Goal: Task Accomplishment & Management: Manage account settings

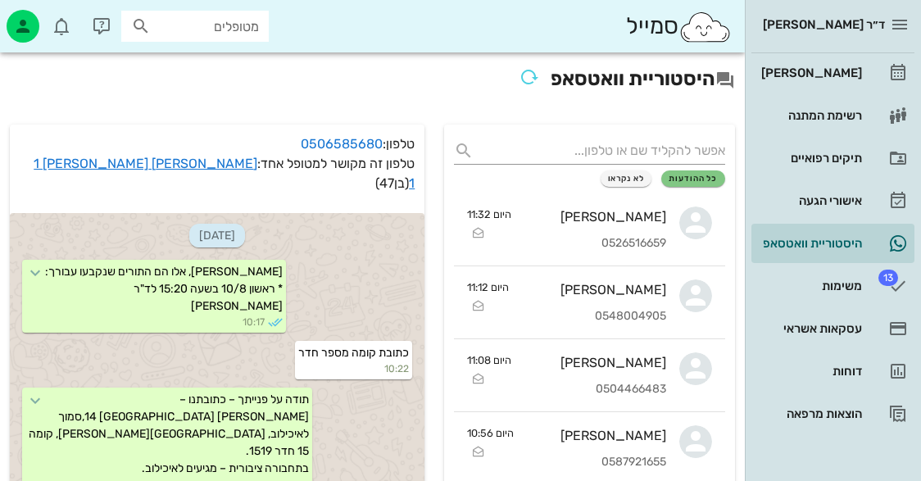
scroll to position [1714, 0]
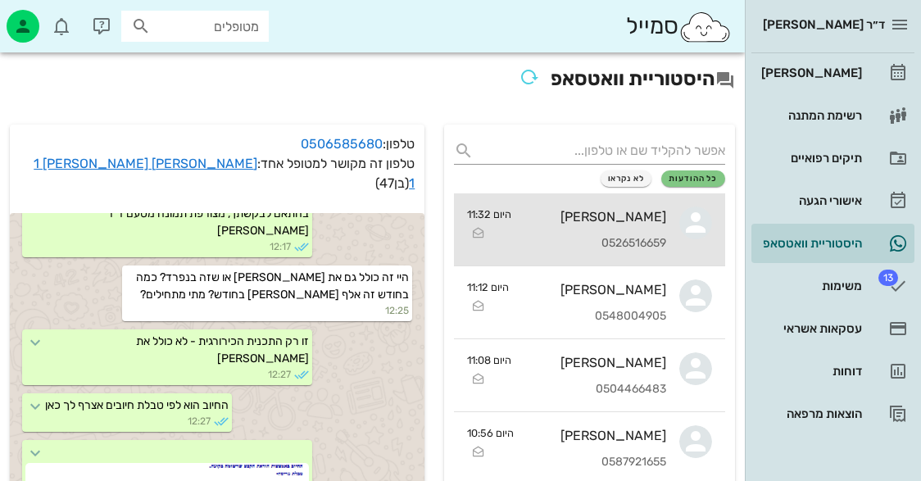
click at [643, 227] on div "[PERSON_NAME] 0526516659" at bounding box center [595, 229] width 142 height 72
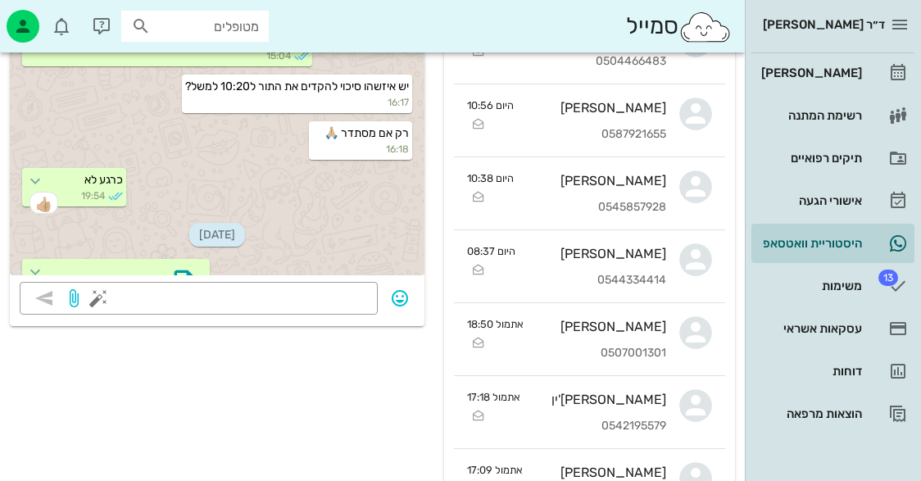
scroll to position [2589, 0]
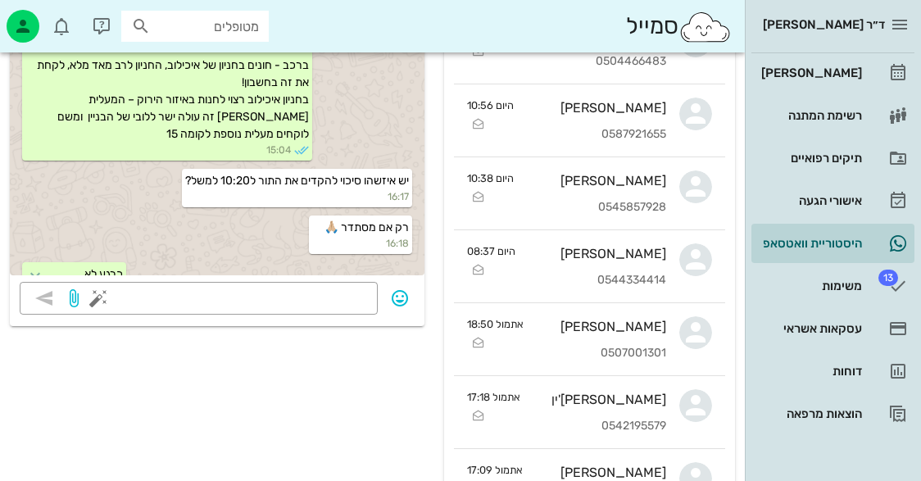
click at [245, 9] on div "סמייל מטופלים" at bounding box center [372, 26] width 745 height 52
click at [250, 20] on input "text" at bounding box center [206, 26] width 105 height 21
type input "t"
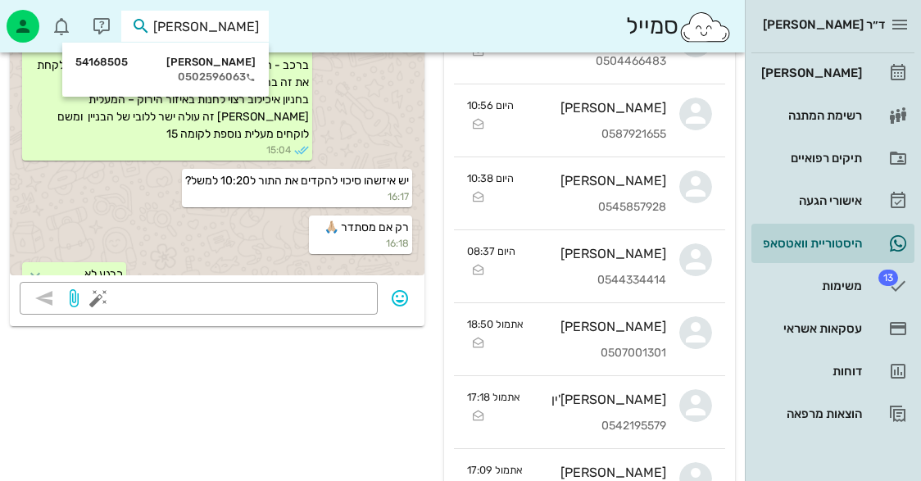
type input "[PERSON_NAME]"
click at [228, 69] on div "[PERSON_NAME] 54168505 0502596063" at bounding box center [165, 69] width 180 height 41
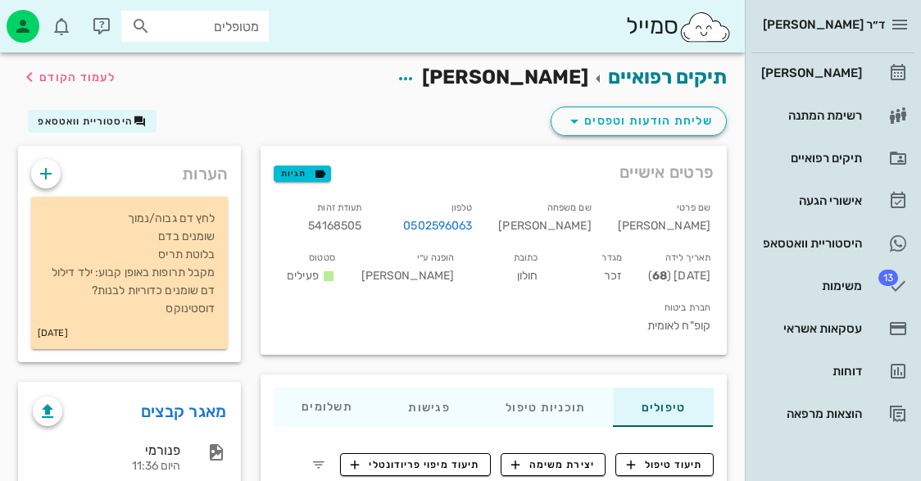
click at [362, 224] on span "54168505" at bounding box center [335, 226] width 54 height 14
copy span "54168505"
click at [53, 172] on icon "button" at bounding box center [46, 174] width 20 height 20
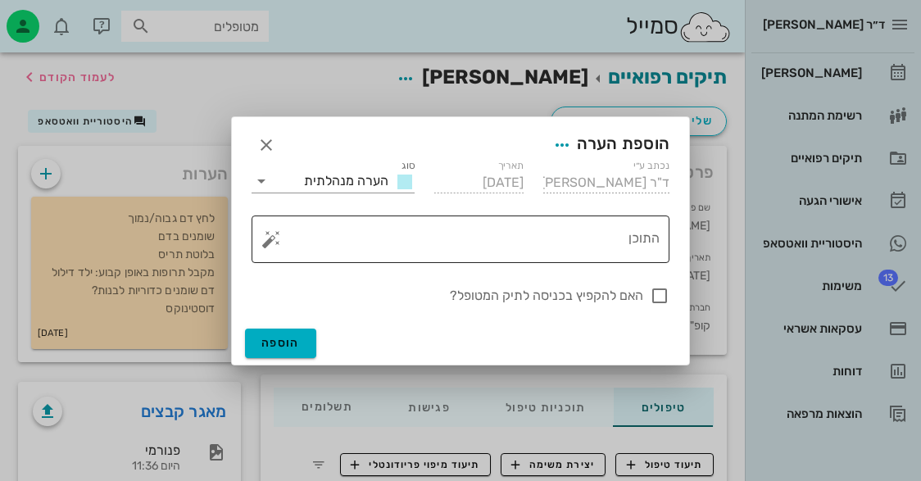
click at [463, 216] on div "התוכן" at bounding box center [466, 239] width 385 height 48
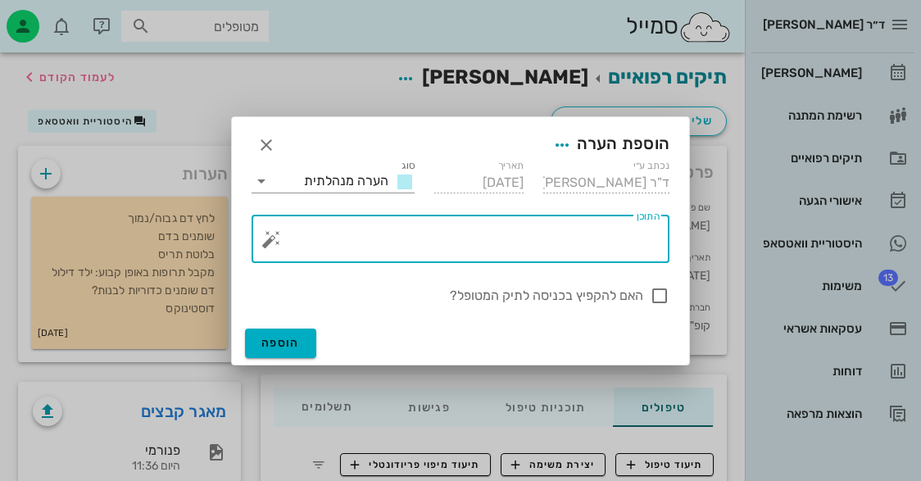
click at [270, 231] on button "button" at bounding box center [271, 239] width 20 height 20
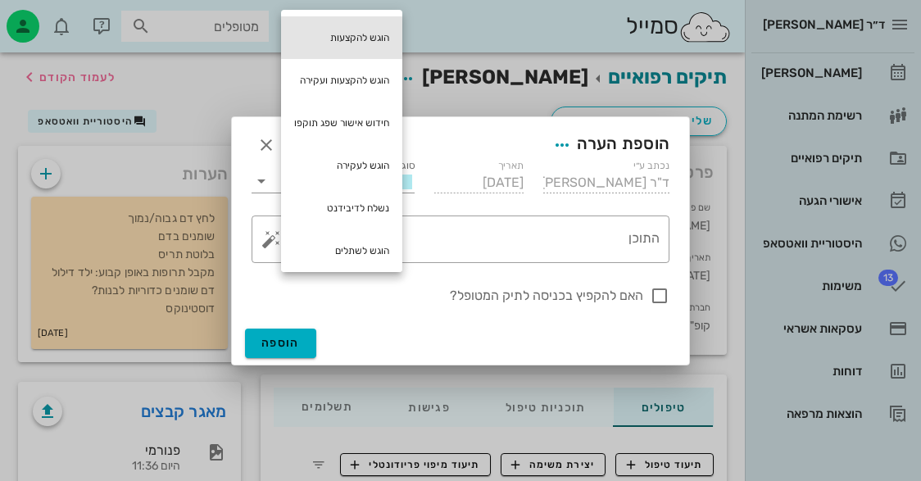
click at [367, 32] on div "הוגש להקצעות" at bounding box center [341, 37] width 121 height 43
type textarea "הוגש להקצעות"
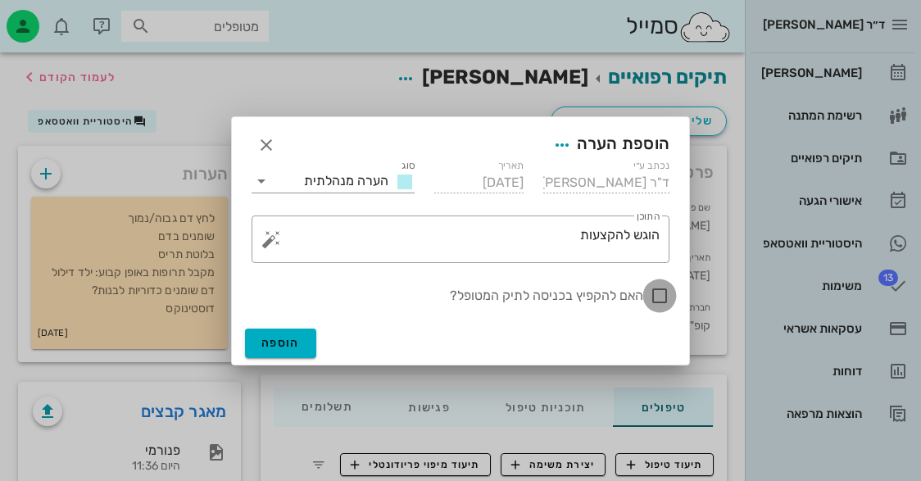
drag, startPoint x: 659, startPoint y: 293, endPoint x: 560, endPoint y: 320, distance: 103.0
click at [657, 289] on div at bounding box center [660, 296] width 28 height 28
checkbox input "true"
click at [269, 339] on span "הוספה" at bounding box center [280, 343] width 39 height 14
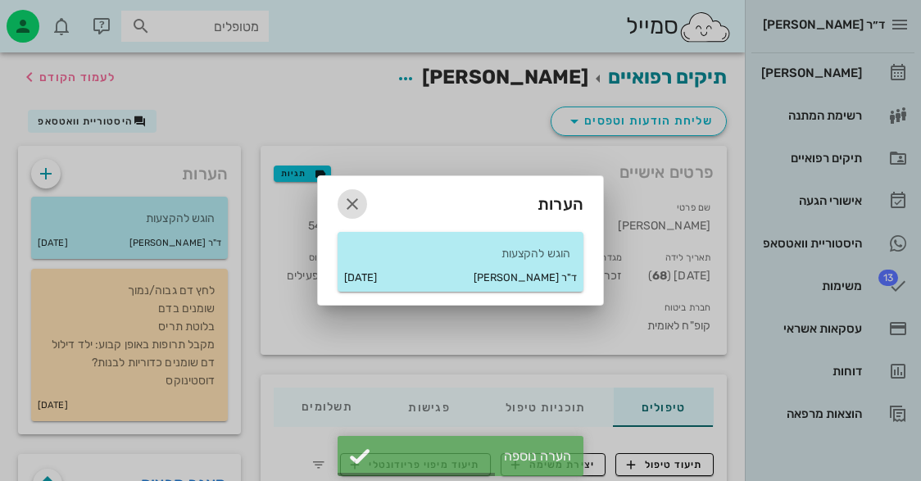
drag, startPoint x: 352, startPoint y: 196, endPoint x: 349, endPoint y: 188, distance: 8.8
click at [352, 195] on icon "button" at bounding box center [352, 204] width 20 height 20
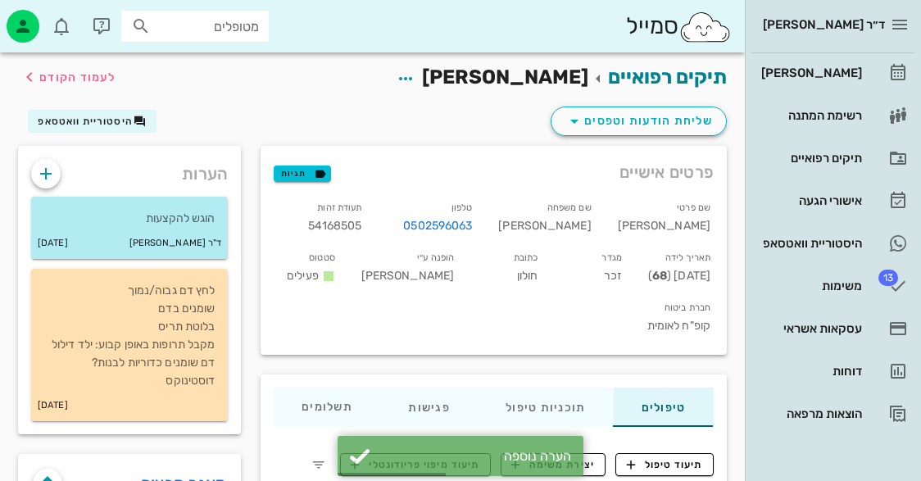
click at [261, 33] on div "מטופלים" at bounding box center [194, 26] width 147 height 31
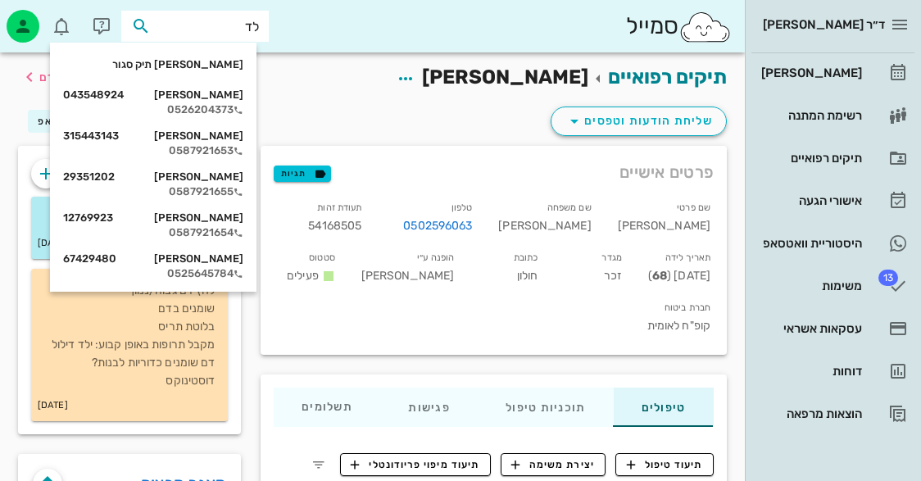
type input "לדר"
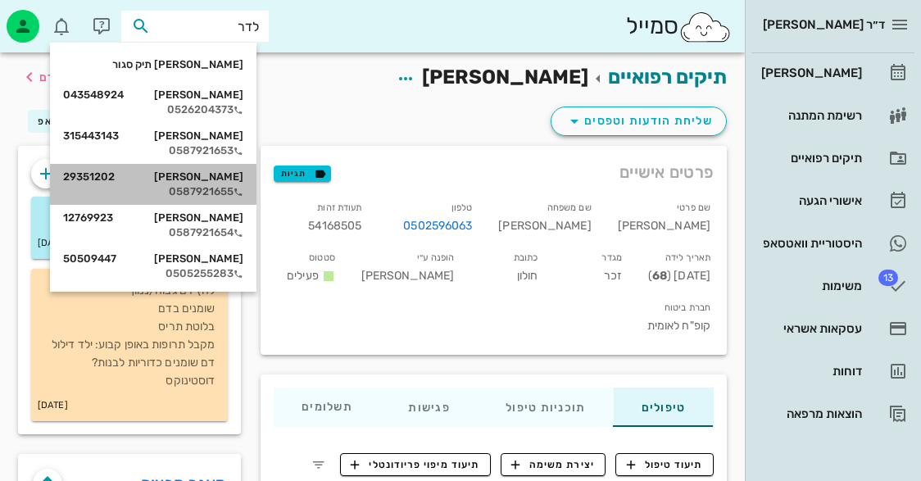
click at [239, 188] on div "0587921655" at bounding box center [153, 191] width 180 height 13
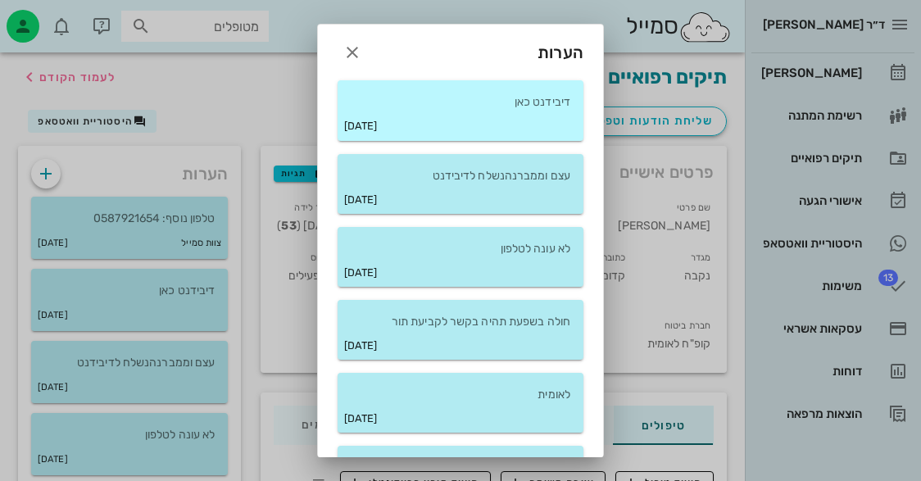
click at [465, 85] on div "דיבידנט כאן" at bounding box center [461, 95] width 246 height 31
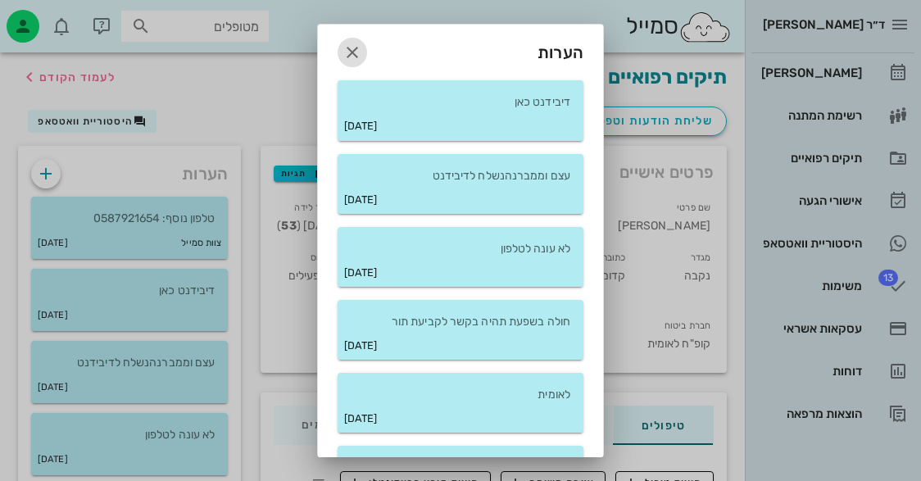
click at [362, 47] on icon "button" at bounding box center [352, 53] width 20 height 20
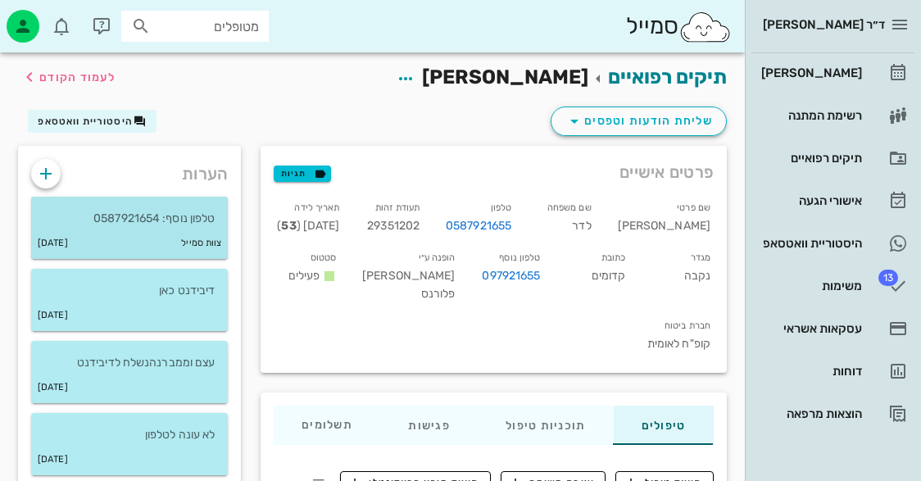
click at [129, 210] on p "טלפון נוסף: 0587921654" at bounding box center [129, 219] width 170 height 18
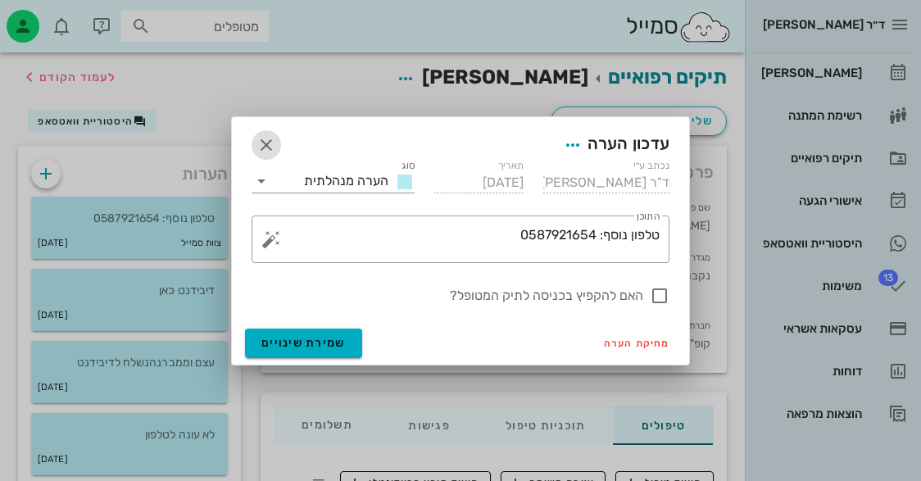
drag, startPoint x: 276, startPoint y: 142, endPoint x: 262, endPoint y: 147, distance: 15.1
click at [275, 142] on span "button" at bounding box center [266, 145] width 29 height 20
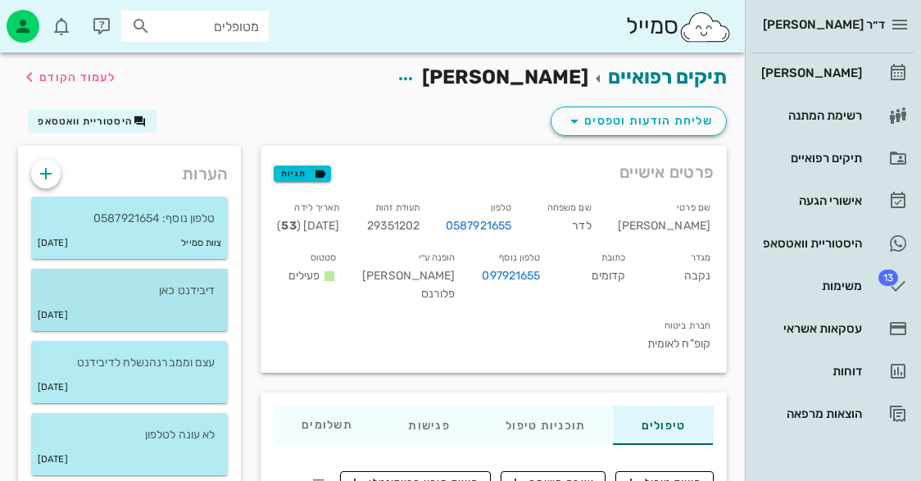
click at [194, 276] on div "דיבידנט כאן" at bounding box center [129, 284] width 197 height 31
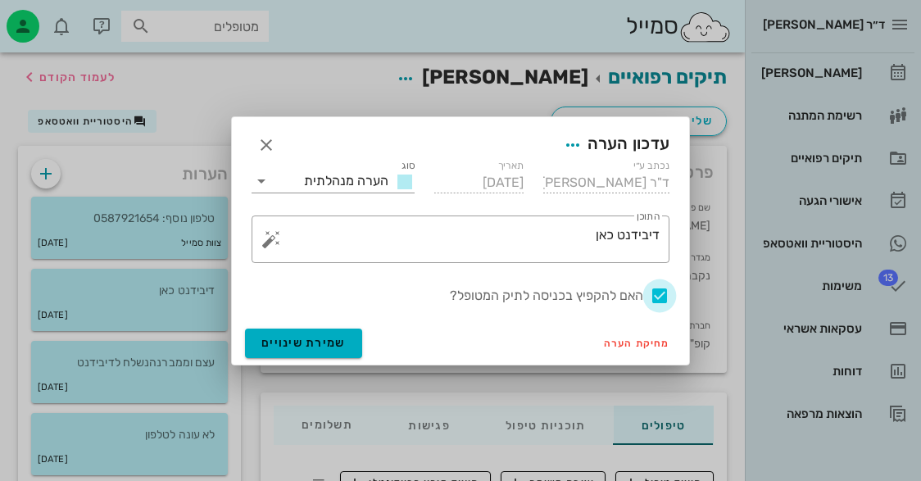
drag, startPoint x: 673, startPoint y: 299, endPoint x: 643, endPoint y: 293, distance: 30.1
click at [669, 298] on div at bounding box center [660, 296] width 28 height 28
checkbox input "false"
click at [336, 348] on button "שמירת שינויים" at bounding box center [303, 343] width 117 height 29
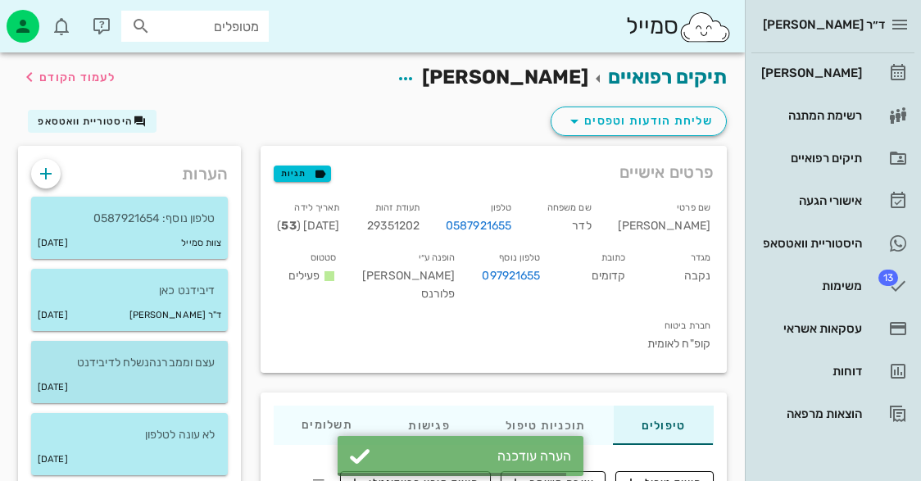
drag, startPoint x: 202, startPoint y: 374, endPoint x: 222, endPoint y: 364, distance: 22.4
click at [205, 371] on div "עצם וממברנהנשלח לדיבידנט [DATE]" at bounding box center [129, 372] width 197 height 62
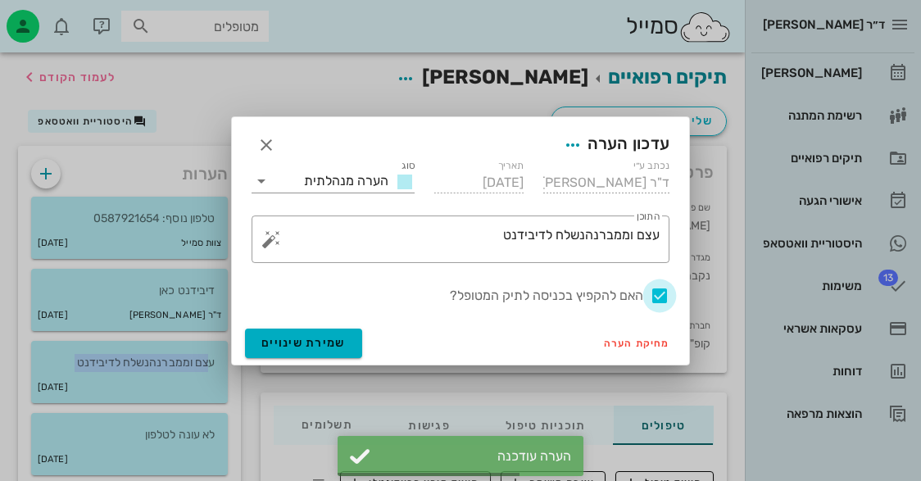
click at [655, 289] on div at bounding box center [660, 296] width 28 height 28
checkbox input "false"
click at [338, 342] on span "שמירת שינויים" at bounding box center [303, 343] width 84 height 14
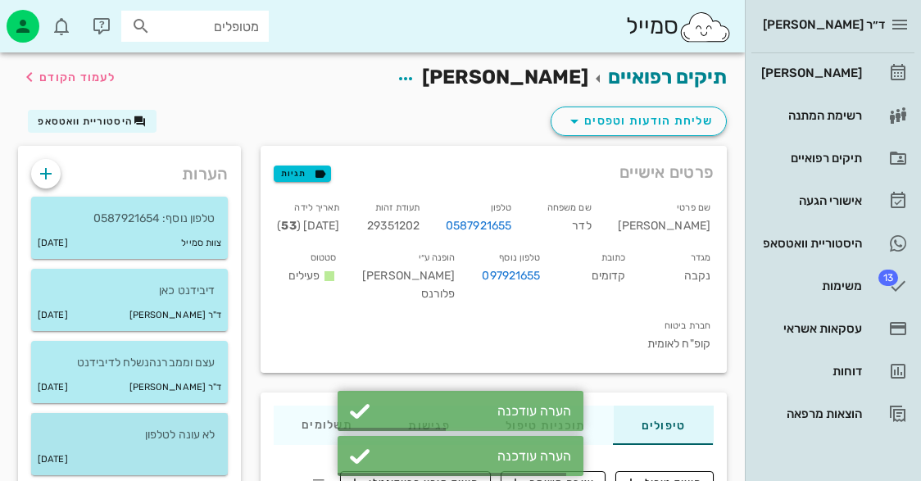
click at [192, 440] on p "לא עונה לטלפון" at bounding box center [129, 435] width 170 height 18
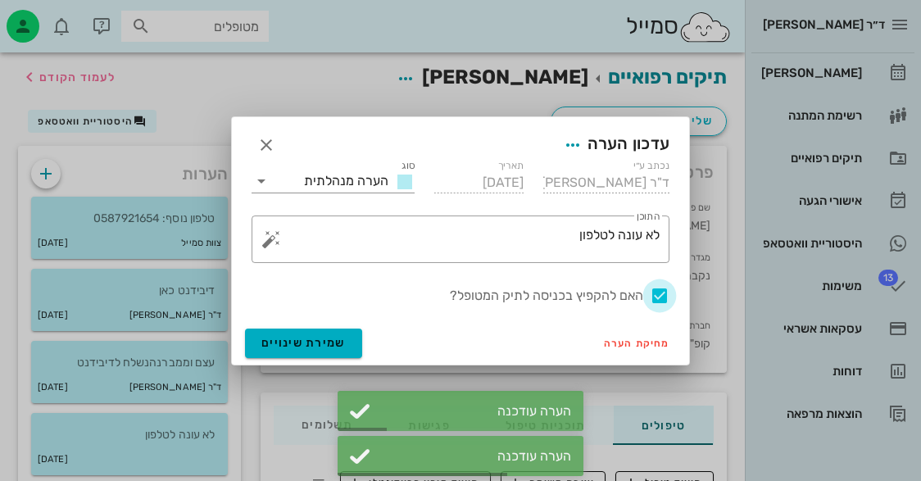
click at [659, 300] on div at bounding box center [660, 296] width 28 height 28
checkbox input "false"
click at [351, 348] on button "שמירת שינויים" at bounding box center [303, 343] width 117 height 29
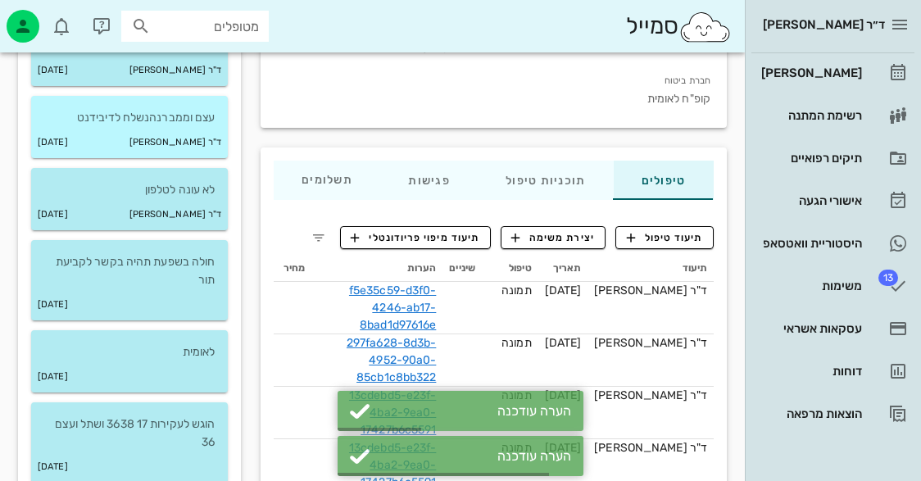
scroll to position [246, 0]
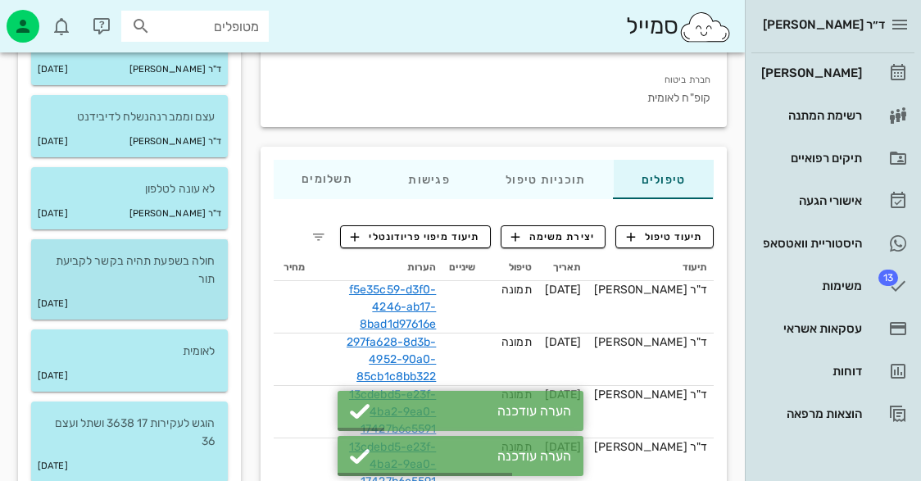
click at [212, 274] on p "חולה בשפעת תהיה בקשר לקביעת תור" at bounding box center [129, 270] width 170 height 36
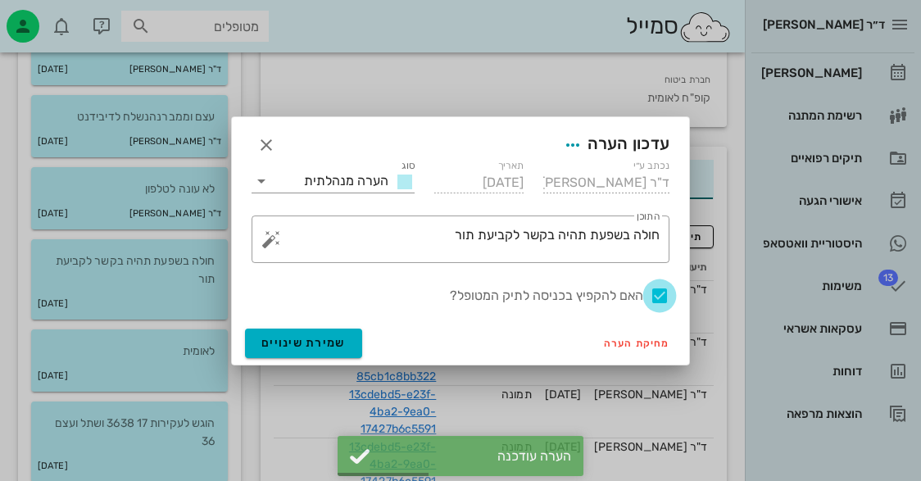
drag, startPoint x: 659, startPoint y: 299, endPoint x: 471, endPoint y: 338, distance: 191.5
click at [659, 299] on div at bounding box center [660, 296] width 28 height 28
checkbox input "false"
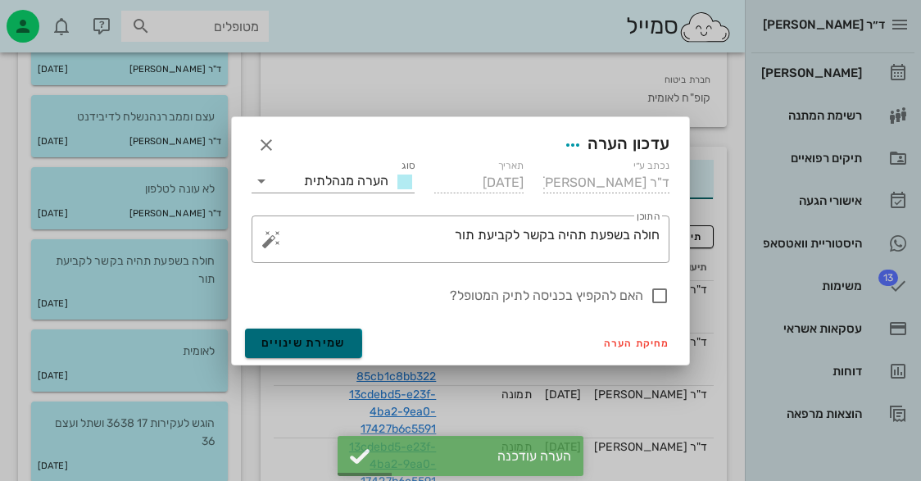
click at [341, 348] on span "שמירת שינויים" at bounding box center [303, 343] width 84 height 14
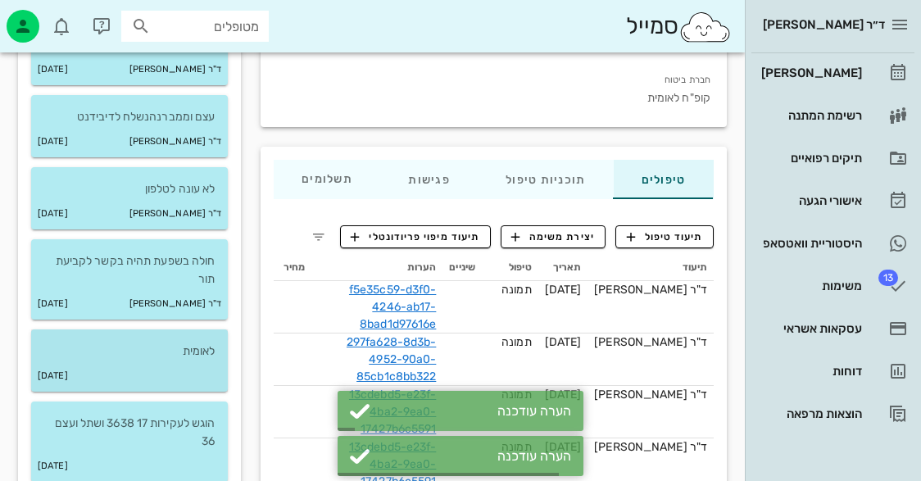
click at [211, 379] on div "[DATE]" at bounding box center [129, 376] width 197 height 31
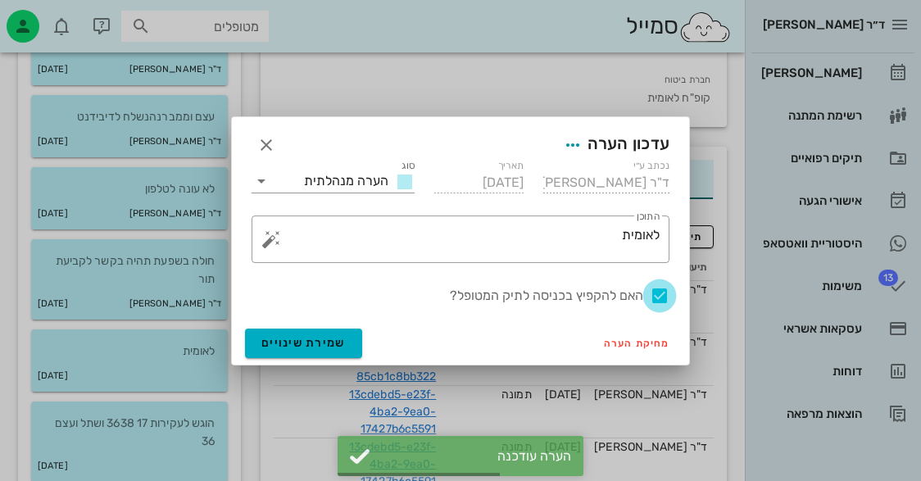
click at [657, 293] on div at bounding box center [660, 296] width 28 height 28
checkbox input "false"
click at [329, 354] on button "שמירת שינויים" at bounding box center [303, 343] width 117 height 29
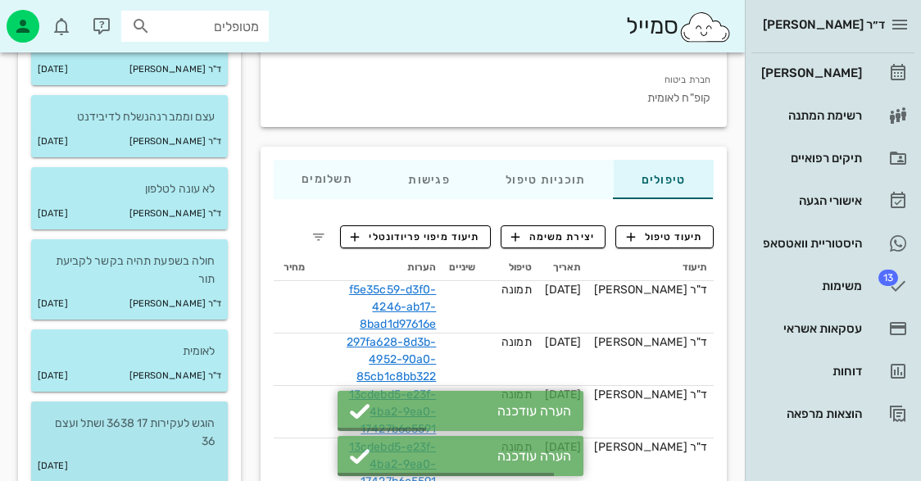
click at [159, 442] on p "הוגש לעקירות 17 3638 ושתל ועצם 36" at bounding box center [129, 433] width 170 height 36
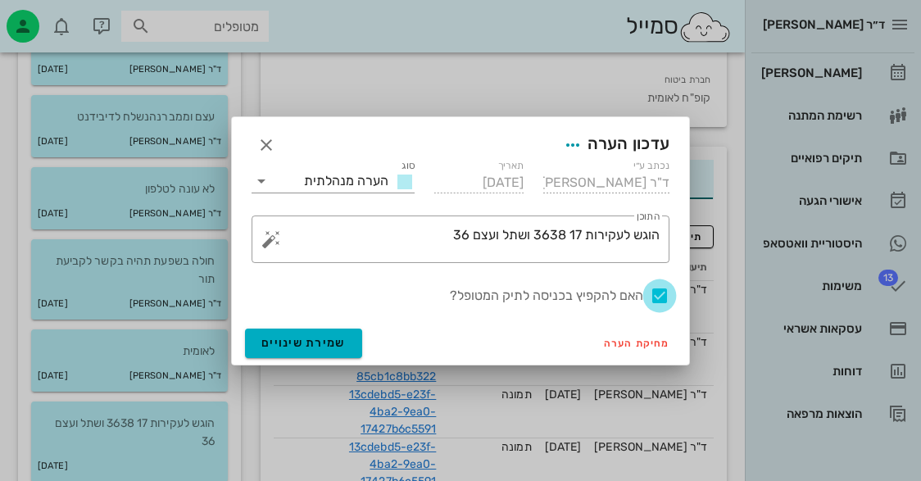
click at [654, 289] on div at bounding box center [660, 296] width 28 height 28
checkbox input "false"
click at [329, 343] on span "שמירת שינויים" at bounding box center [303, 343] width 84 height 14
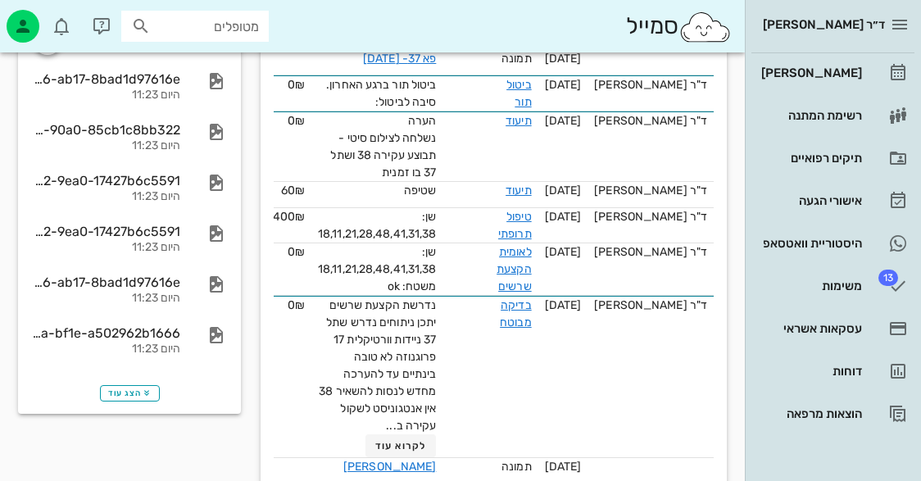
scroll to position [983, 0]
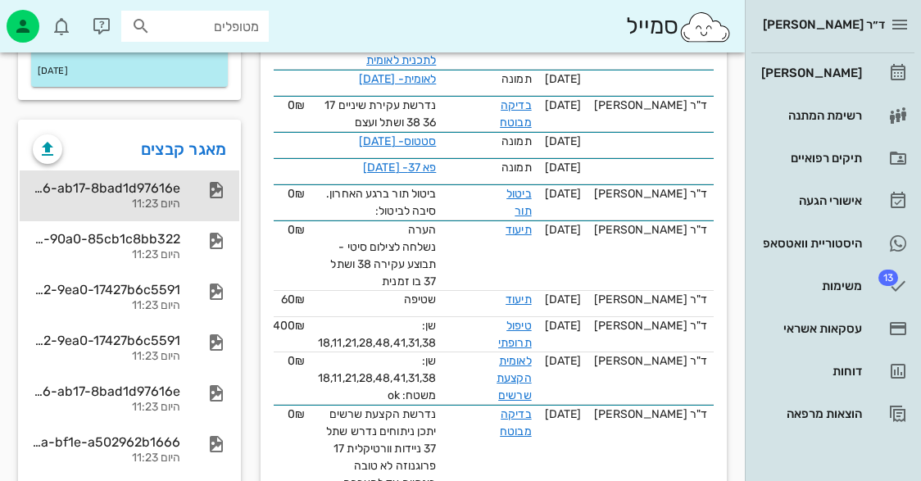
click at [164, 193] on div "f5e35c59-d3f0-4246-ab17-8bad1d97616e" at bounding box center [106, 188] width 147 height 16
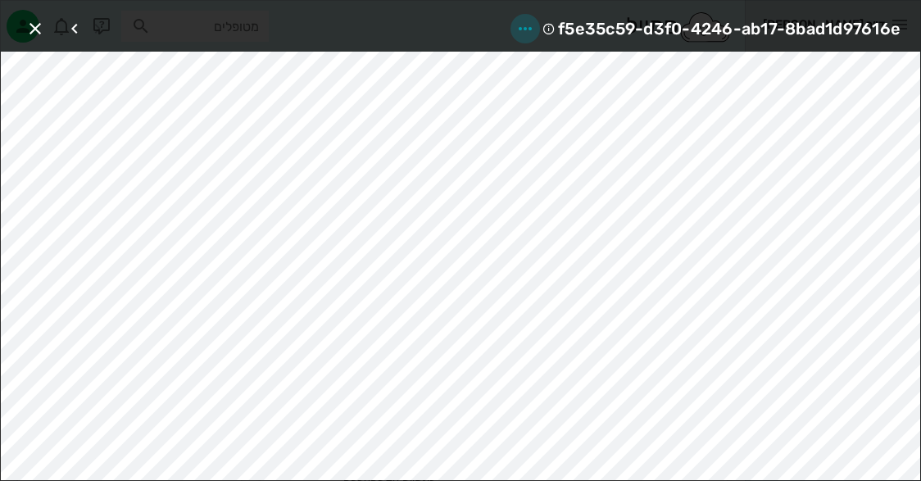
click at [533, 28] on icon "button" at bounding box center [525, 29] width 20 height 20
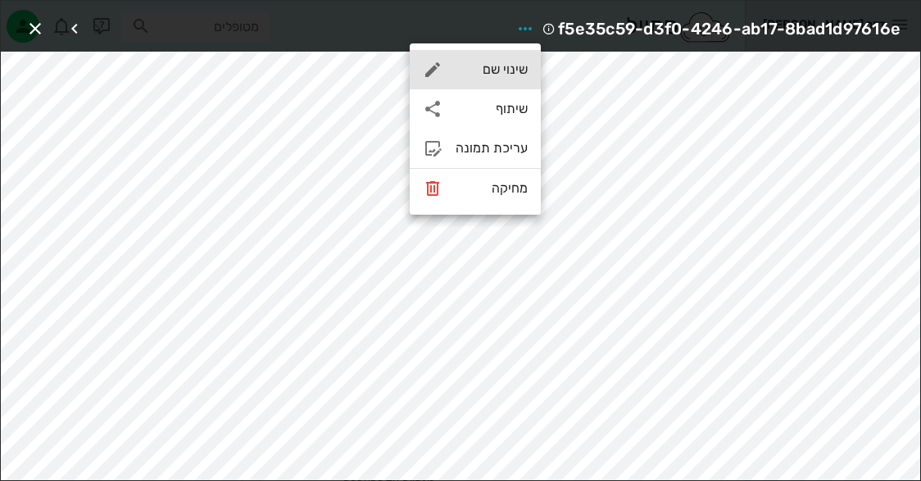
click at [501, 73] on div "שינוי שם" at bounding box center [492, 69] width 72 height 16
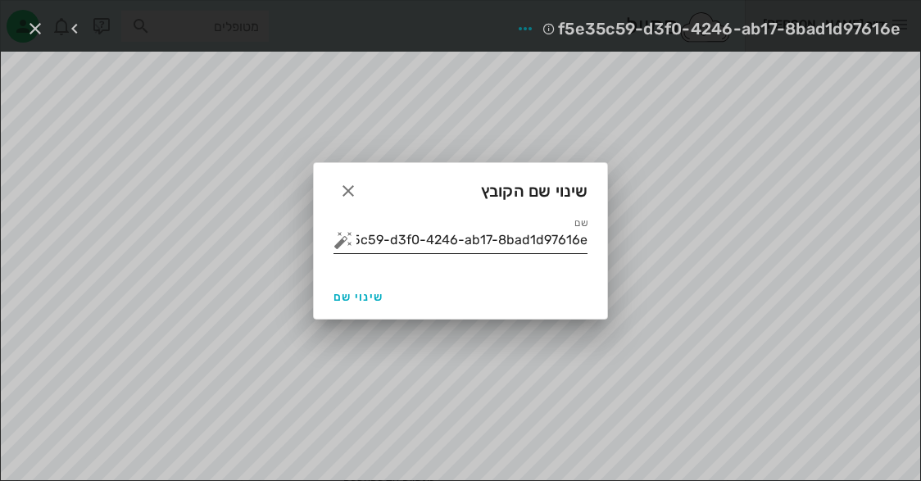
click at [465, 247] on input "f5e35c59-d3f0-4246-ab17-8bad1d97616e" at bounding box center [471, 240] width 231 height 26
click at [465, 246] on input "f5e35c59-d3f0-4246-ab17-8bad1d97616e" at bounding box center [471, 240] width 231 height 26
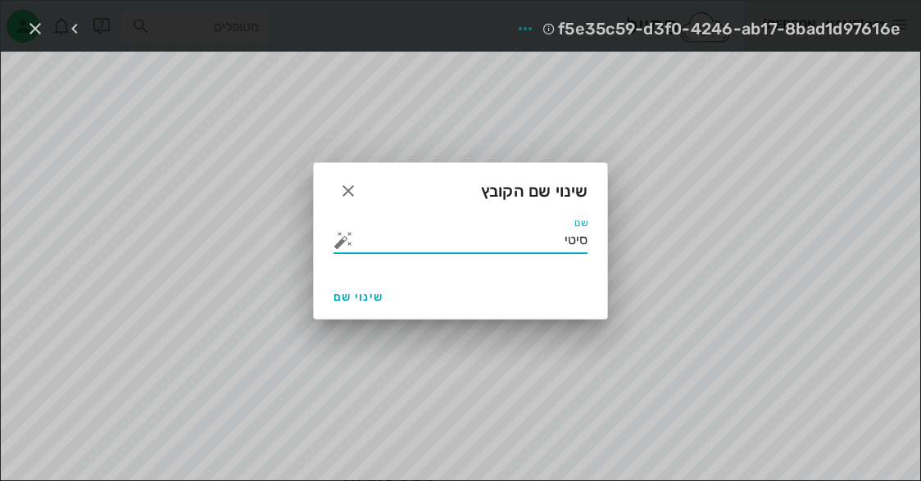
click at [344, 243] on button "button" at bounding box center [343, 240] width 20 height 20
type input "סיטי"
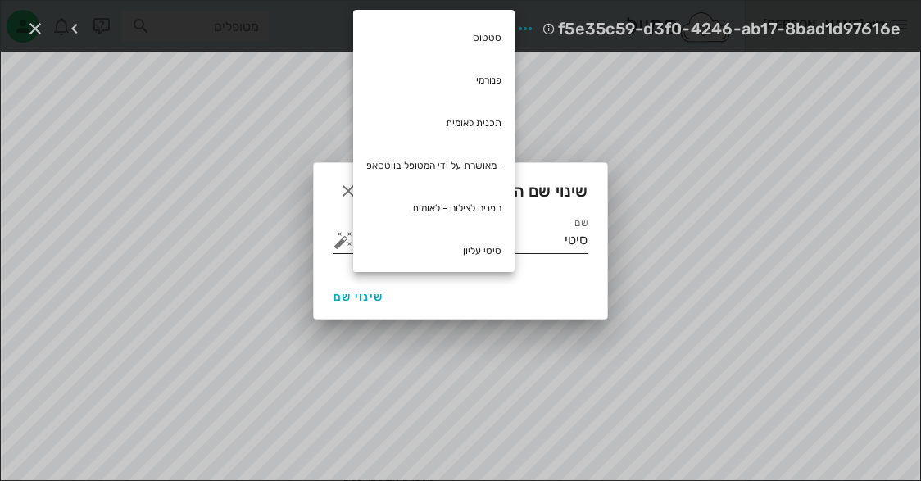
click at [547, 240] on input "סיטי" at bounding box center [471, 240] width 231 height 26
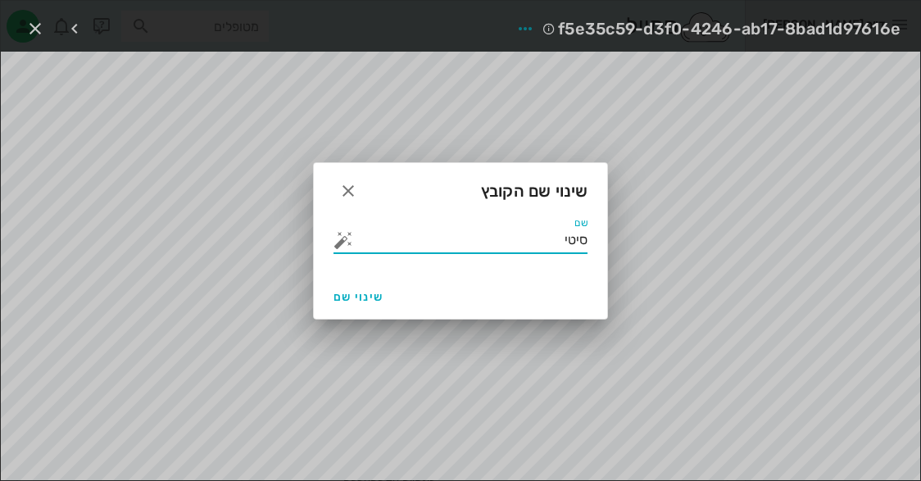
drag, startPoint x: 547, startPoint y: 240, endPoint x: 620, endPoint y: 233, distance: 74.1
click at [338, 248] on button "button" at bounding box center [343, 240] width 20 height 20
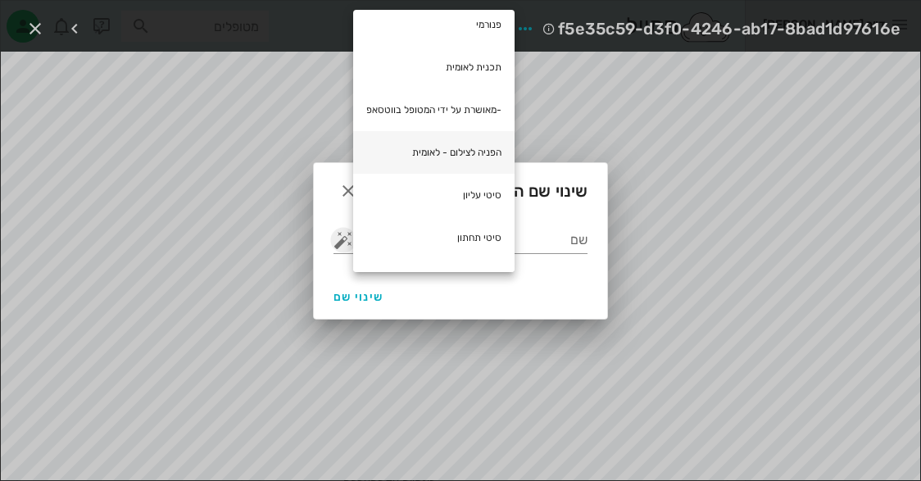
scroll to position [82, 0]
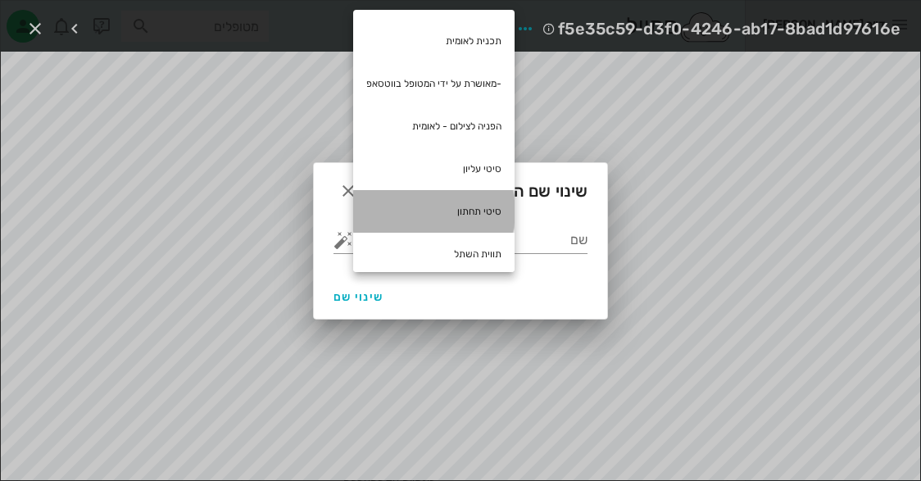
click at [458, 197] on div "סיטי תחתון" at bounding box center [433, 211] width 161 height 43
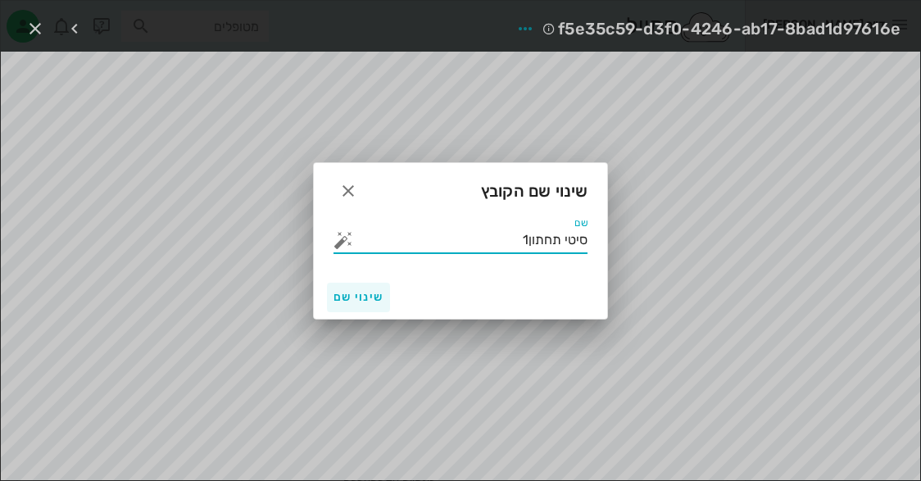
type input "סיטי תחתון1"
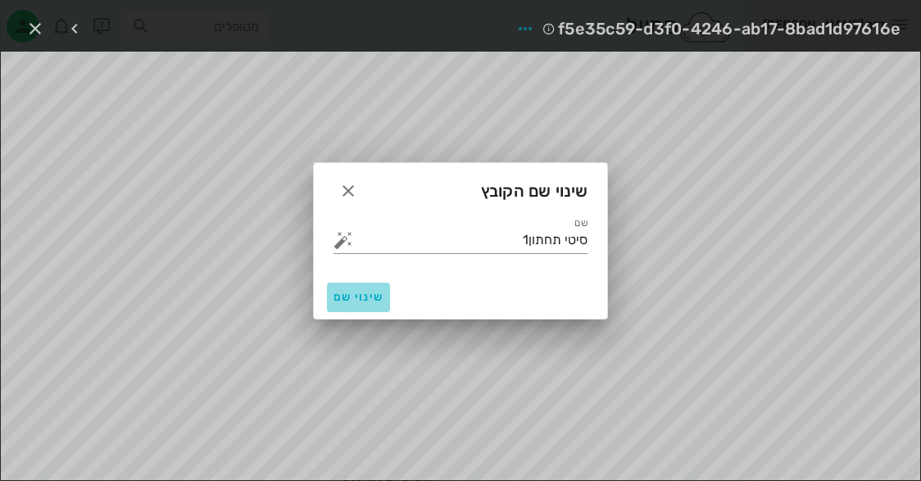
click at [359, 303] on button "שינוי שם" at bounding box center [358, 297] width 63 height 29
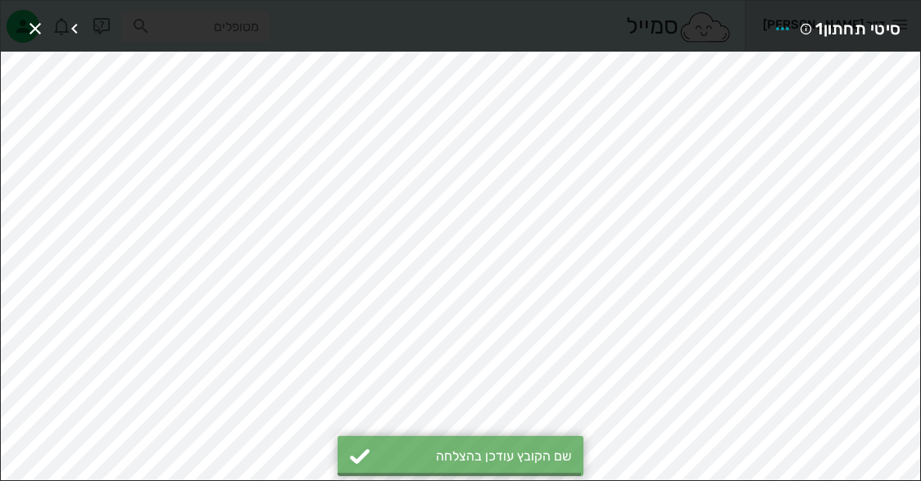
scroll to position [957, 0]
click at [75, 20] on icon "button" at bounding box center [75, 29] width 20 height 20
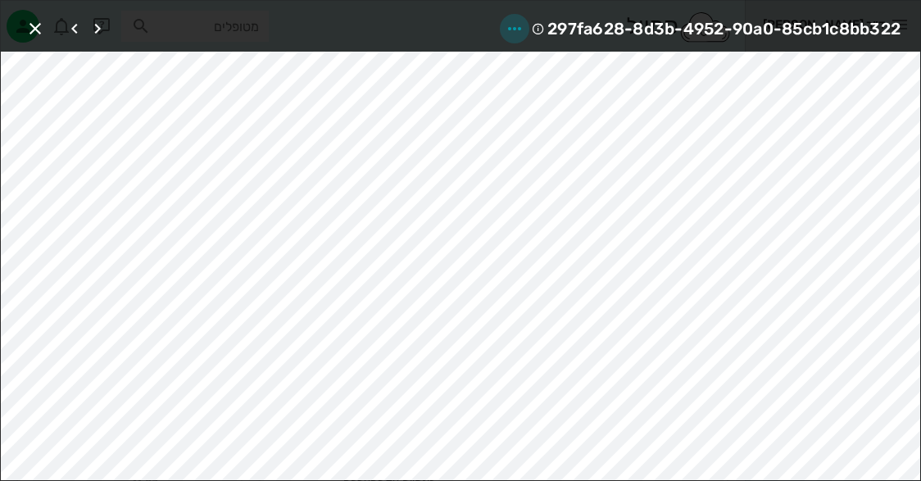
click at [511, 34] on icon "button" at bounding box center [515, 29] width 20 height 20
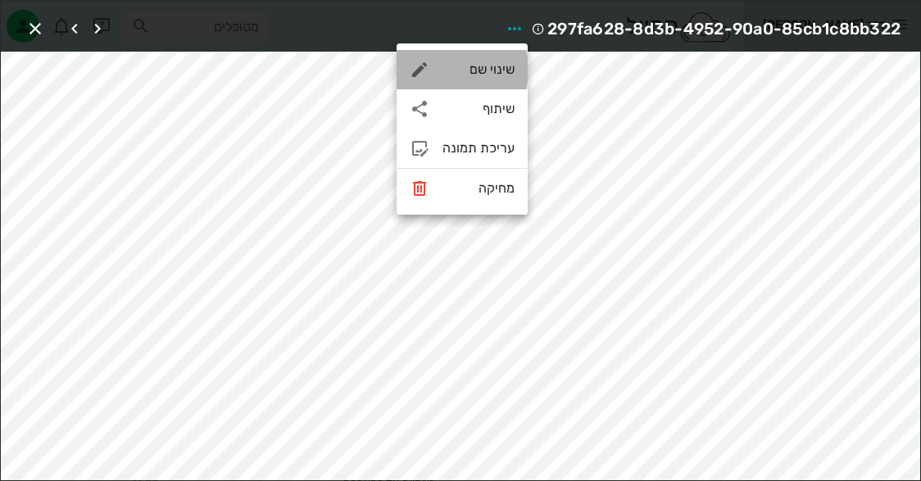
click at [524, 65] on div "שינוי שם" at bounding box center [462, 69] width 131 height 39
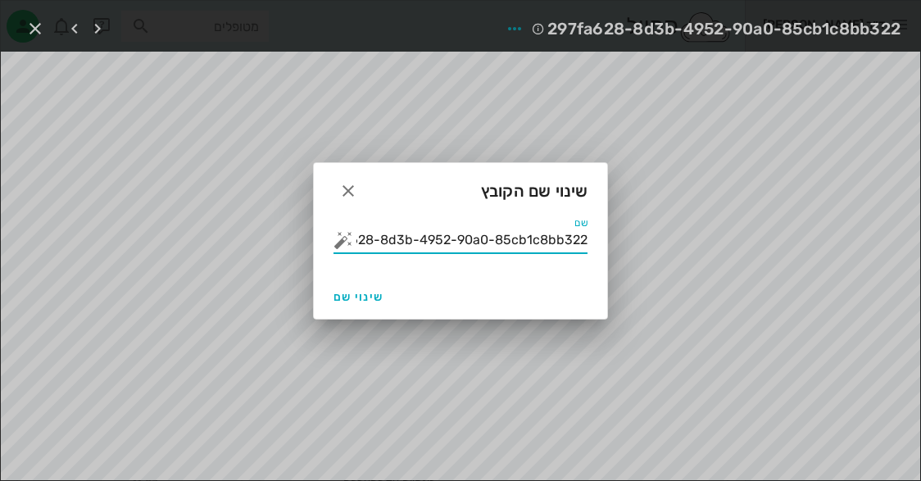
click at [506, 243] on input "297fa628-8d3b-4952-90a0-85cb1c8bb322" at bounding box center [471, 240] width 231 height 26
click at [342, 245] on button "button" at bounding box center [343, 240] width 20 height 20
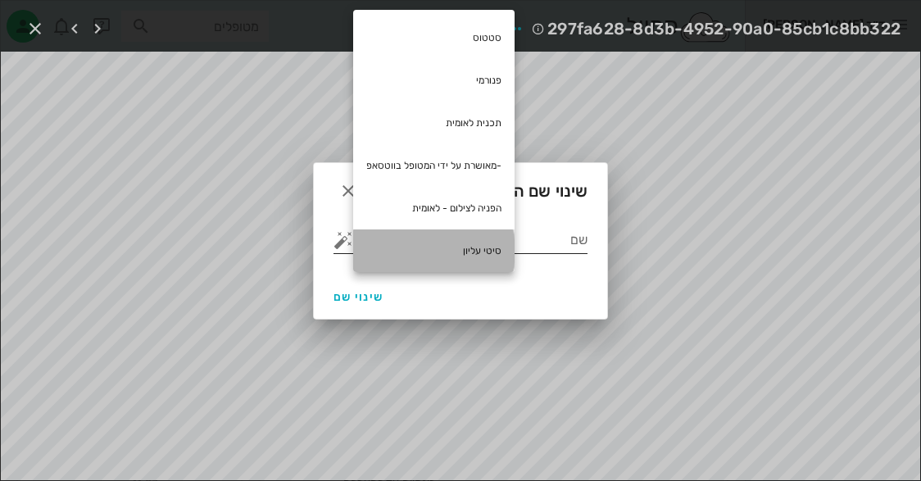
click at [427, 240] on div "סיטי עליון" at bounding box center [433, 250] width 161 height 43
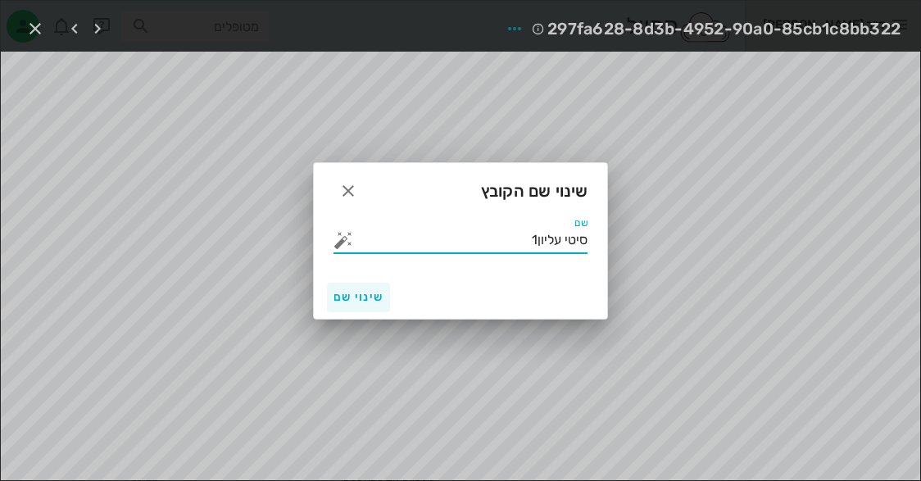
type input "סיטי עליון1"
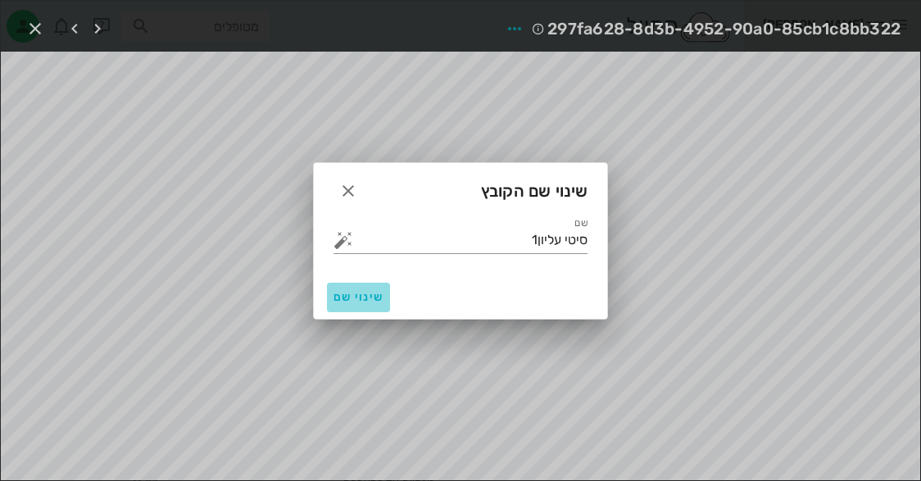
click at [351, 291] on span "שינוי שם" at bounding box center [358, 297] width 50 height 14
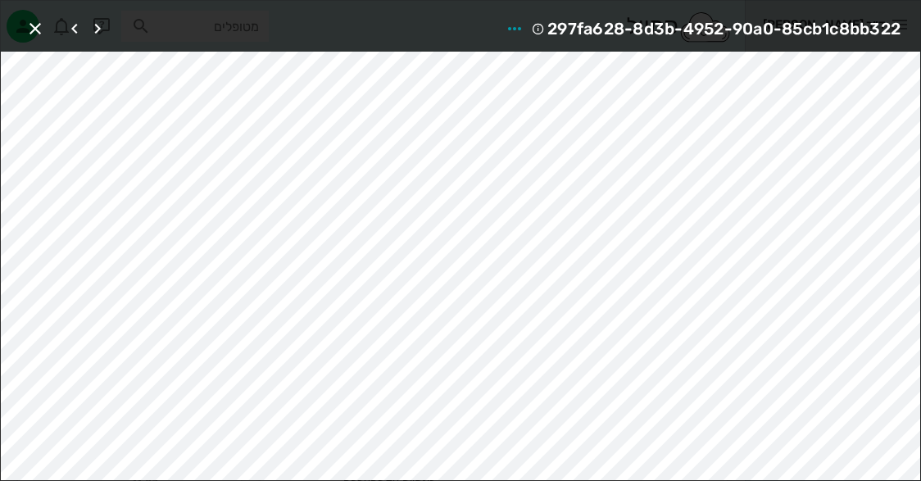
scroll to position [931, 0]
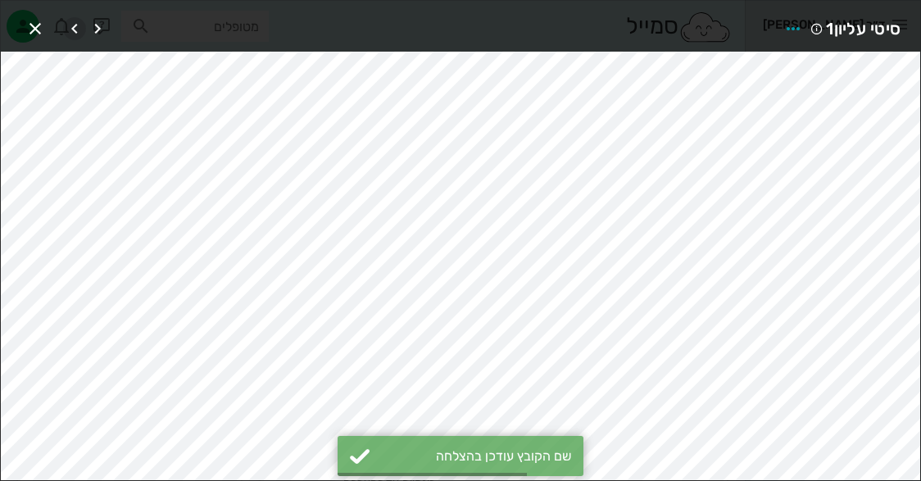
click at [75, 22] on icon "button" at bounding box center [75, 29] width 20 height 20
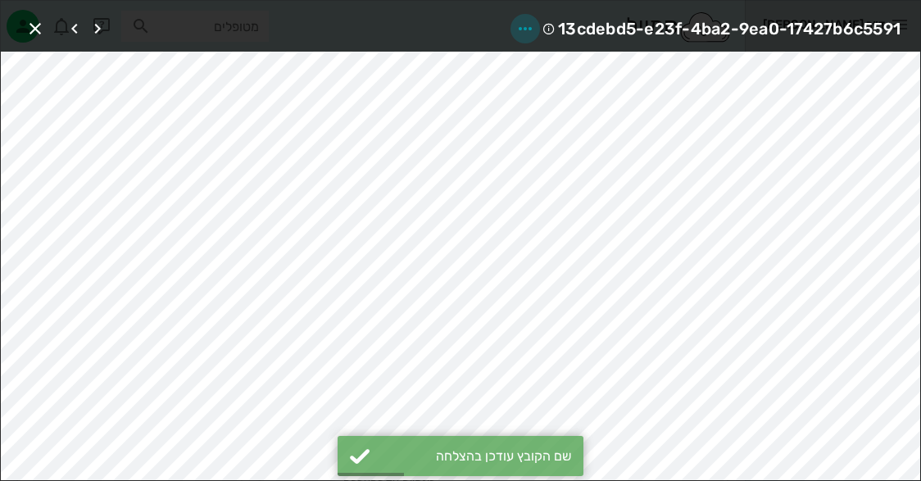
click at [524, 26] on icon "button" at bounding box center [525, 29] width 20 height 20
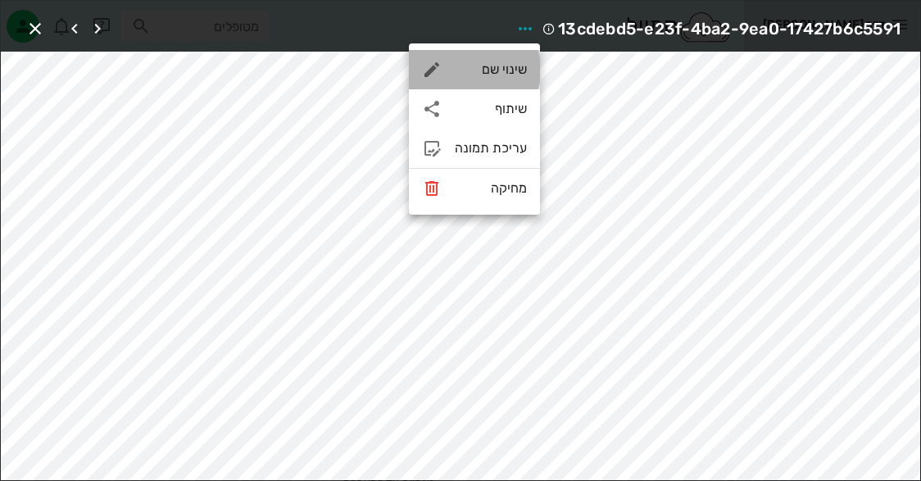
click at [508, 78] on div "שינוי שם" at bounding box center [474, 69] width 131 height 39
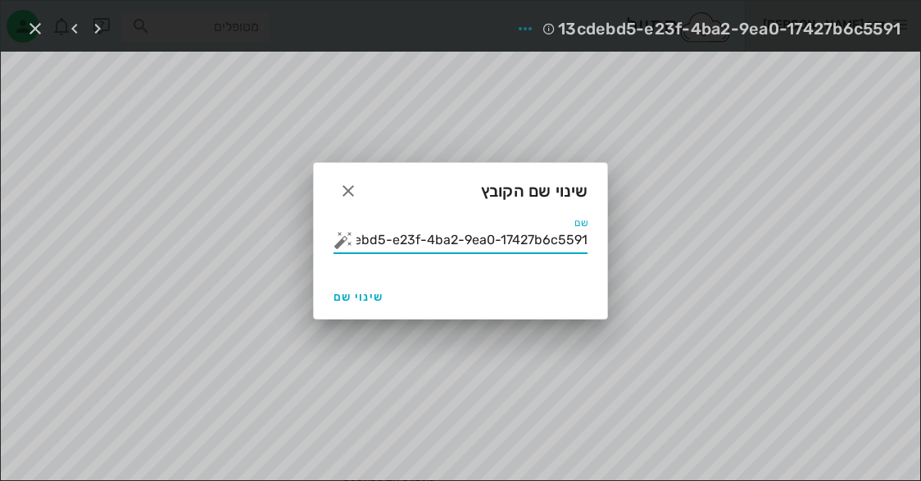
click at [520, 247] on input "13cdebd5-e23f-4ba2-9ea0-17427b6c5591" at bounding box center [471, 240] width 231 height 26
click at [338, 241] on button "button" at bounding box center [343, 240] width 20 height 20
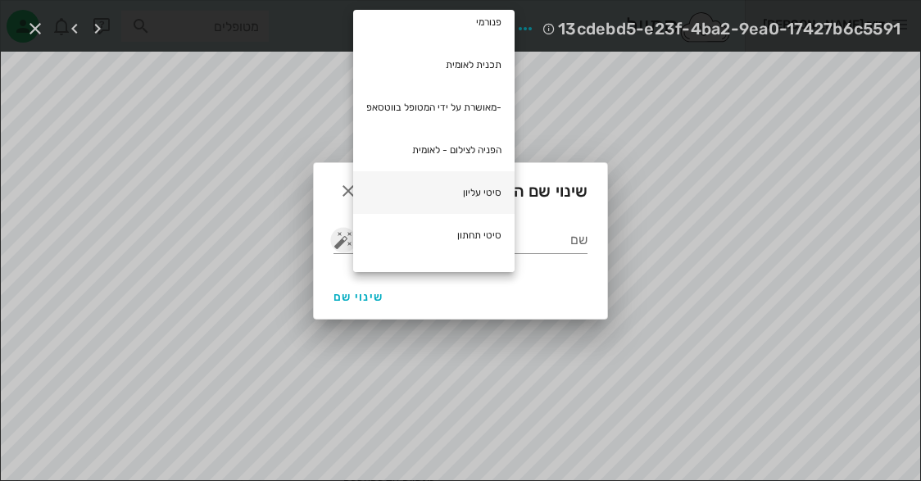
scroll to position [82, 0]
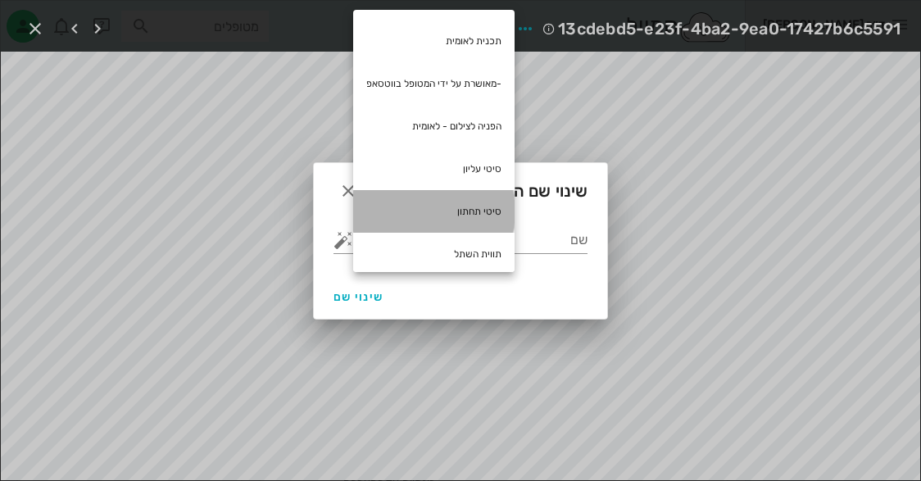
click at [419, 217] on div "סיטי תחתון" at bounding box center [433, 211] width 161 height 43
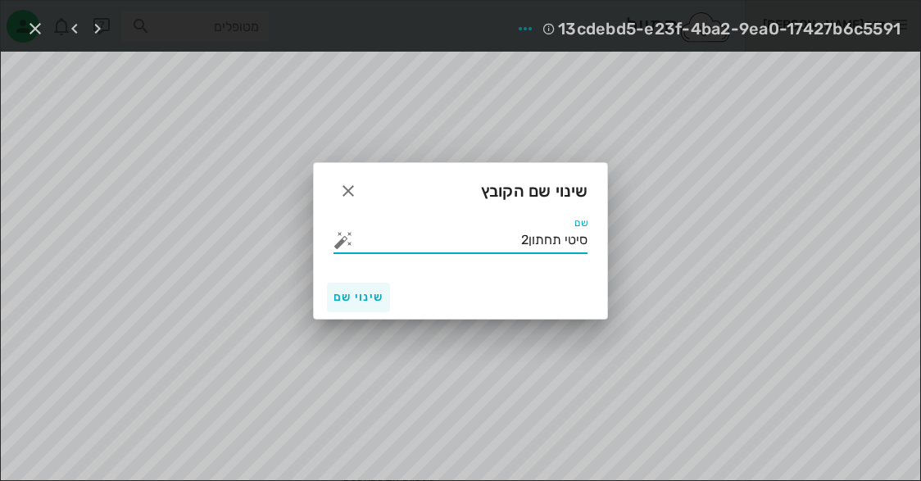
type input "סיטי תחתון2"
click at [359, 298] on span "שינוי שם" at bounding box center [358, 297] width 50 height 14
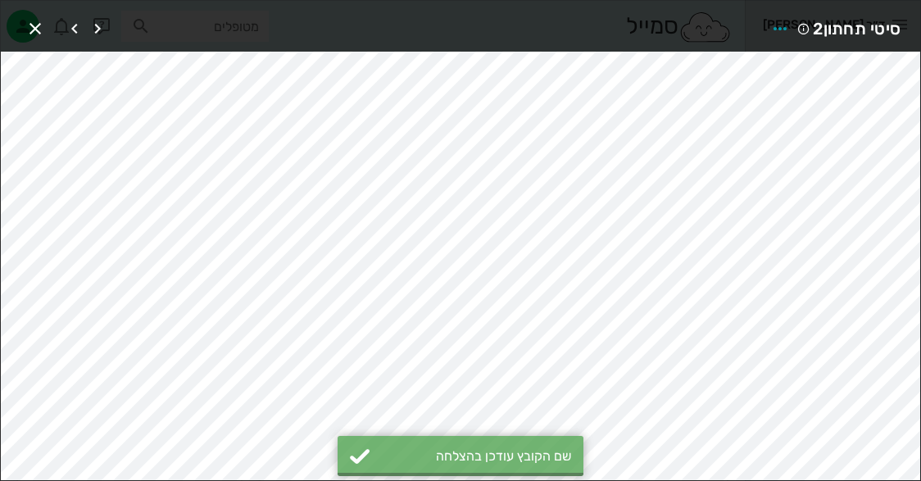
scroll to position [905, 0]
click at [72, 25] on icon "button" at bounding box center [75, 29] width 20 height 20
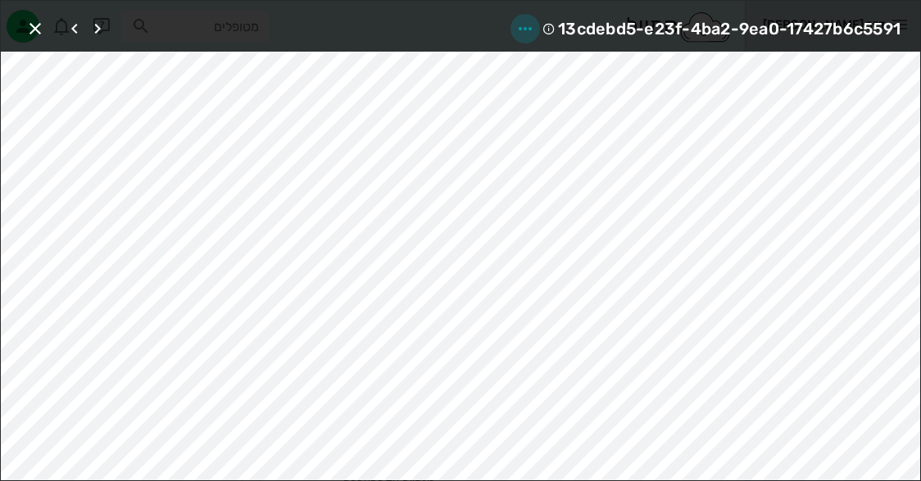
click at [533, 24] on span "button" at bounding box center [524, 29] width 29 height 20
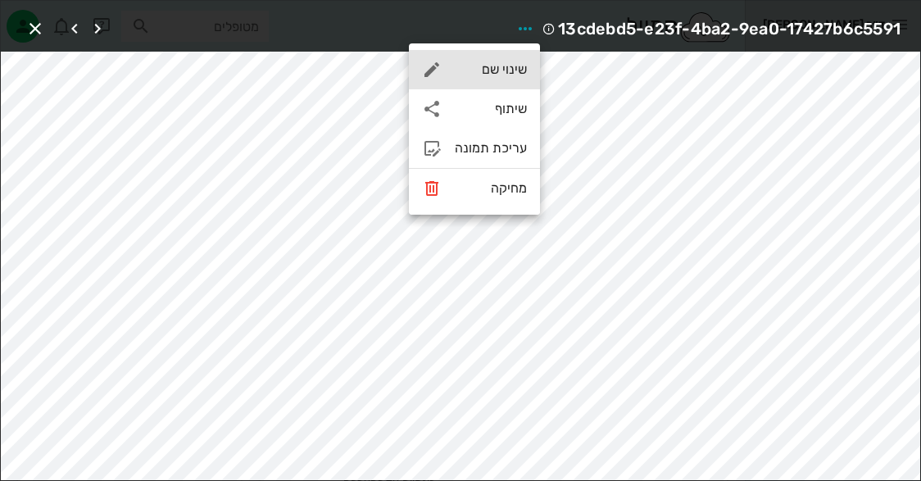
click at [517, 75] on div "שינוי שם" at bounding box center [491, 69] width 72 height 16
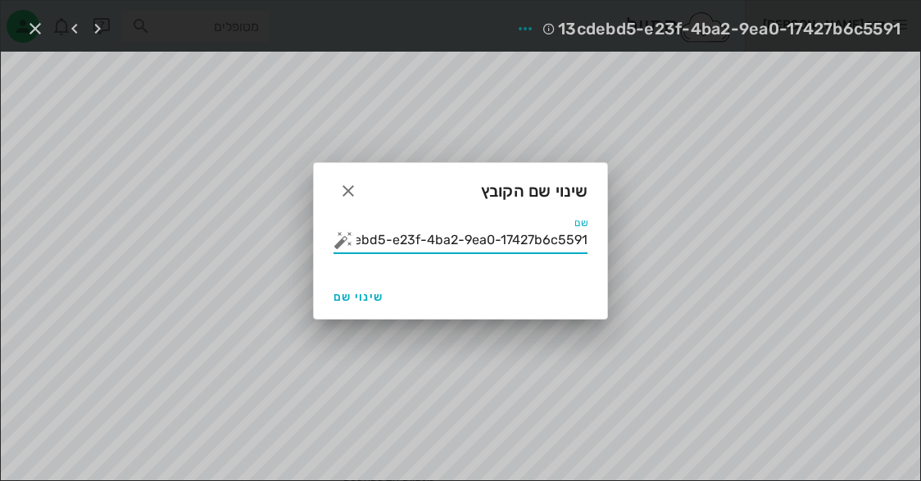
click at [482, 243] on input "13cdebd5-e23f-4ba2-9ea0-17427b6c5591" at bounding box center [471, 240] width 231 height 26
click at [482, 242] on input "13cdebd5-e23f-4ba2-9ea0-17427b6c5591" at bounding box center [471, 240] width 231 height 26
click at [338, 235] on button "button" at bounding box center [343, 240] width 20 height 20
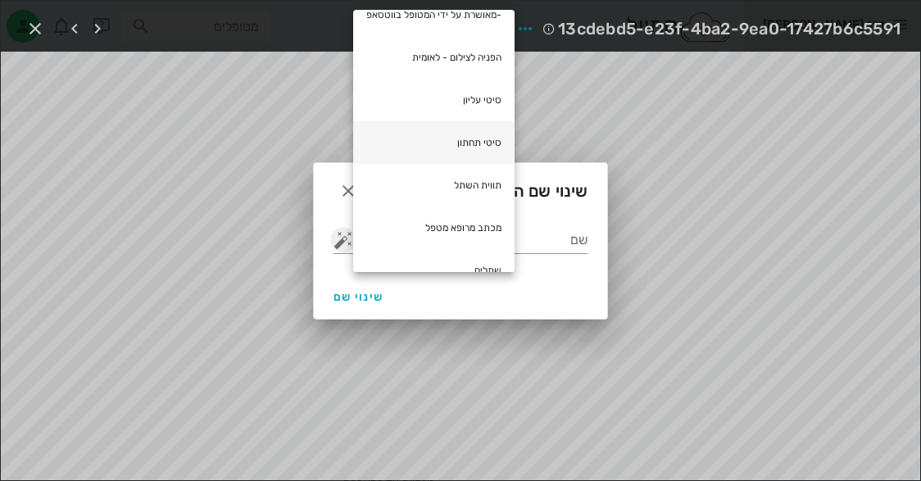
scroll to position [164, 0]
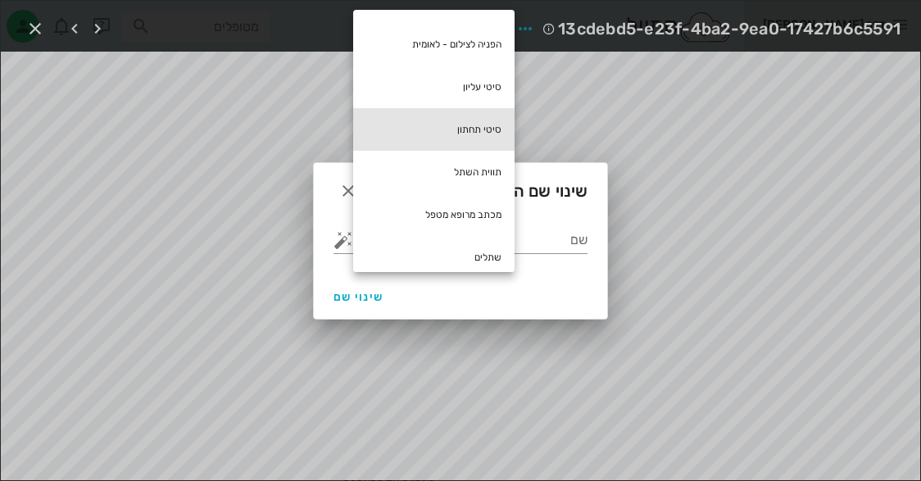
click at [462, 134] on div "סיטי תחתון" at bounding box center [433, 129] width 161 height 43
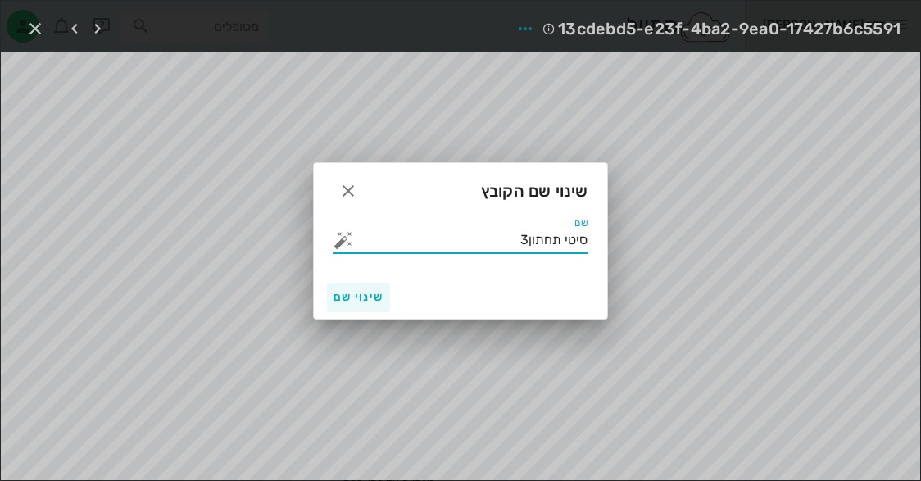
type input "סיטי תחתון3"
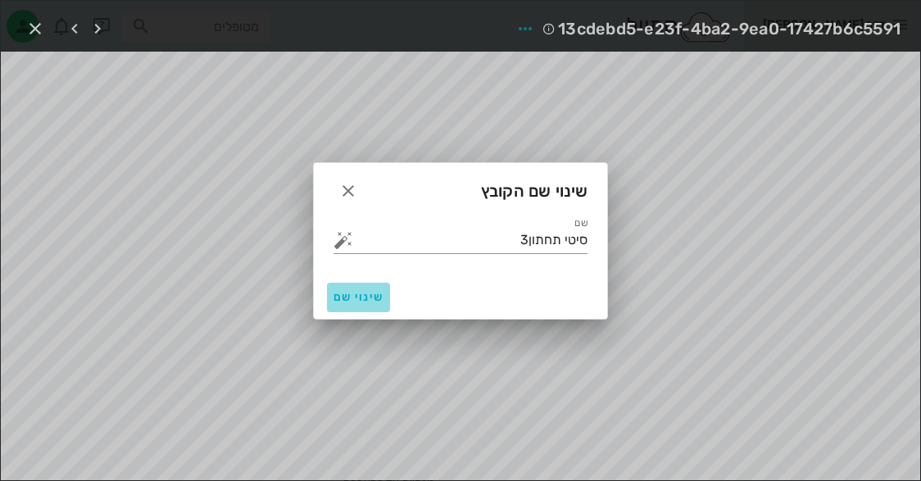
click at [352, 294] on span "שינוי שם" at bounding box center [358, 297] width 50 height 14
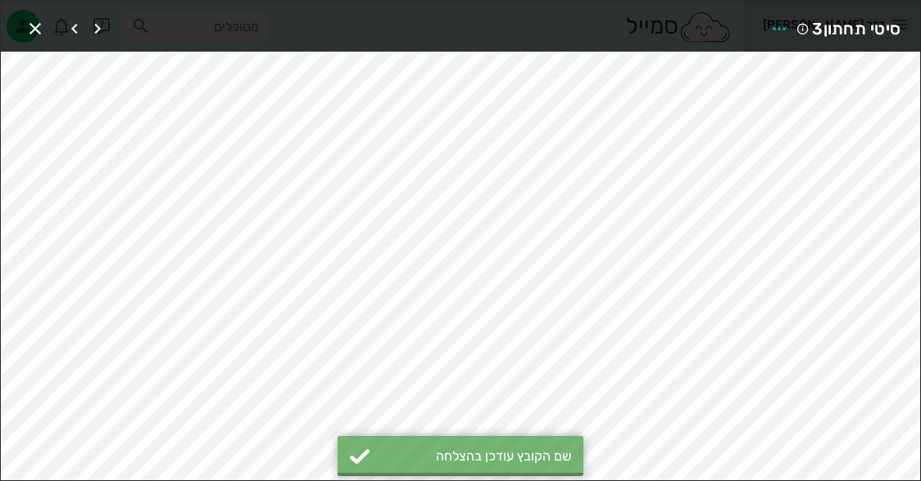
scroll to position [878, 0]
click at [74, 27] on icon "button" at bounding box center [75, 29] width 20 height 20
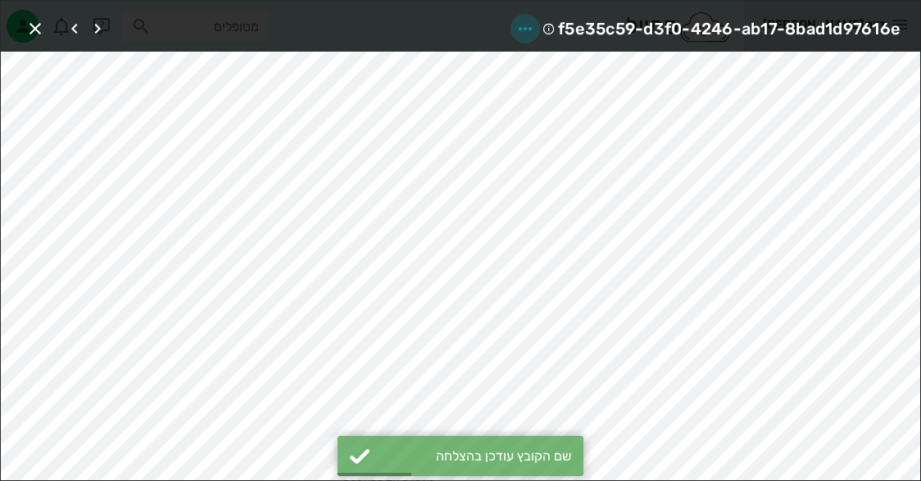
click at [525, 23] on icon "button" at bounding box center [525, 29] width 20 height 20
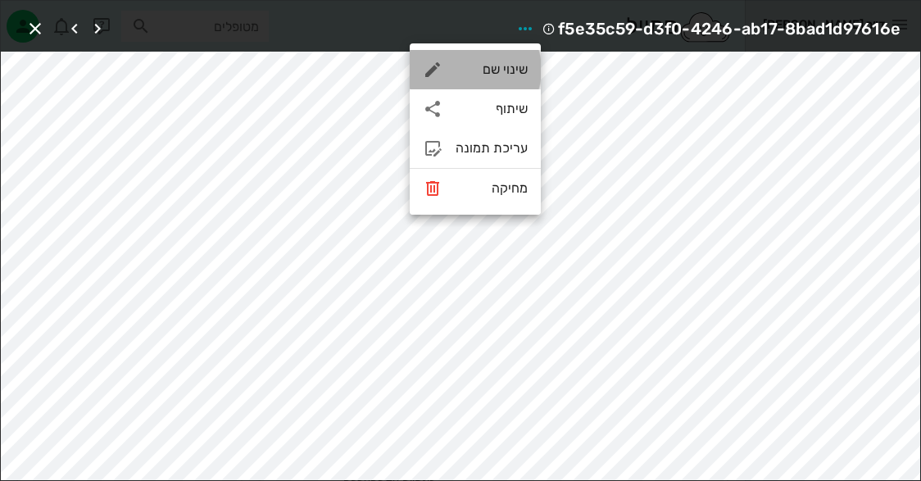
click at [502, 84] on div "שינוי שם" at bounding box center [475, 69] width 131 height 39
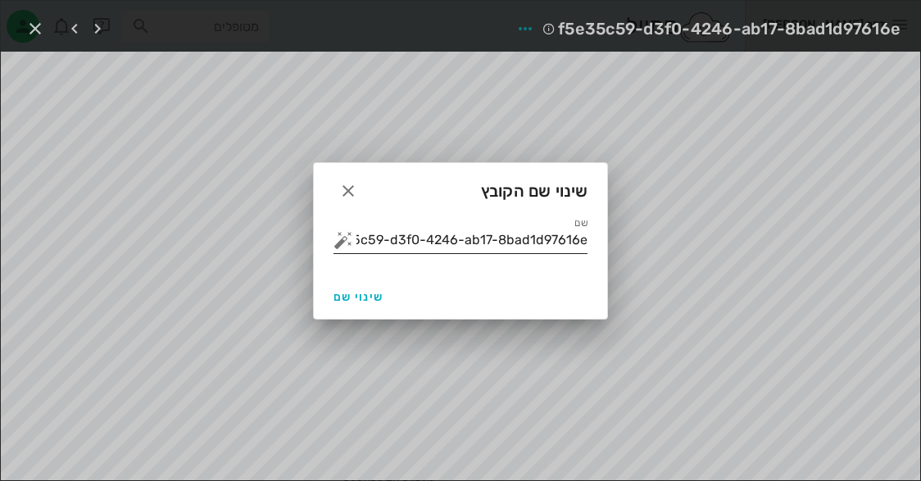
click at [518, 237] on input "f5e35c59-d3f0-4246-ab17-8bad1d97616e" at bounding box center [471, 240] width 231 height 26
click at [518, 236] on input "f5e35c59-d3f0-4246-ab17-8bad1d97616e" at bounding box center [471, 240] width 231 height 26
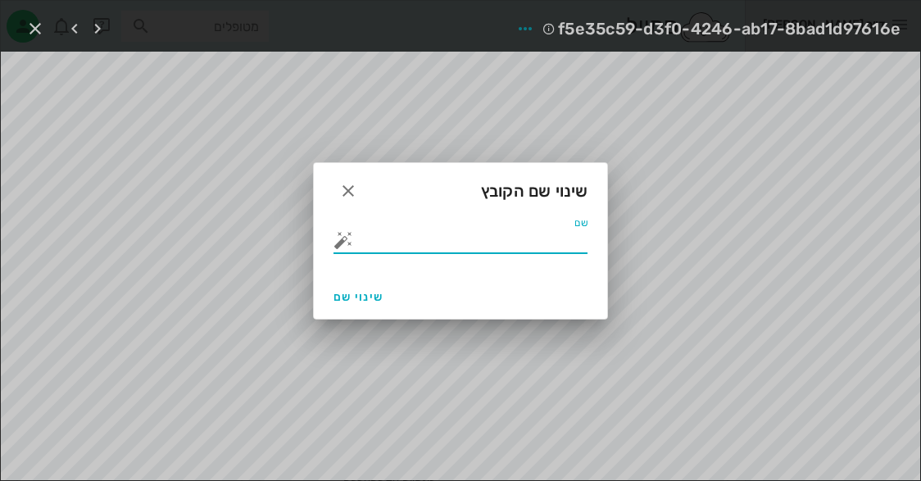
click at [338, 242] on button "button" at bounding box center [343, 240] width 20 height 20
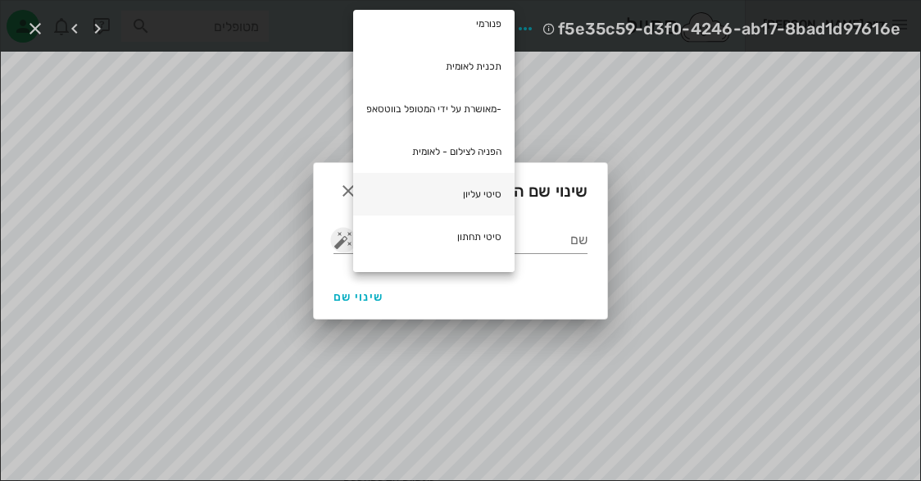
scroll to position [82, 0]
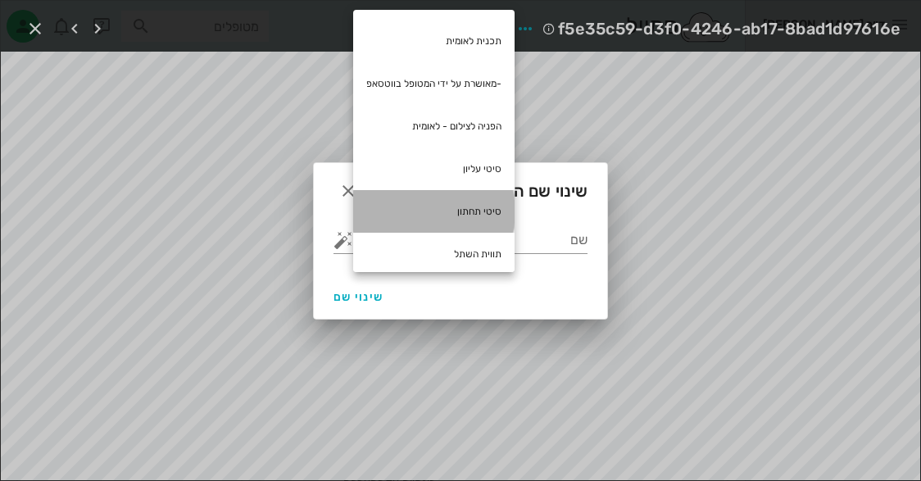
click at [442, 216] on div "סיטי תחתון" at bounding box center [433, 211] width 161 height 43
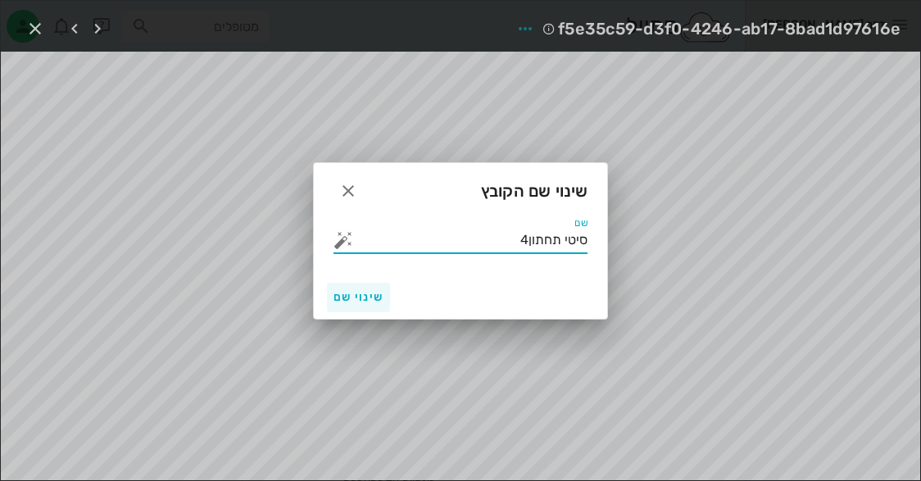
type input "סיטי תחתון4"
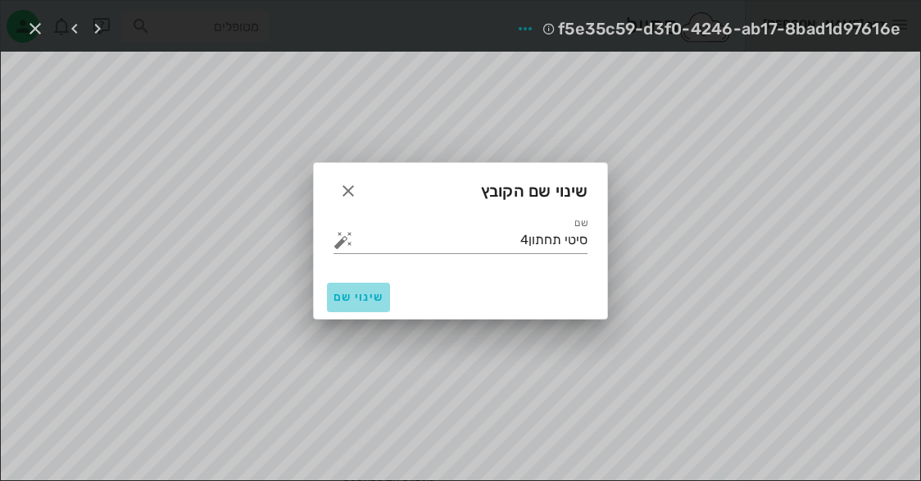
click at [374, 299] on span "שינוי שם" at bounding box center [358, 297] width 50 height 14
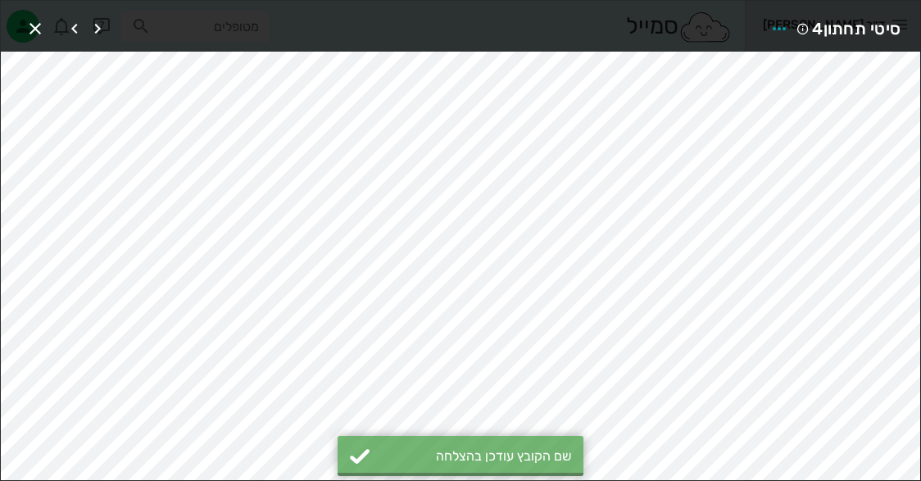
scroll to position [852, 0]
click at [79, 24] on icon "button" at bounding box center [75, 29] width 20 height 20
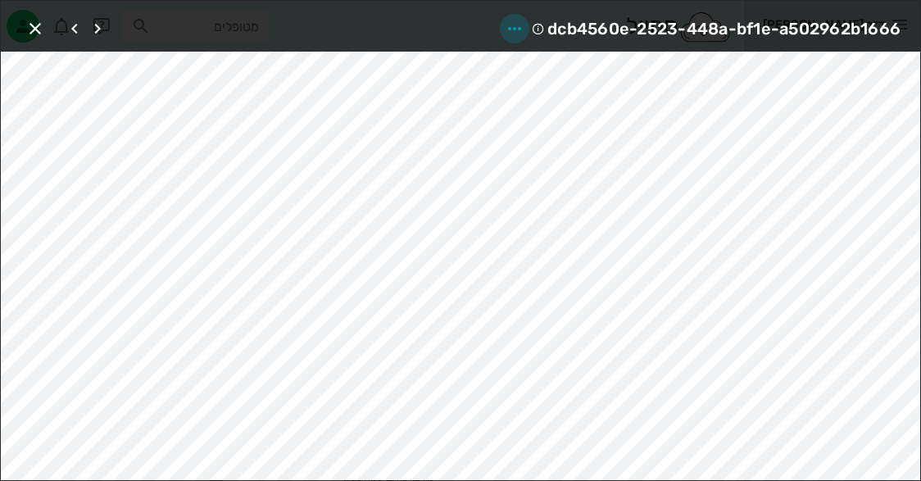
click at [506, 21] on icon "button" at bounding box center [515, 29] width 20 height 20
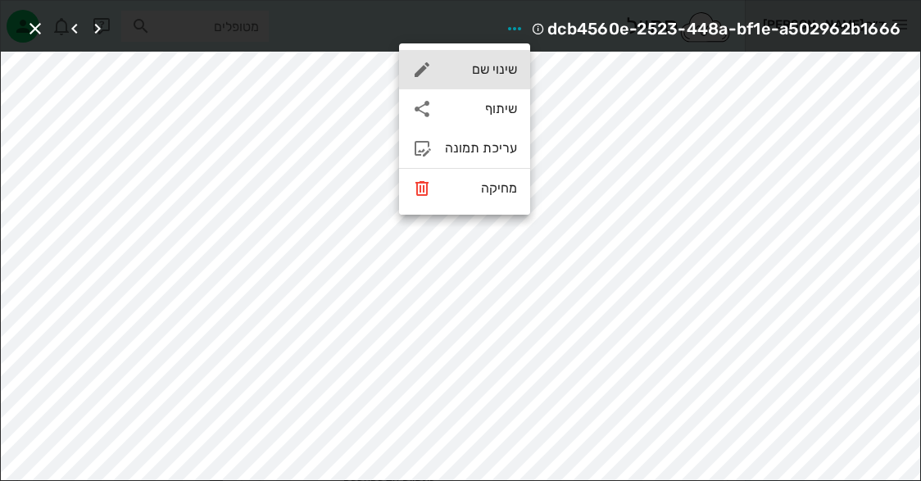
click at [492, 76] on div "שינוי שם" at bounding box center [481, 69] width 72 height 16
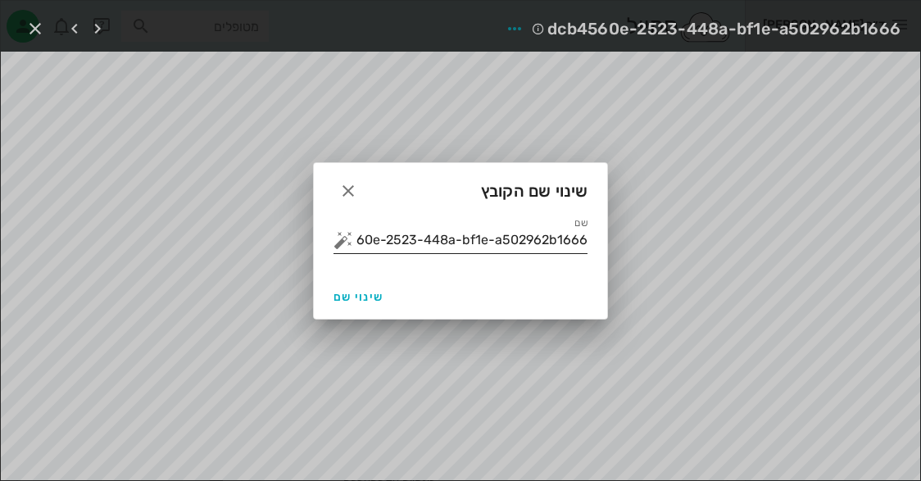
click at [468, 224] on div "שם dcb4560e-2523-448a-bf1e-a502962b1666" at bounding box center [460, 238] width 254 height 43
click at [460, 249] on input "dcb4560e-2523-448a-bf1e-a502962b1666" at bounding box center [471, 240] width 231 height 26
click at [460, 247] on input "dcb4560e-2523-448a-bf1e-a502962b1666" at bounding box center [471, 240] width 231 height 26
click at [461, 247] on input "dcb4560e-2523-448a-bf1e-a502962b1666" at bounding box center [471, 240] width 231 height 26
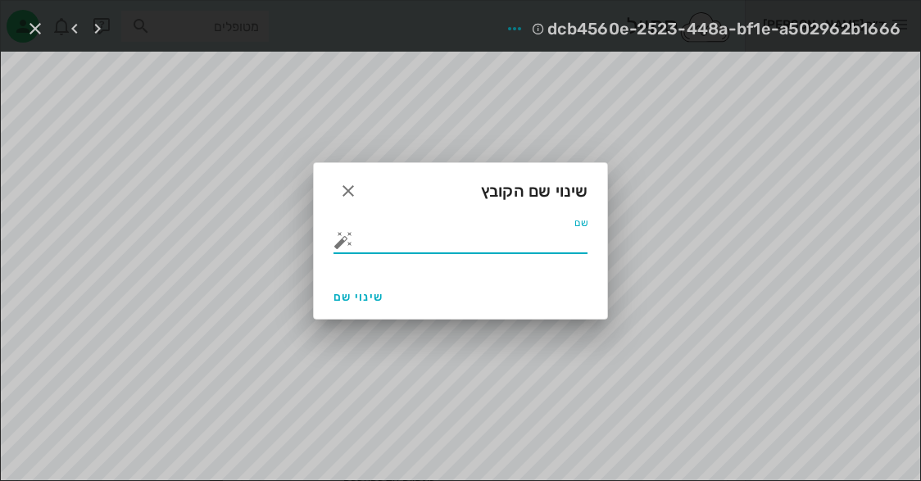
click at [347, 237] on button "button" at bounding box center [343, 240] width 20 height 20
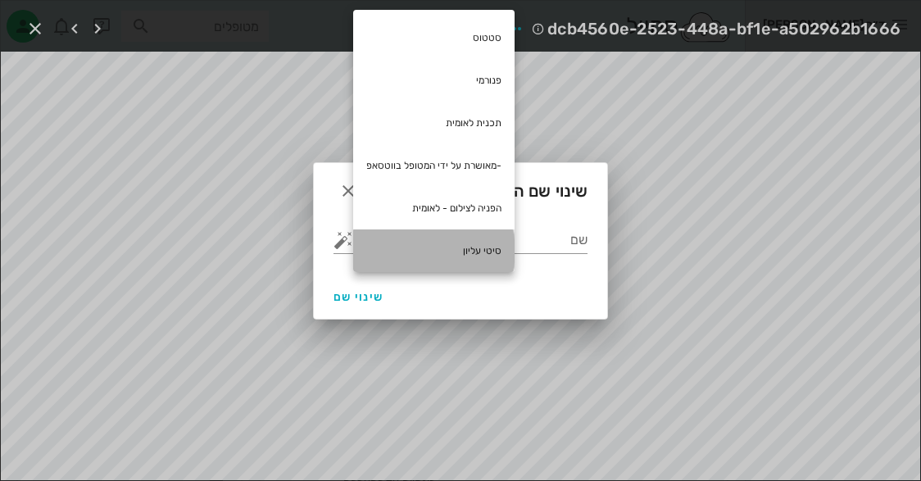
click at [485, 245] on div "סיטי עליון" at bounding box center [433, 250] width 161 height 43
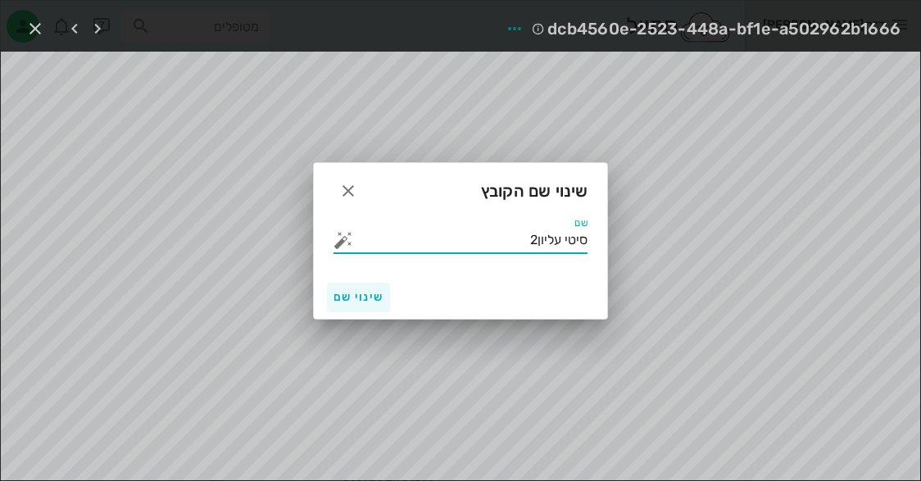
type input "סיטי עליון2"
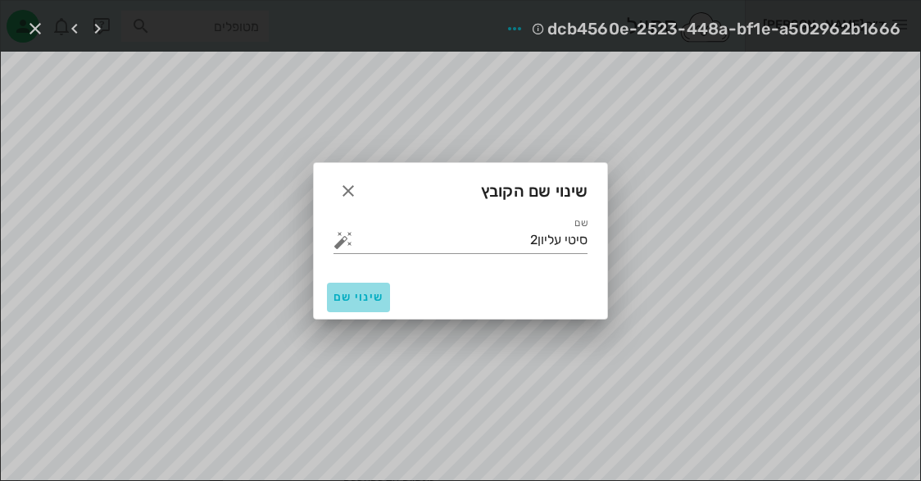
click at [361, 305] on button "שינוי שם" at bounding box center [358, 297] width 63 height 29
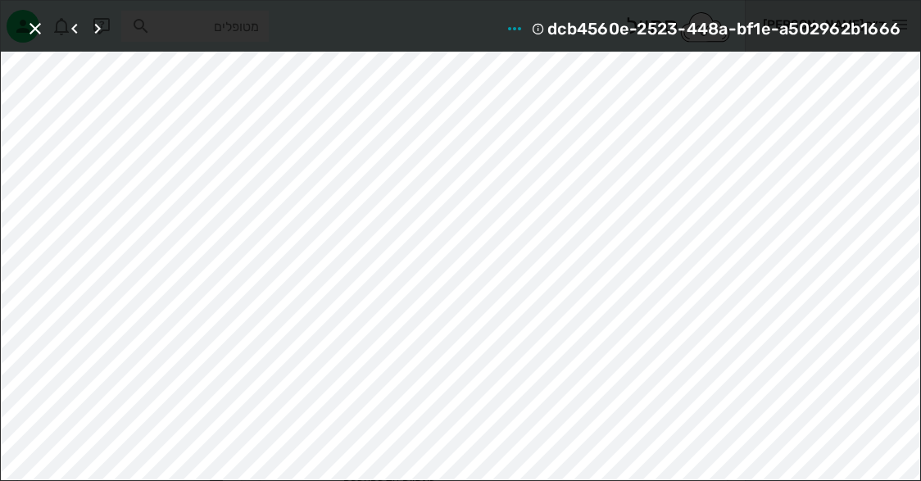
scroll to position [826, 0]
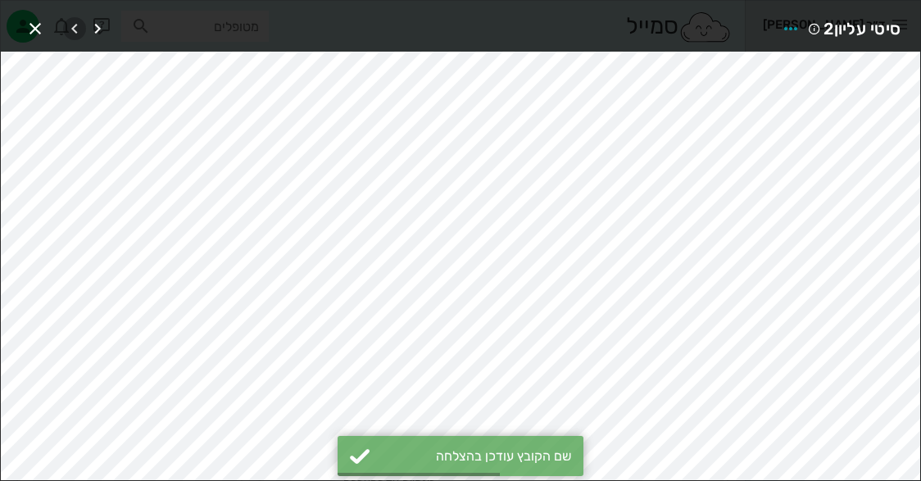
click at [77, 24] on icon "button" at bounding box center [75, 29] width 20 height 20
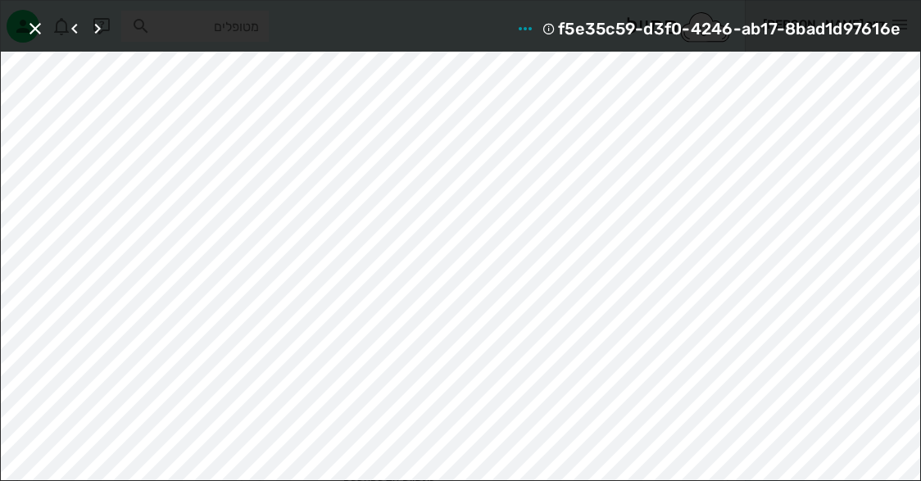
click at [692, 33] on span "f5e35c59-d3f0-4246-ab17-8bad1d97616e" at bounding box center [729, 29] width 342 height 26
click at [519, 24] on icon "button" at bounding box center [525, 29] width 20 height 20
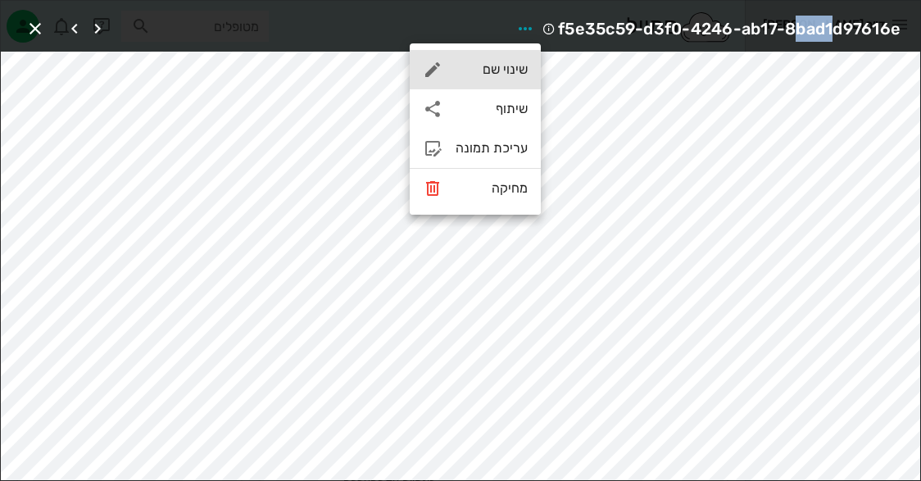
click at [499, 79] on div "שינוי שם" at bounding box center [475, 69] width 131 height 39
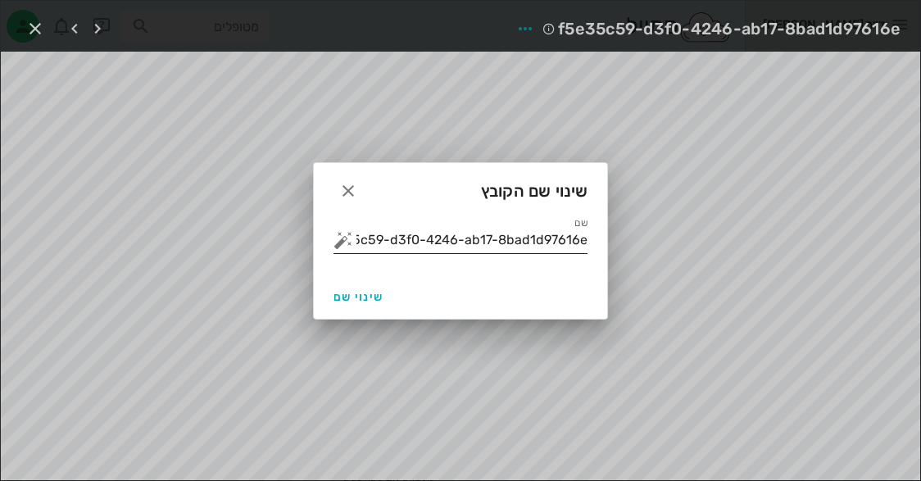
click at [461, 249] on input "f5e35c59-d3f0-4246-ab17-8bad1d97616e" at bounding box center [471, 240] width 231 height 26
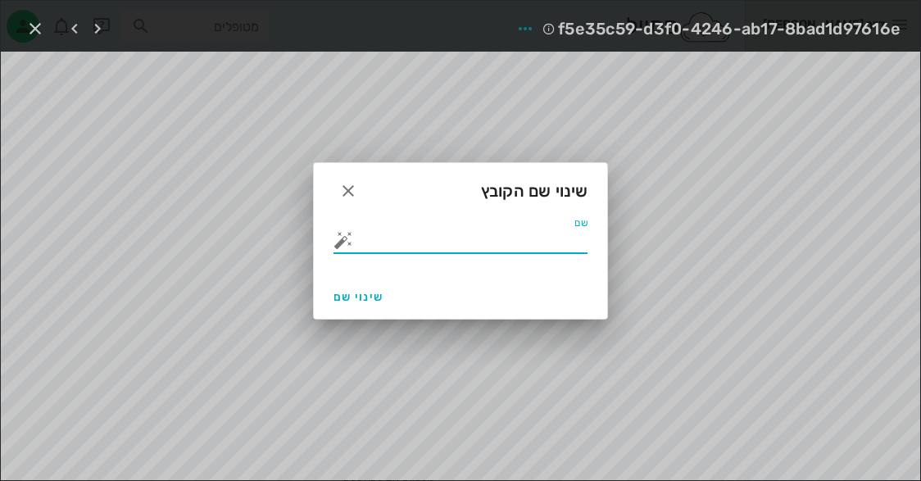
click at [347, 240] on button "button" at bounding box center [343, 240] width 20 height 20
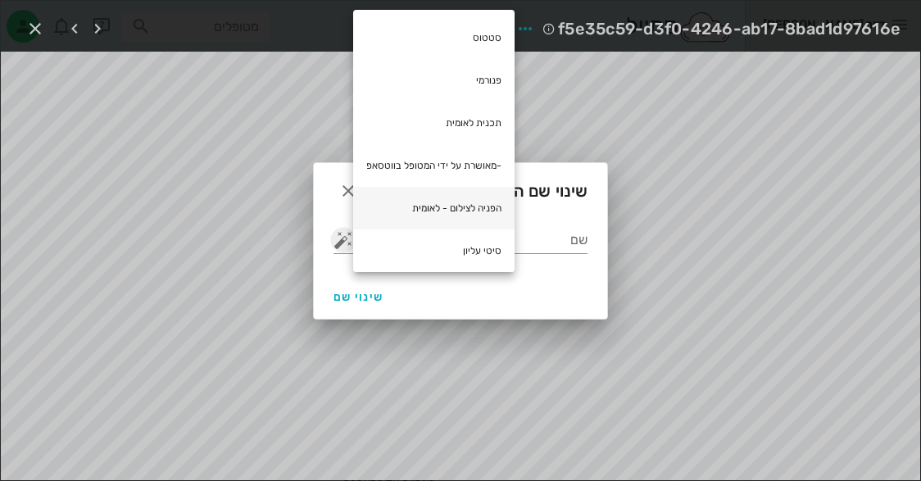
scroll to position [82, 0]
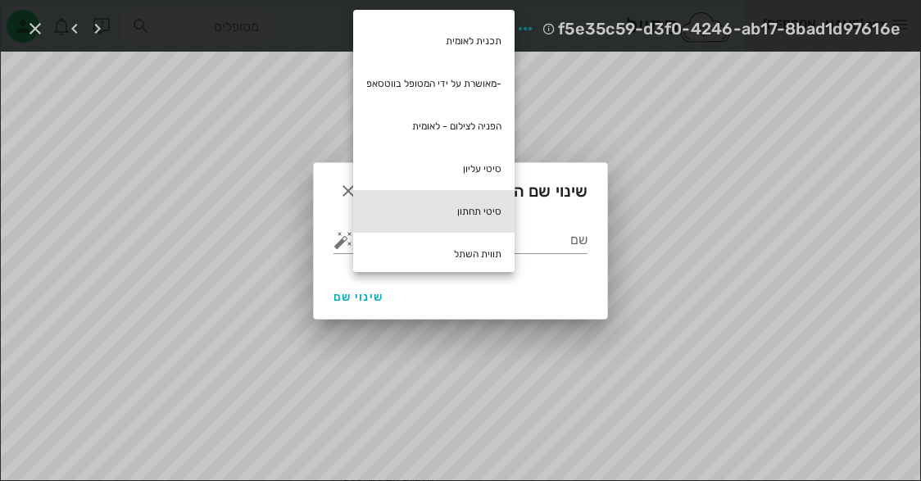
click at [443, 207] on div "סיטי תחתון" at bounding box center [433, 211] width 161 height 43
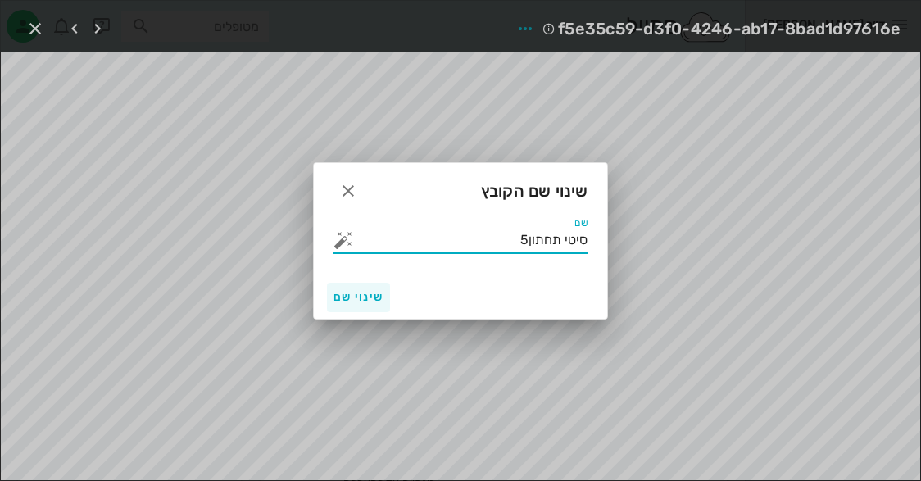
type input "סיטי תחתון5"
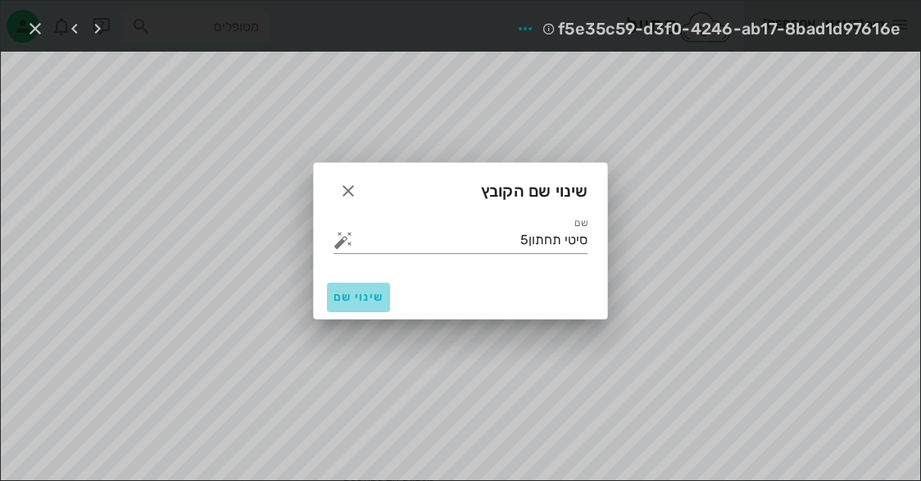
click at [342, 297] on span "שינוי שם" at bounding box center [358, 297] width 50 height 14
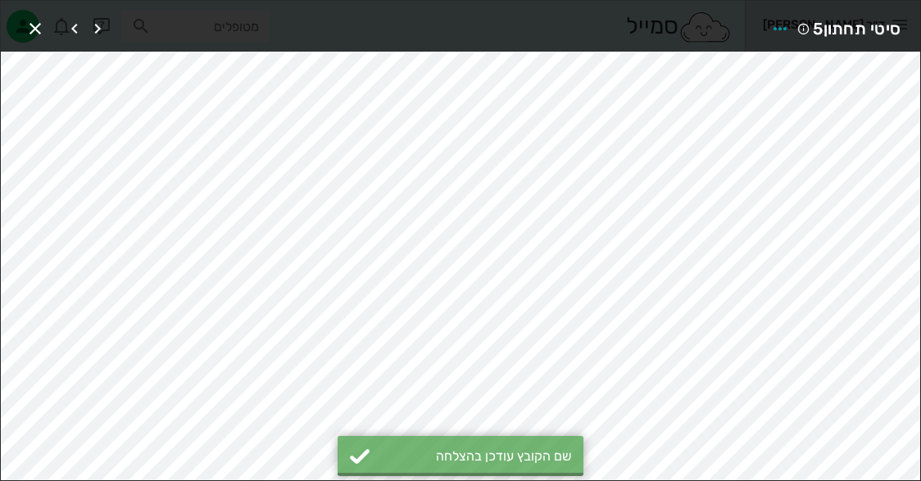
scroll to position [800, 0]
click at [27, 33] on icon "button" at bounding box center [35, 29] width 20 height 20
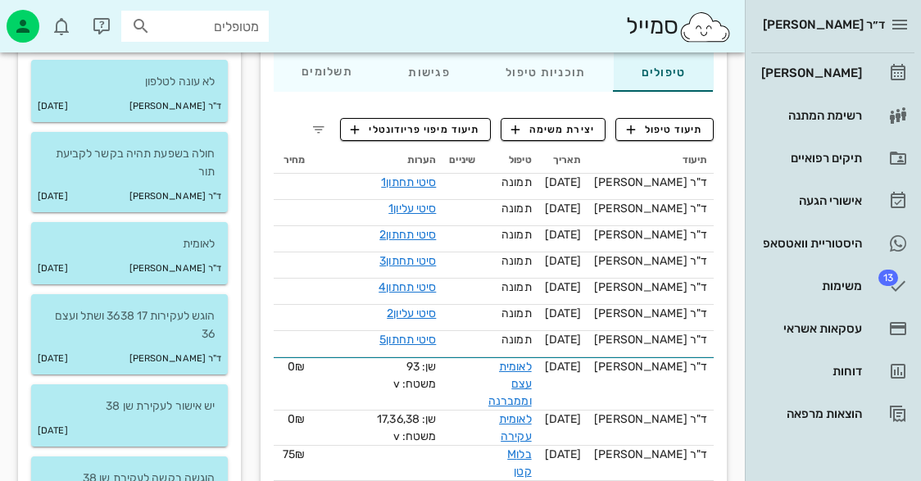
scroll to position [390, 0]
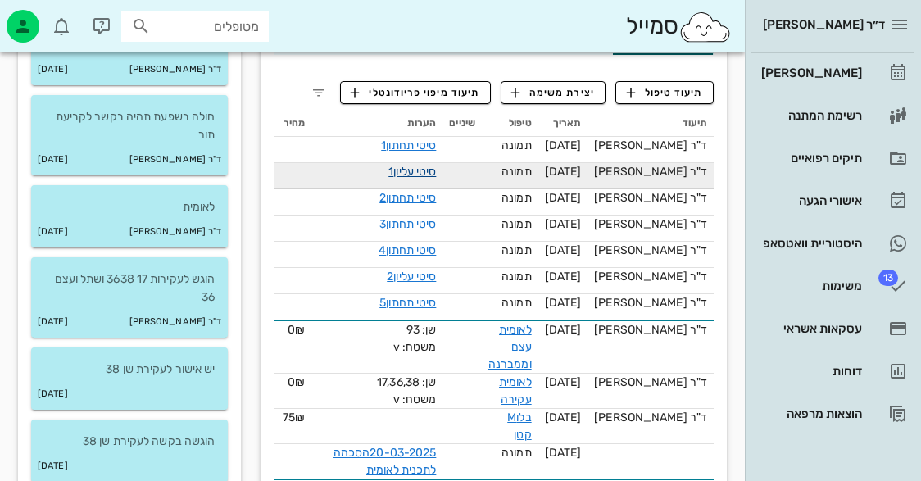
click at [436, 165] on link "סיטי עליון1" at bounding box center [412, 172] width 48 height 14
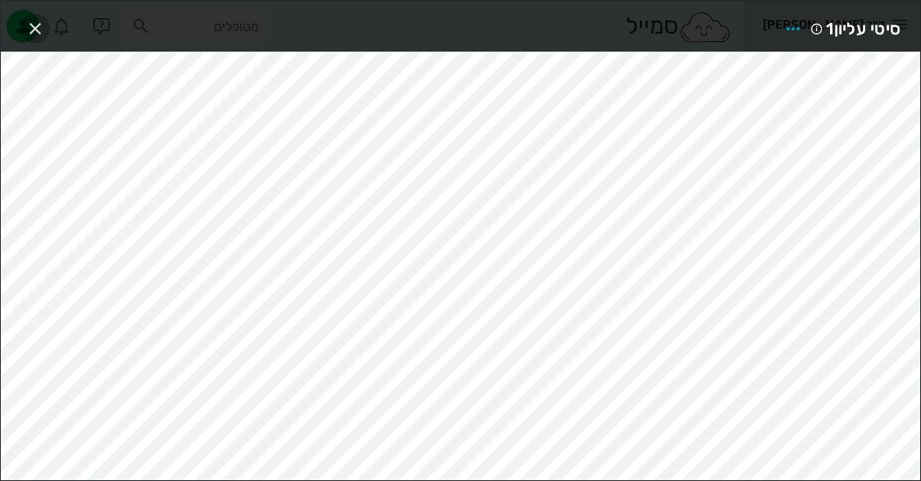
click at [29, 27] on icon "button" at bounding box center [35, 29] width 20 height 20
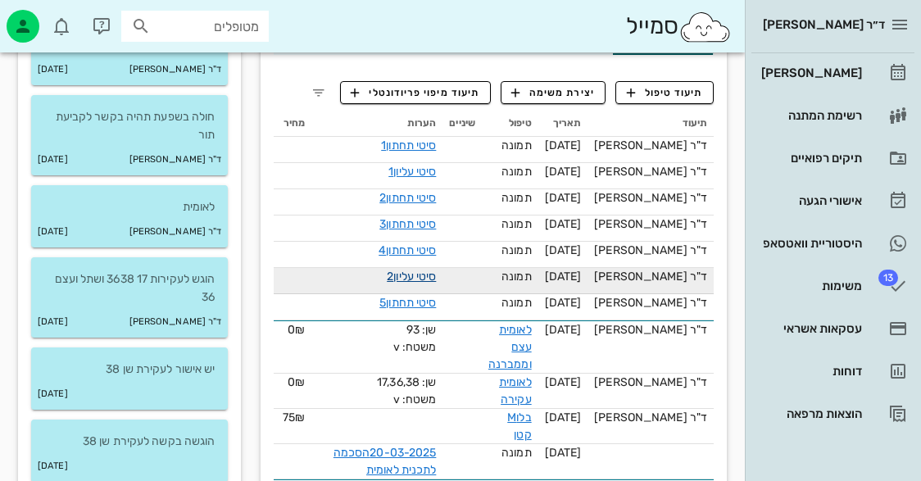
click at [426, 270] on link "סיטי עליון2" at bounding box center [411, 277] width 49 height 14
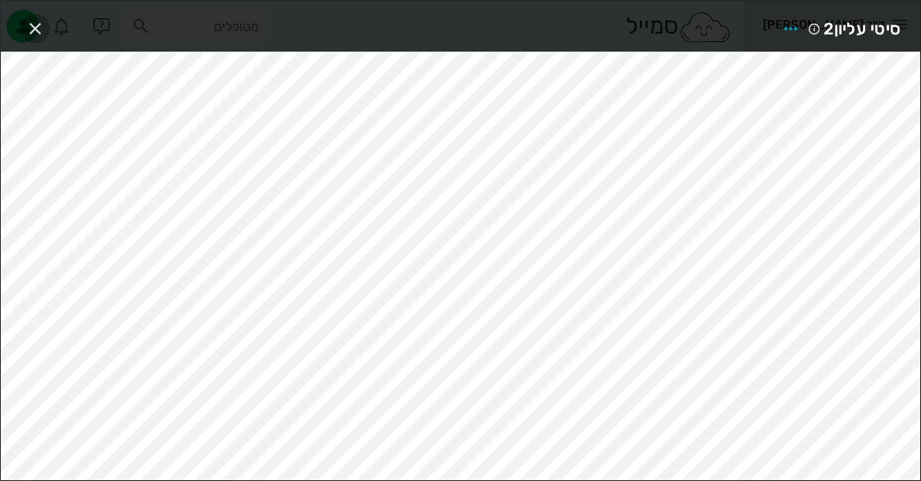
click at [25, 34] on icon "button" at bounding box center [35, 29] width 20 height 20
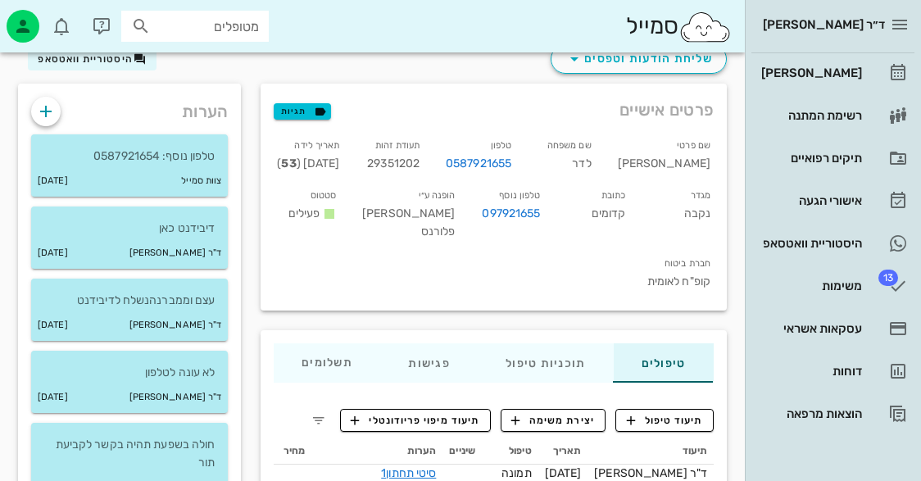
scroll to position [0, 0]
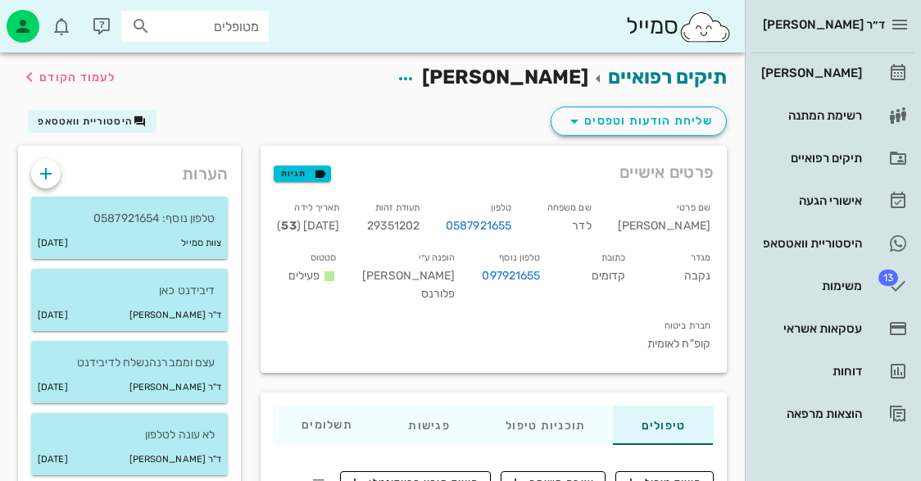
click at [410, 224] on span "29351202" at bounding box center [393, 226] width 52 height 14
copy span "29351202"
click at [41, 177] on icon "button" at bounding box center [46, 174] width 20 height 20
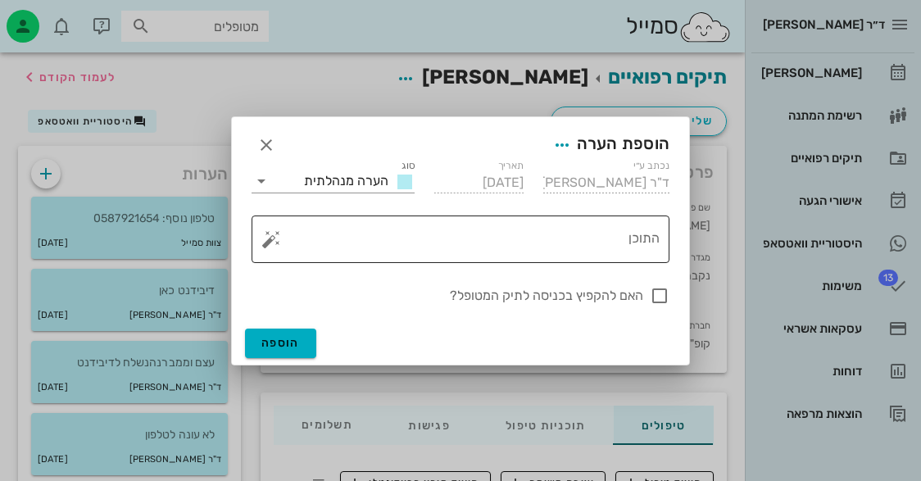
click at [276, 235] on button "button" at bounding box center [271, 239] width 20 height 20
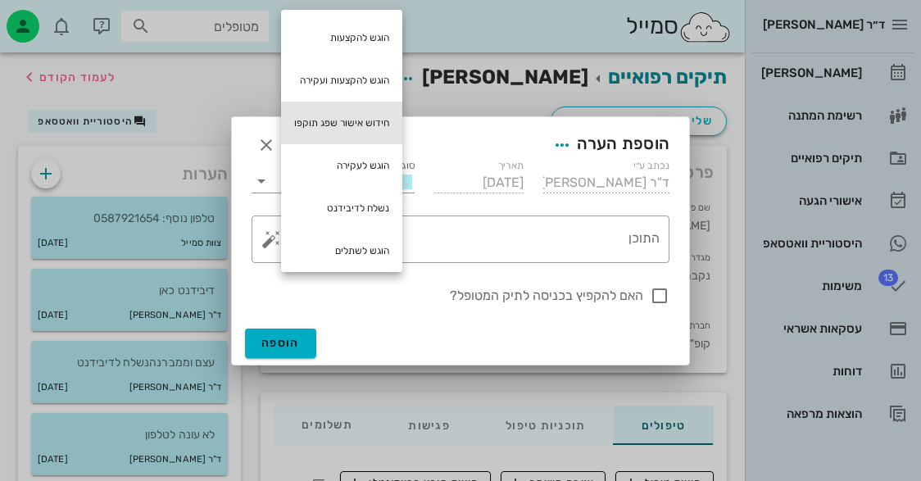
click at [356, 129] on div "חידוש אישור שפג תוקפו" at bounding box center [341, 123] width 121 height 43
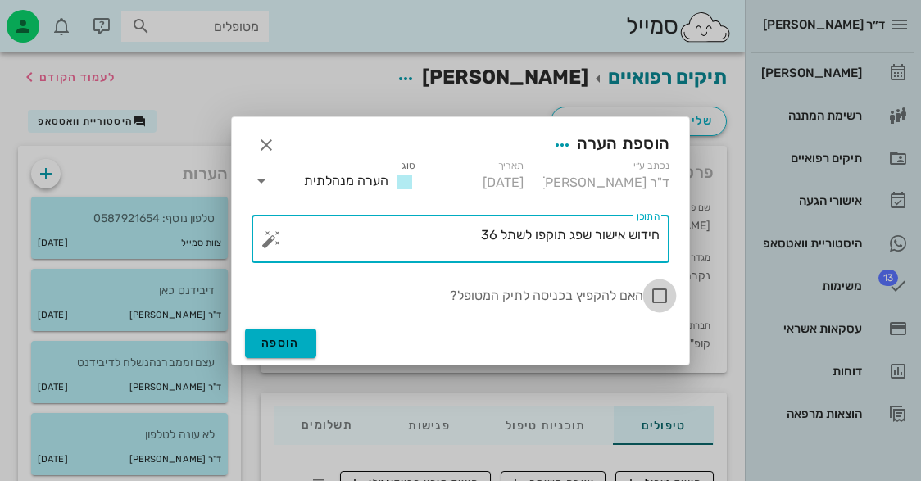
type textarea "חידוש אישור שפג תוקפו לשתל 36"
drag, startPoint x: 656, startPoint y: 299, endPoint x: 586, endPoint y: 309, distance: 71.1
click at [656, 299] on div at bounding box center [660, 296] width 28 height 28
checkbox input "true"
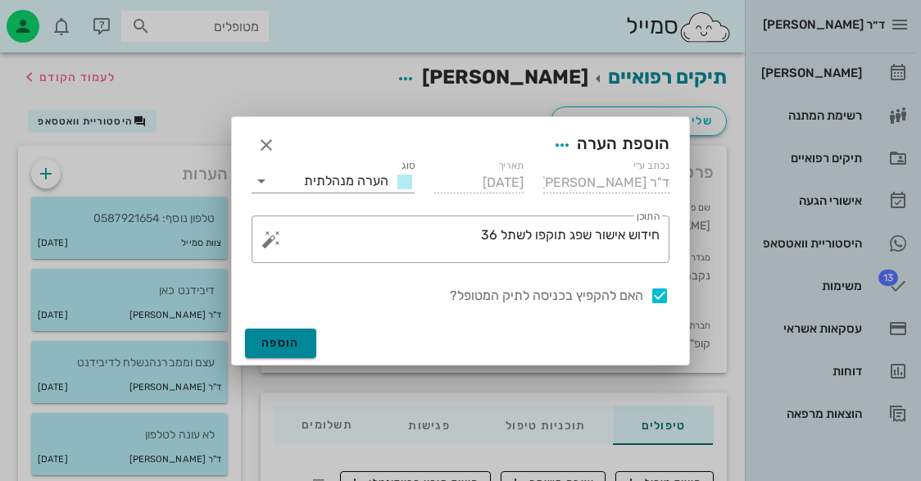
click at [294, 352] on button "הוספה" at bounding box center [280, 343] width 71 height 29
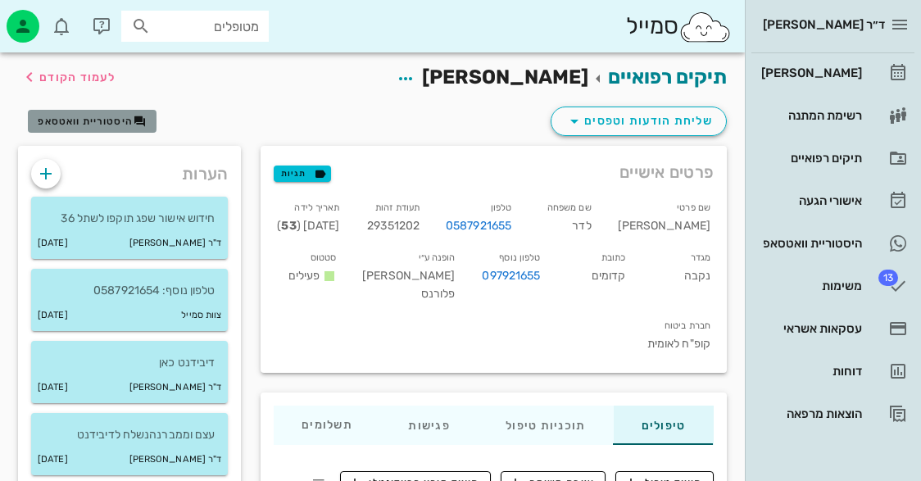
click at [75, 110] on button "היסטוריית וואטסאפ" at bounding box center [92, 121] width 129 height 23
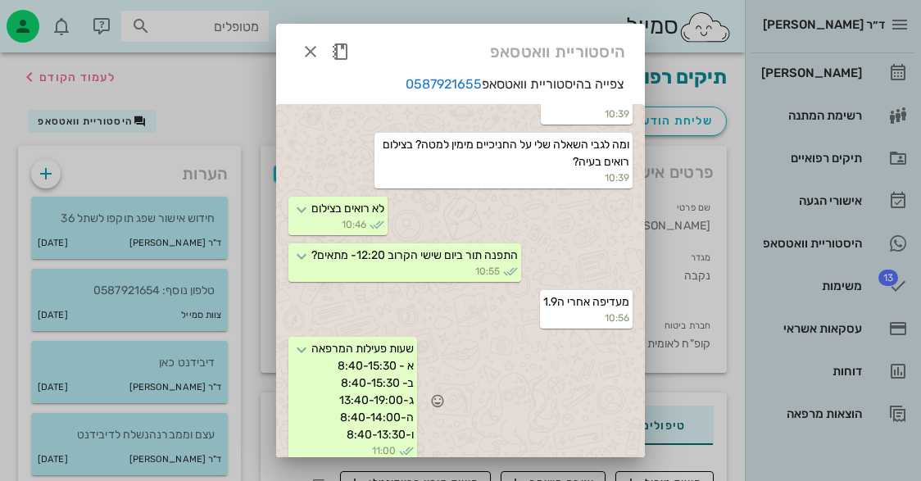
scroll to position [107, 0]
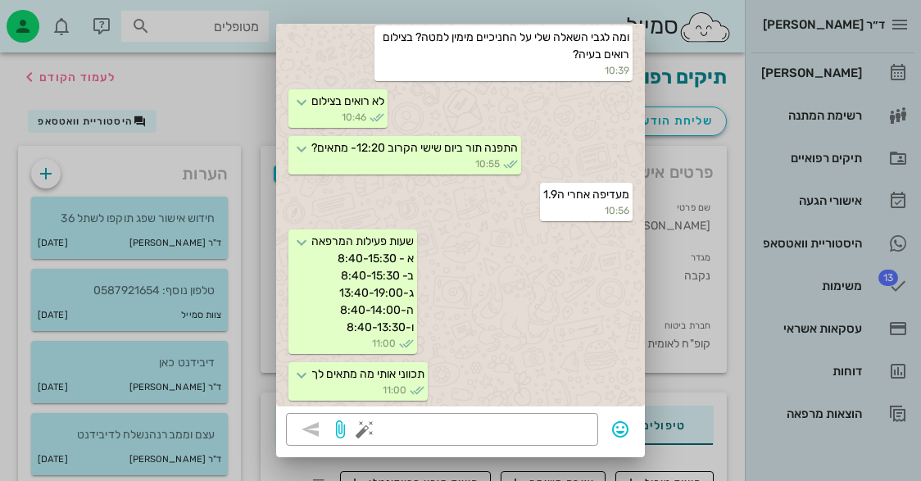
click at [175, 77] on div at bounding box center [460, 240] width 921 height 481
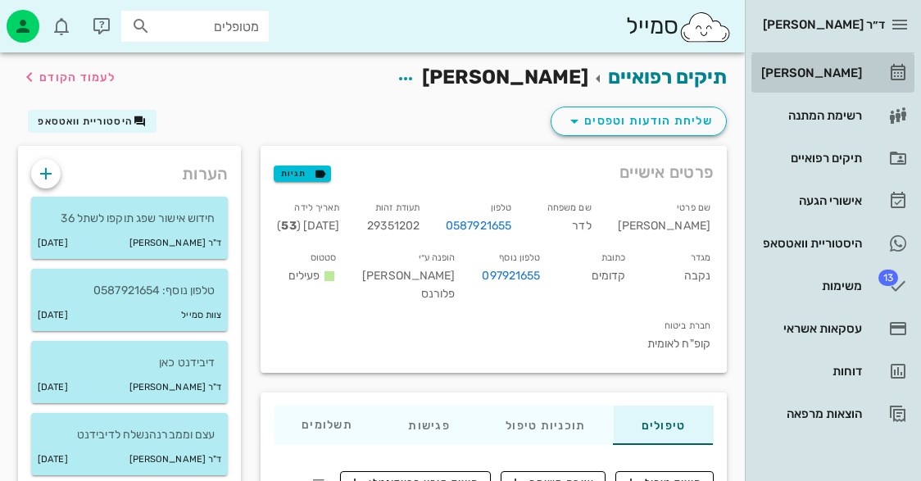
click at [857, 61] on div "[PERSON_NAME]" at bounding box center [810, 73] width 104 height 26
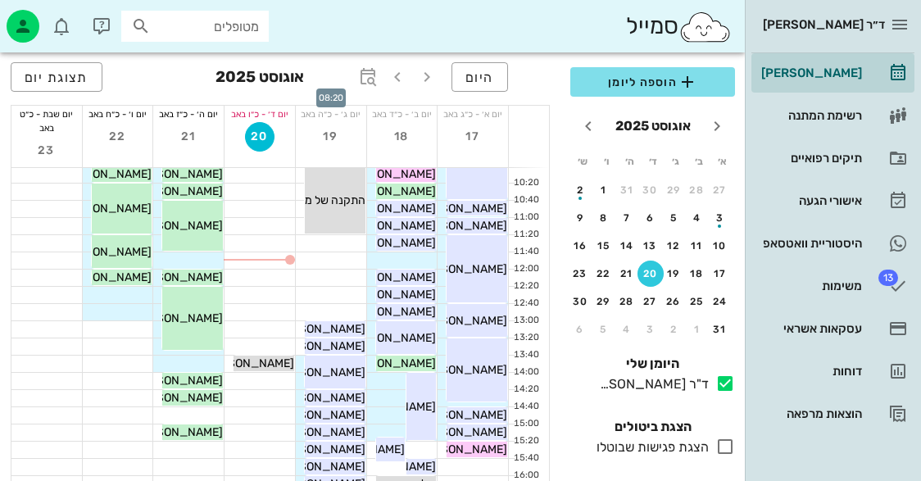
scroll to position [164, 0]
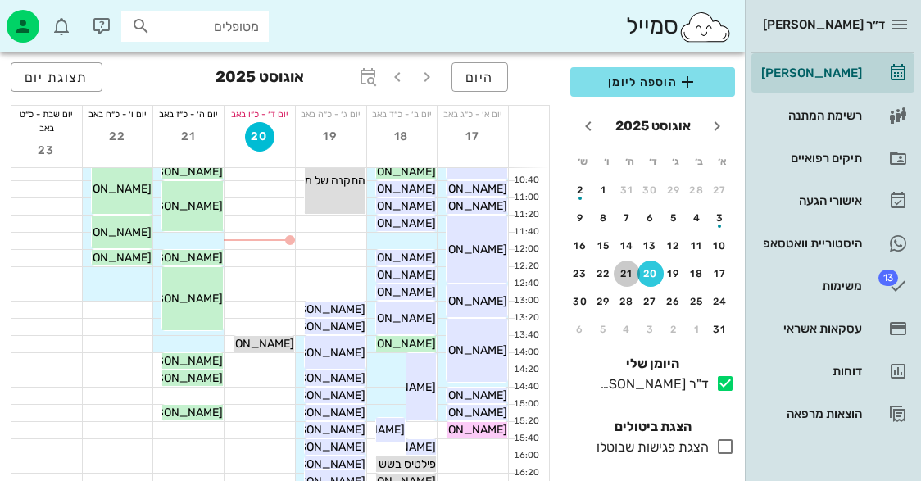
click at [621, 273] on div "21" at bounding box center [627, 273] width 26 height 11
click at [728, 302] on div "24" at bounding box center [720, 301] width 26 height 11
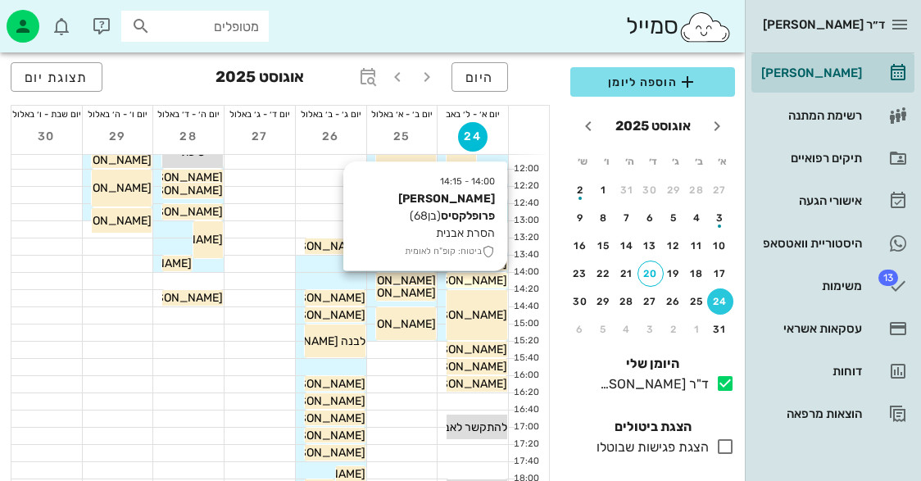
scroll to position [82, 0]
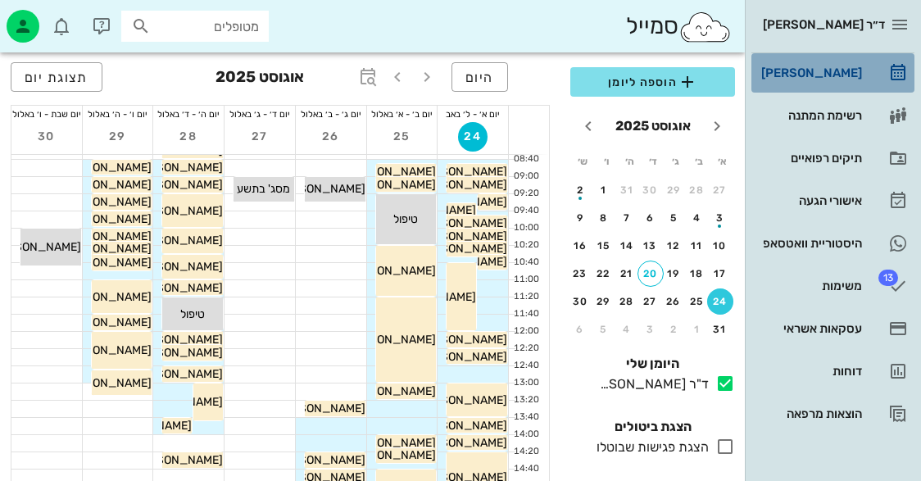
click at [850, 78] on div "[PERSON_NAME]" at bounding box center [810, 72] width 104 height 13
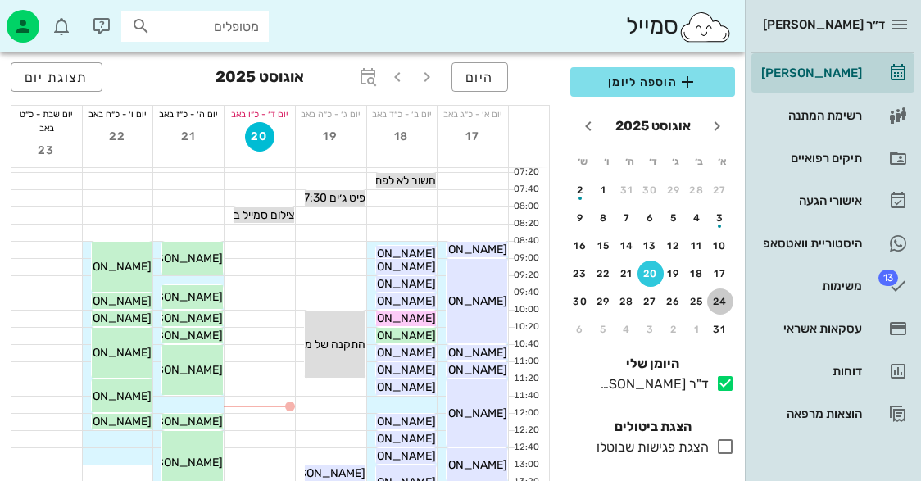
click at [720, 296] on div "24" at bounding box center [720, 301] width 26 height 11
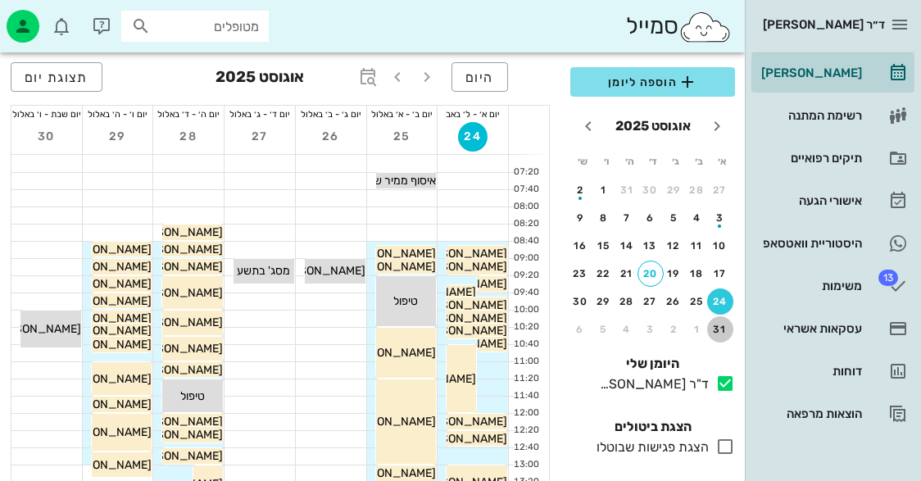
click at [724, 327] on div "31" at bounding box center [720, 329] width 26 height 11
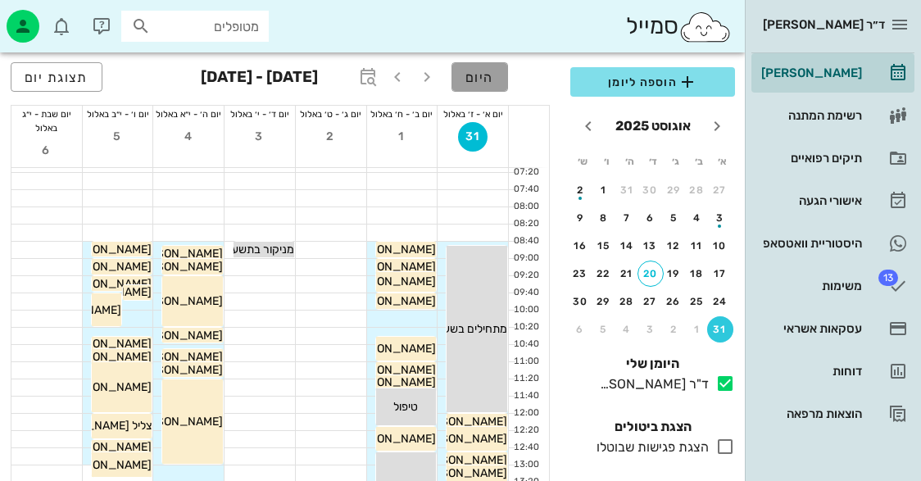
click at [492, 79] on span "היום" at bounding box center [479, 78] width 29 height 16
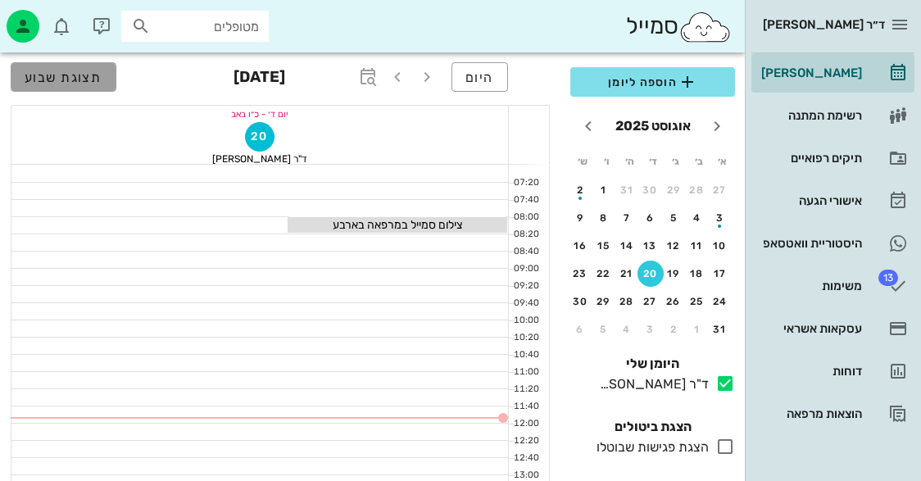
click at [106, 74] on button "תצוגת שבוע" at bounding box center [64, 76] width 106 height 29
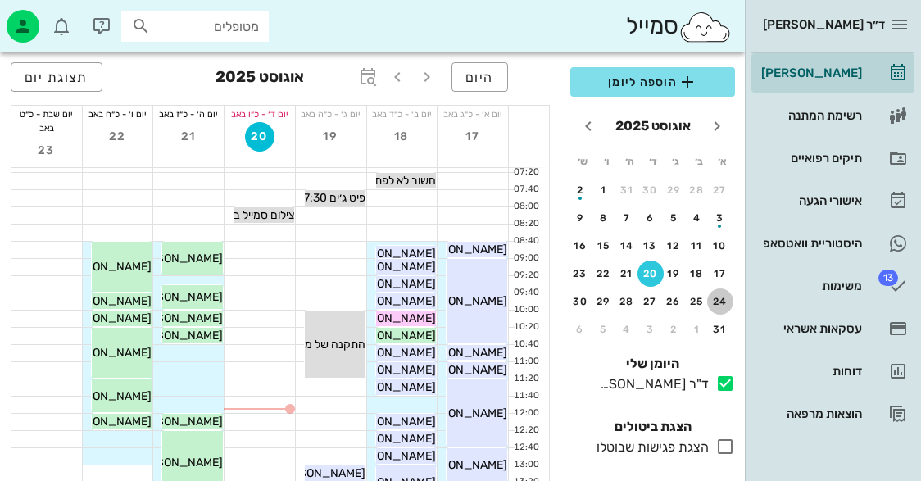
click at [719, 293] on button "24" at bounding box center [720, 301] width 26 height 26
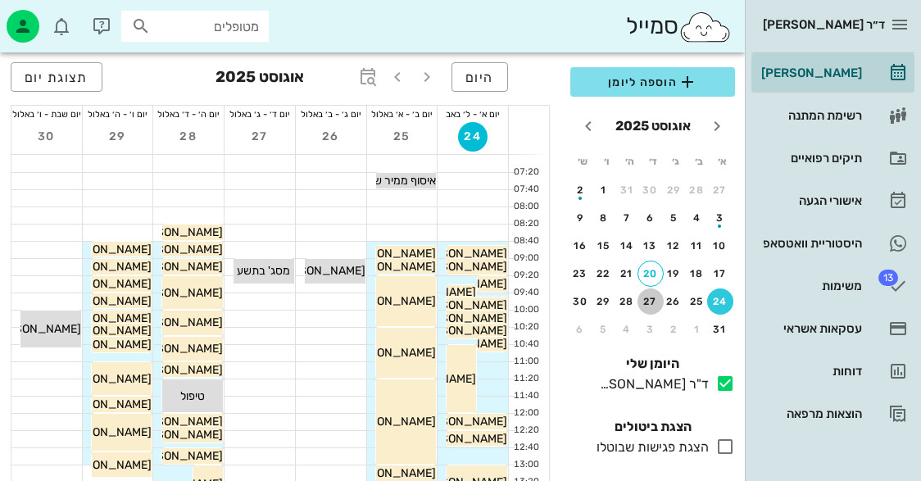
click at [648, 296] on div "27" at bounding box center [650, 301] width 26 height 11
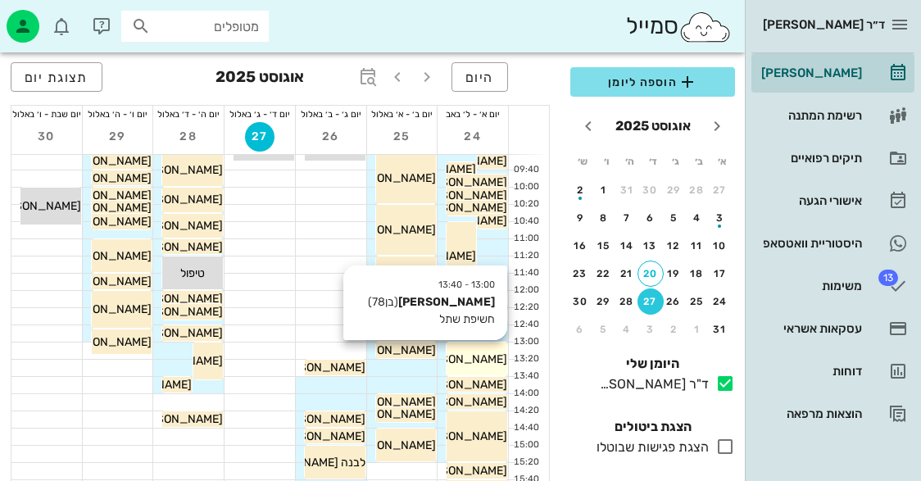
scroll to position [164, 0]
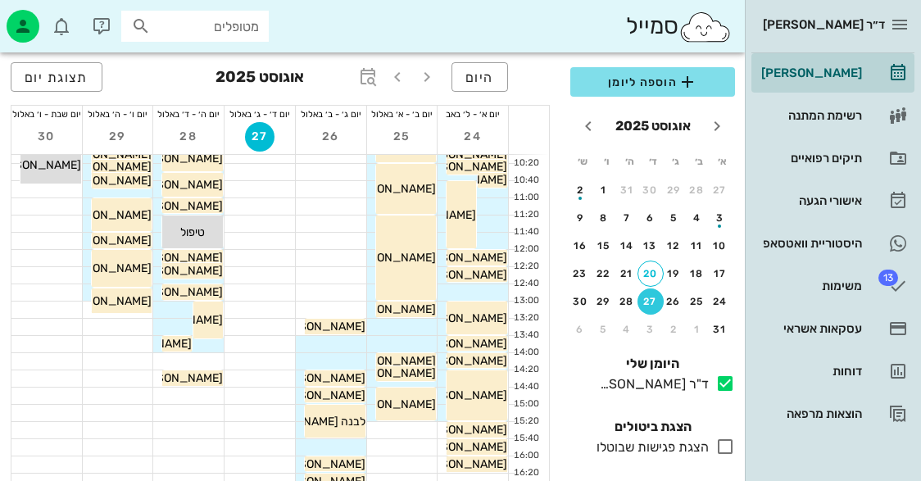
click at [243, 27] on input "מטופלים" at bounding box center [206, 26] width 105 height 21
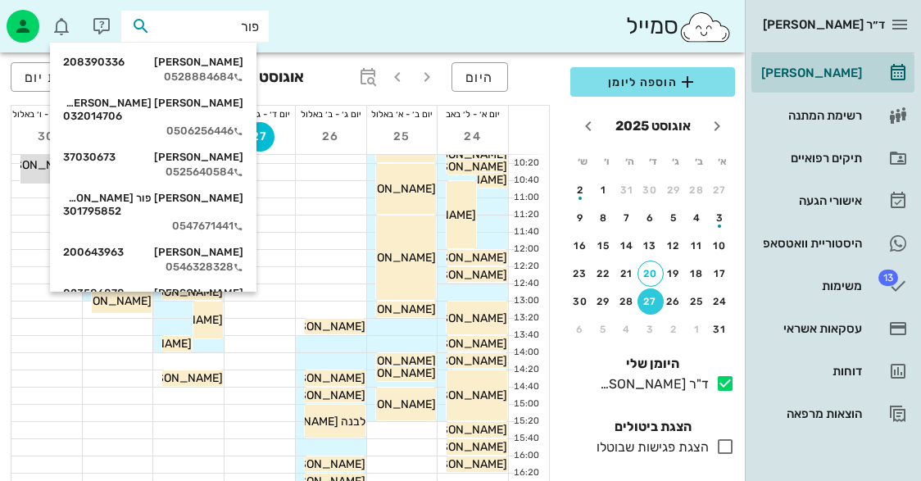
type input "פורט"
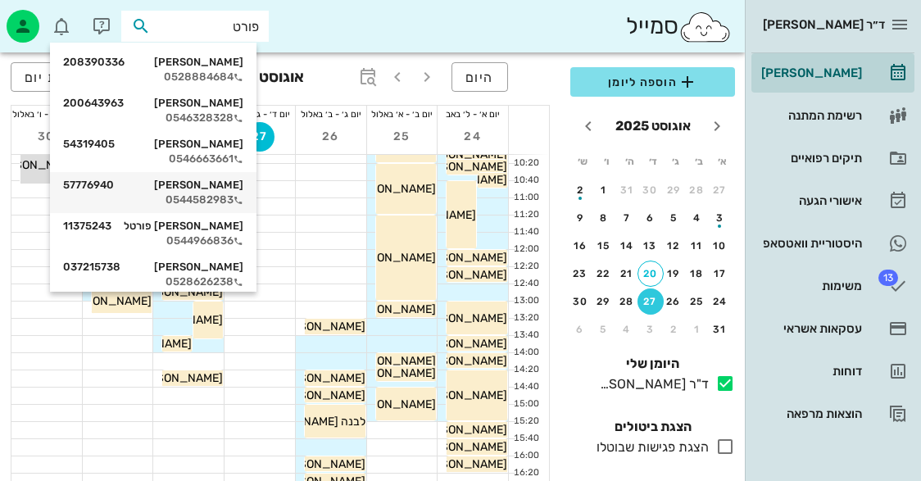
click at [236, 179] on div "[PERSON_NAME] 57776940" at bounding box center [153, 185] width 180 height 13
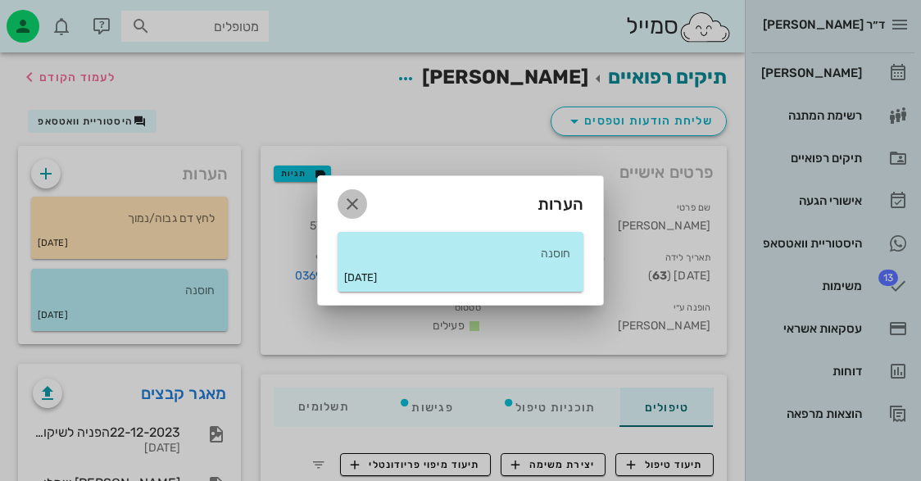
click at [347, 194] on icon "button" at bounding box center [352, 204] width 20 height 20
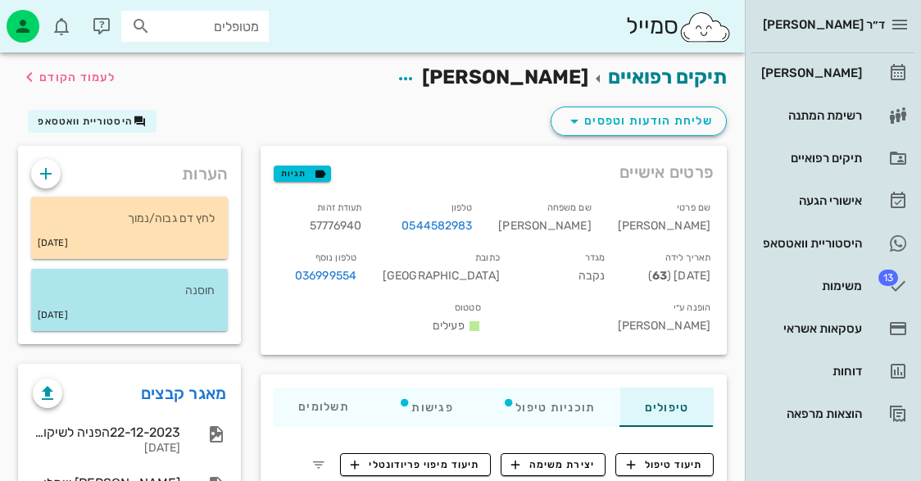
click at [210, 274] on div "חוסנה" at bounding box center [129, 284] width 197 height 31
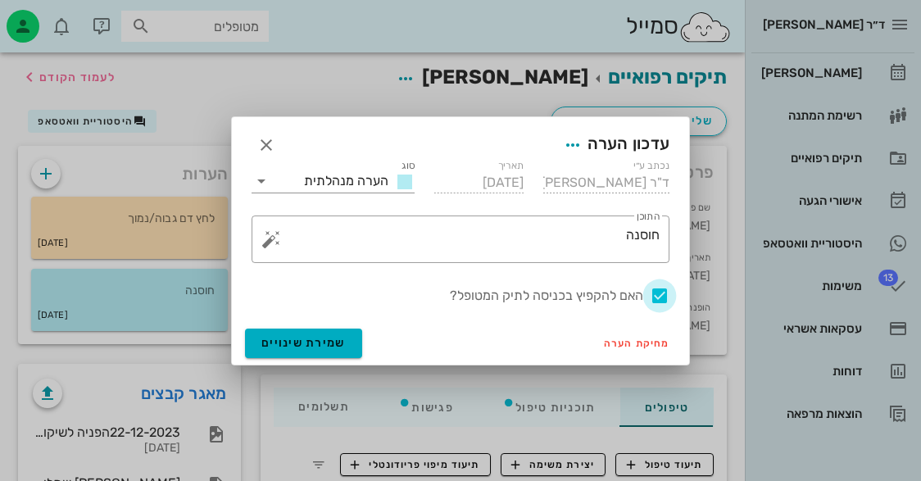
click at [653, 295] on div at bounding box center [660, 296] width 28 height 28
checkbox input "false"
click at [315, 335] on button "שמירת שינויים" at bounding box center [303, 343] width 117 height 29
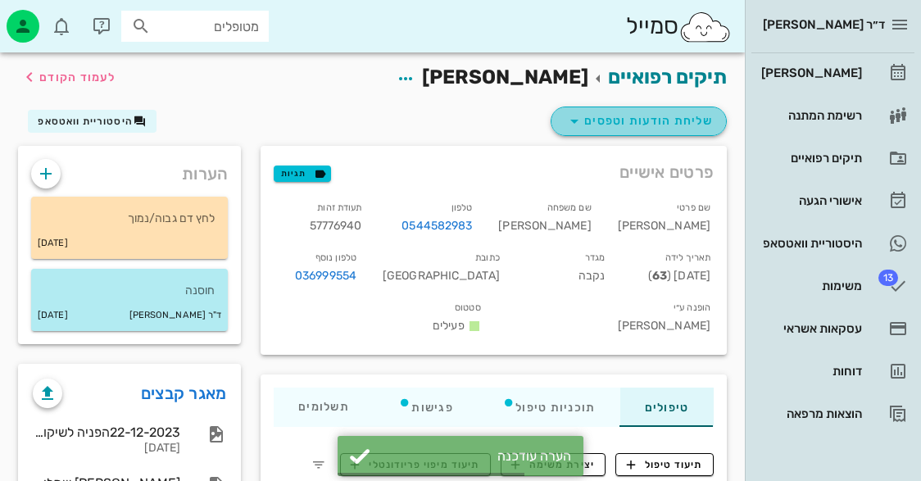
click at [652, 131] on button "שליחת הודעות וטפסים" at bounding box center [639, 121] width 176 height 29
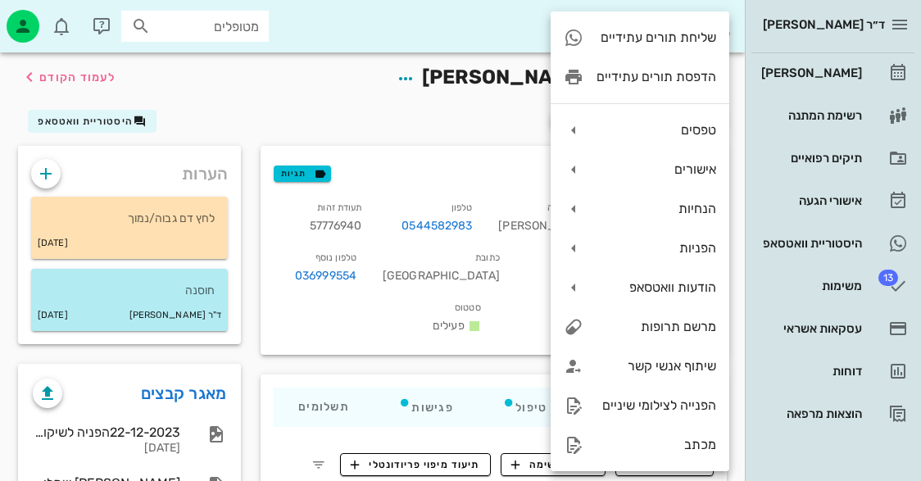
click at [382, 124] on div "שליחת הודעות וטפסים היסטוריית וואטסאפ" at bounding box center [372, 124] width 728 height 43
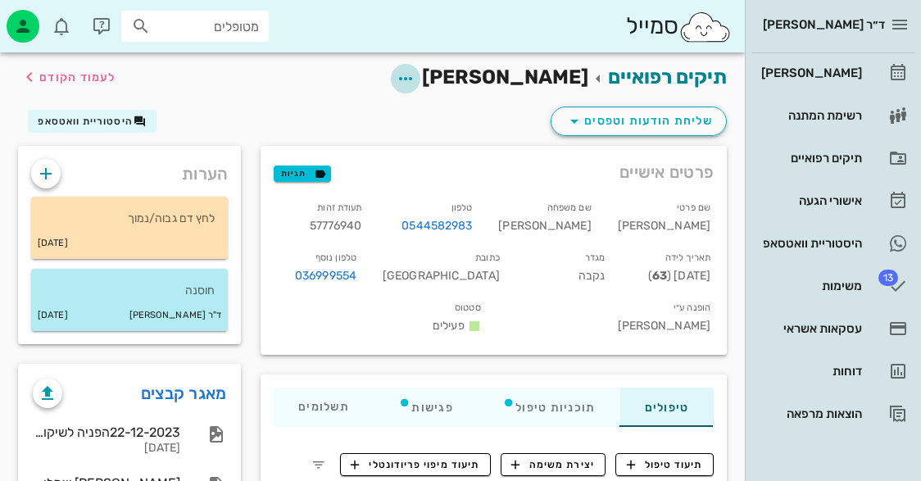
click at [415, 70] on icon "button" at bounding box center [406, 79] width 20 height 20
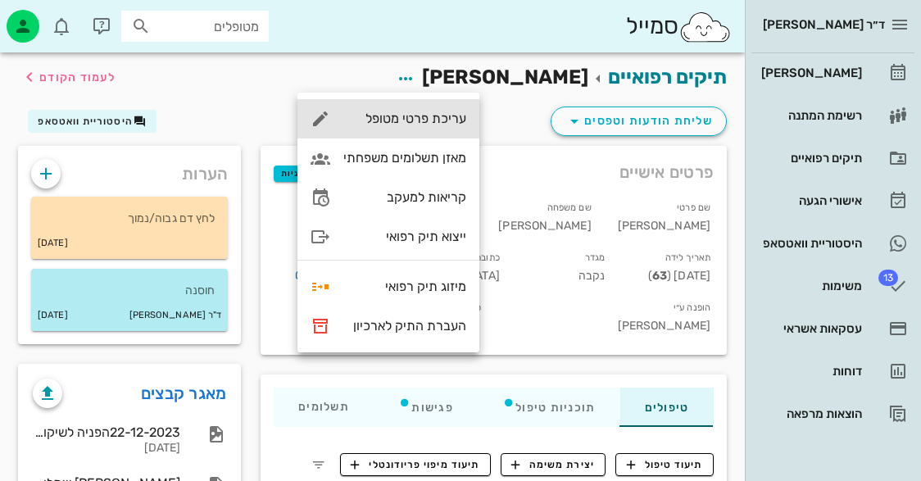
click at [439, 128] on div "עריכת פרטי מטופל" at bounding box center [388, 118] width 182 height 39
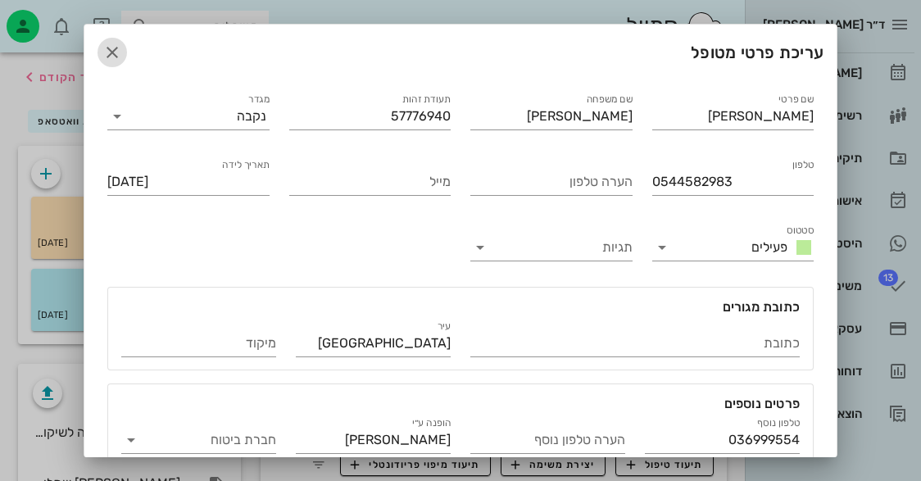
click at [122, 47] on icon "button" at bounding box center [112, 53] width 20 height 20
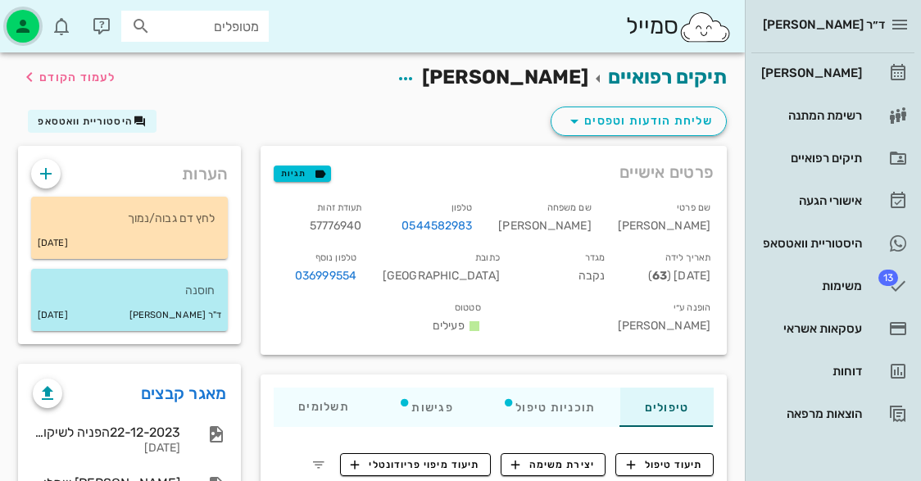
click at [25, 17] on icon "button" at bounding box center [23, 26] width 20 height 20
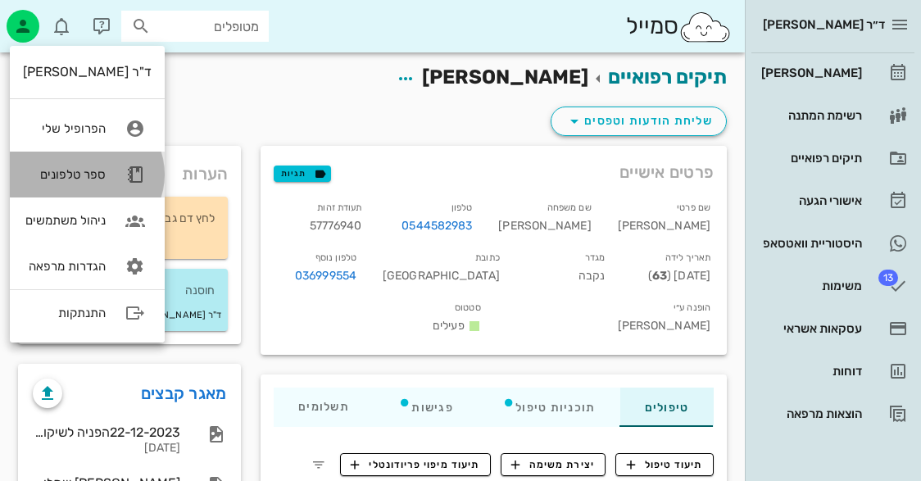
click at [110, 166] on link "ספר טלפונים" at bounding box center [87, 175] width 155 height 46
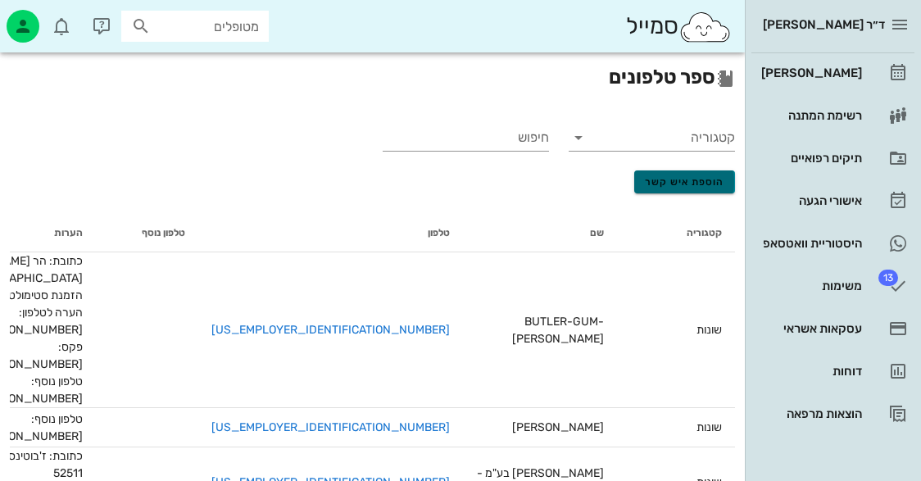
click at [674, 174] on button "הוספת איש קשר" at bounding box center [684, 181] width 101 height 23
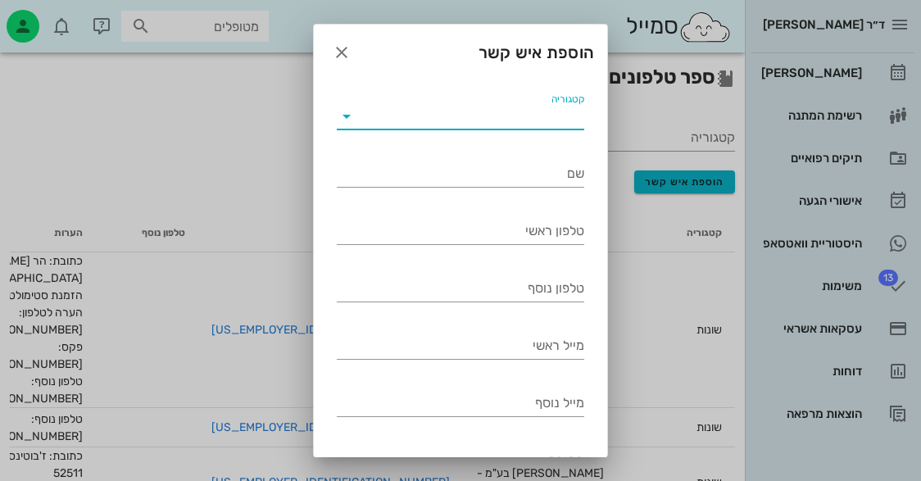
click at [543, 108] on input "קטגוריה" at bounding box center [472, 116] width 225 height 26
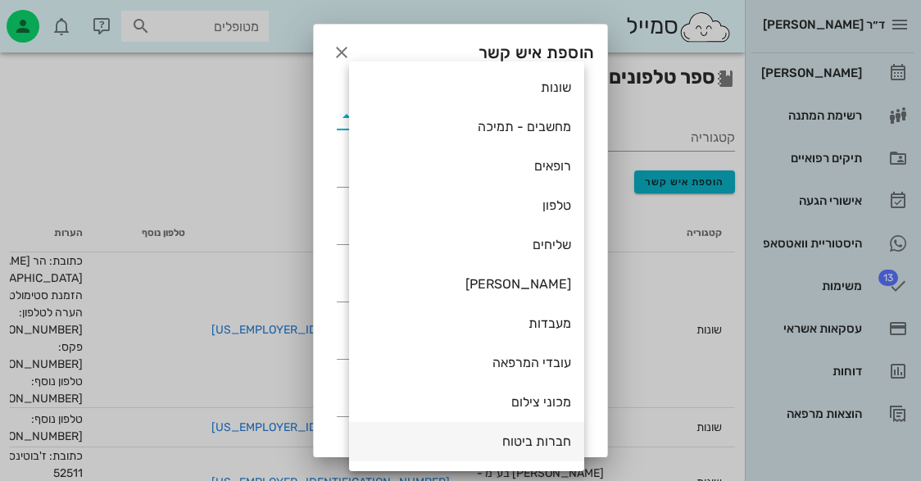
scroll to position [36, 0]
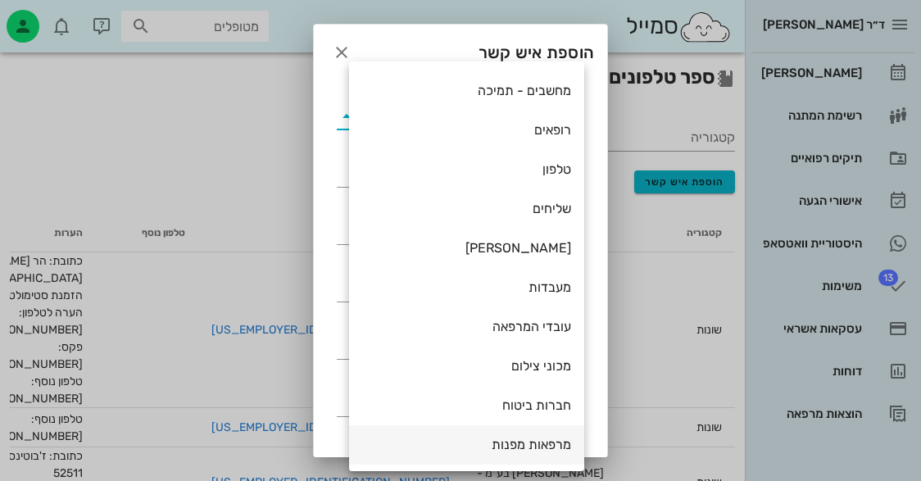
click at [547, 441] on div "מרפאות מפנות" at bounding box center [466, 445] width 209 height 16
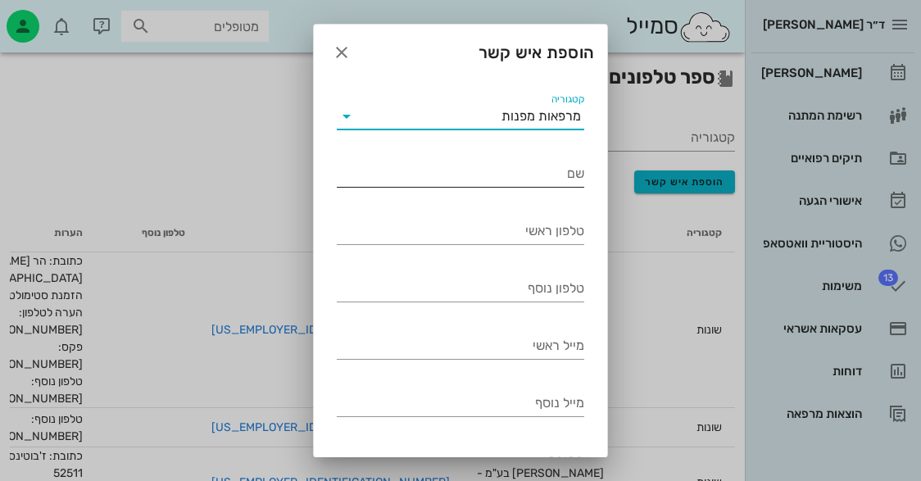
click at [551, 191] on div "שם" at bounding box center [460, 183] width 247 height 44
click at [551, 185] on div "שם" at bounding box center [460, 174] width 247 height 26
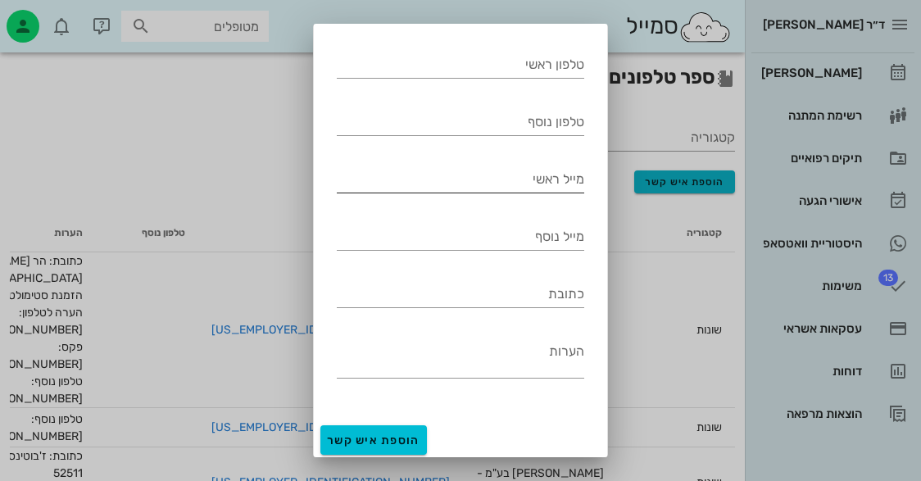
scroll to position [170, 0]
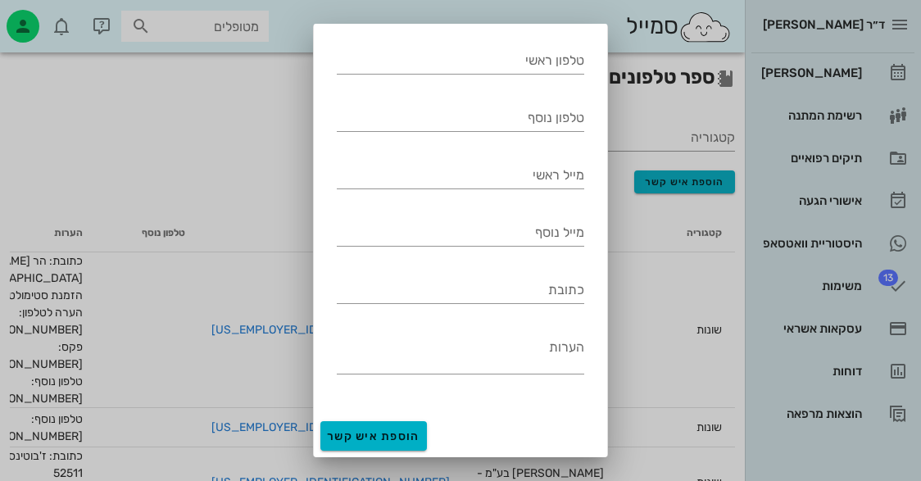
type input "[PERSON_NAME]"
click at [375, 427] on button "הוספת איש קשר" at bounding box center [373, 435] width 107 height 29
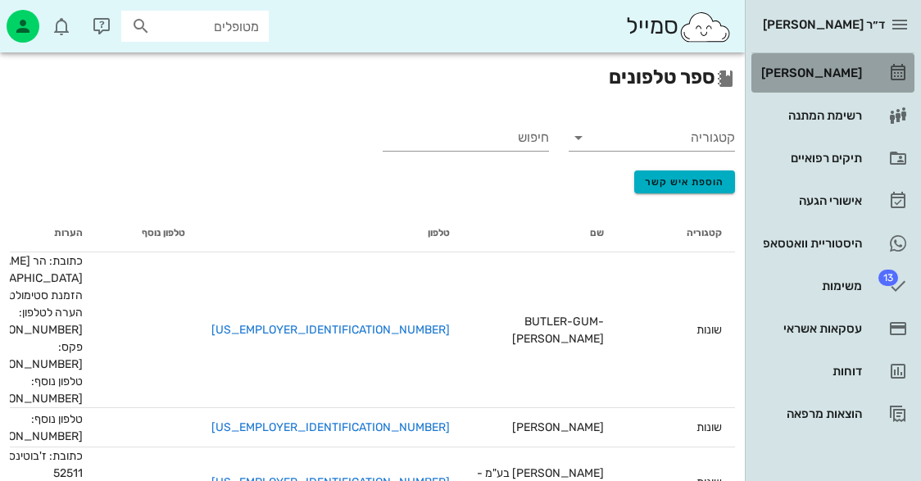
click at [859, 75] on div "[PERSON_NAME]" at bounding box center [810, 72] width 104 height 13
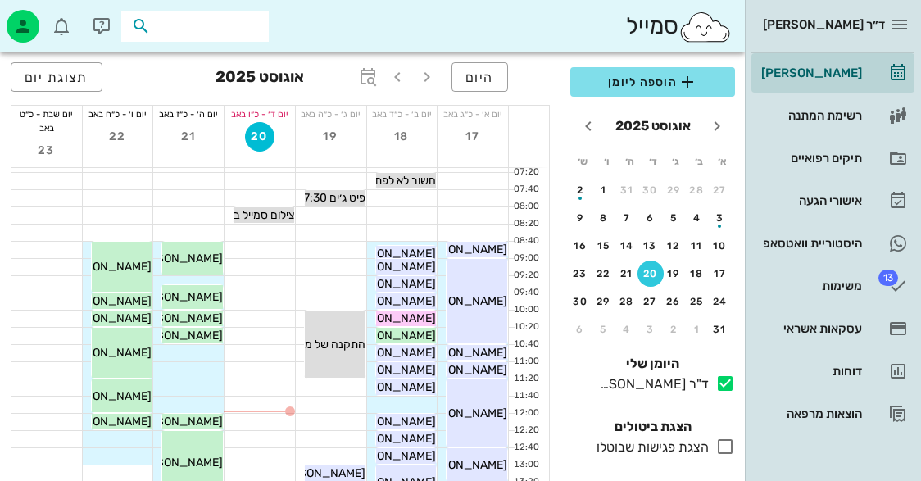
click at [246, 20] on input "text" at bounding box center [206, 26] width 105 height 21
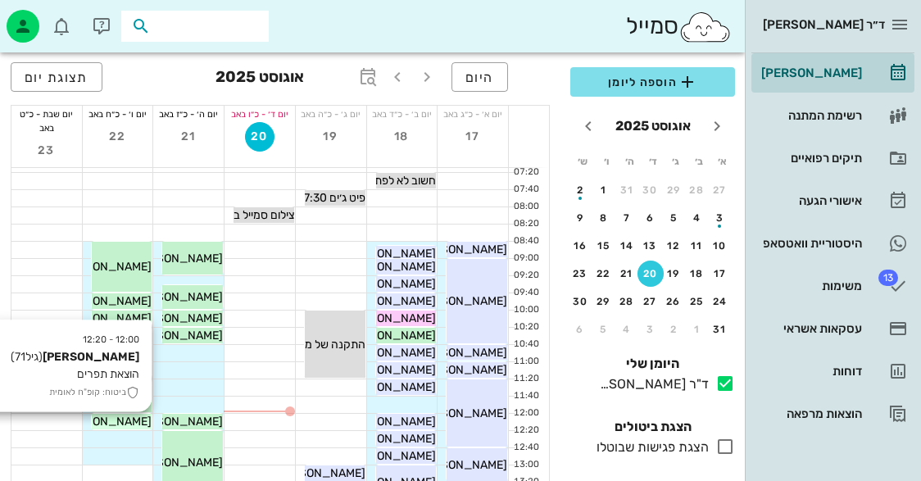
click at [117, 421] on span "[PERSON_NAME]" at bounding box center [106, 422] width 92 height 14
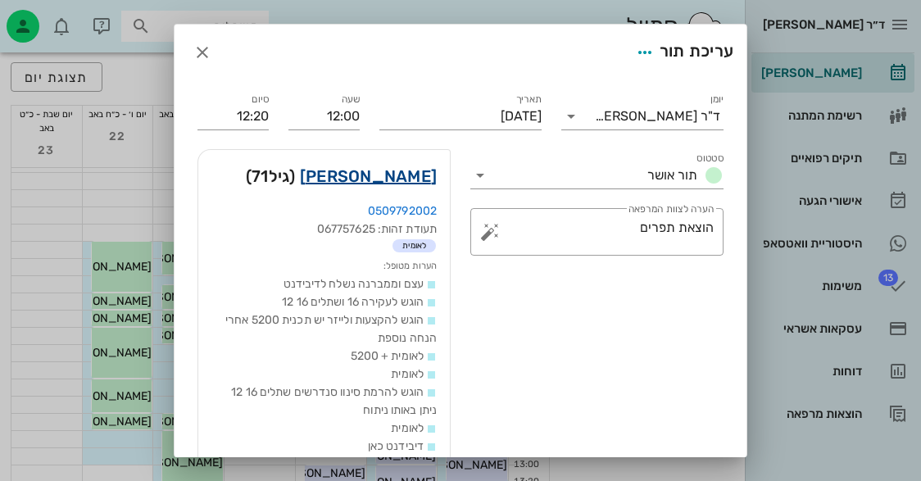
click at [433, 181] on link "[PERSON_NAME]" at bounding box center [368, 176] width 137 height 26
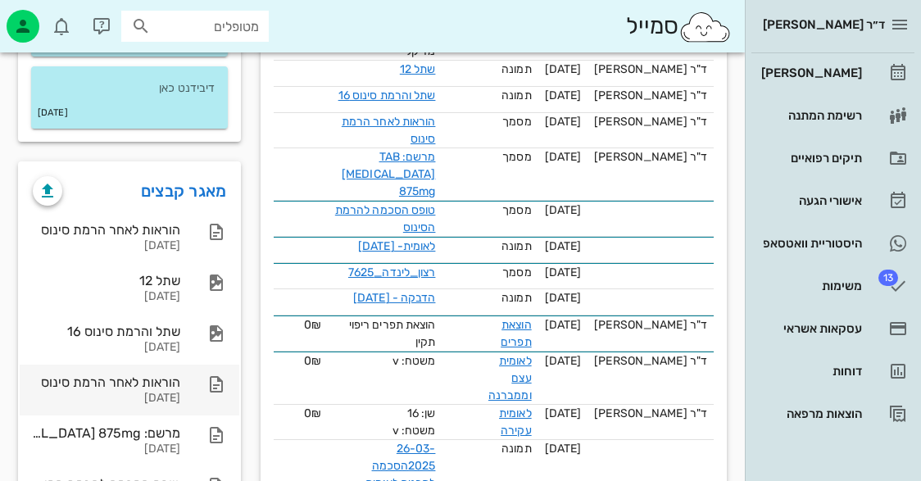
scroll to position [819, 0]
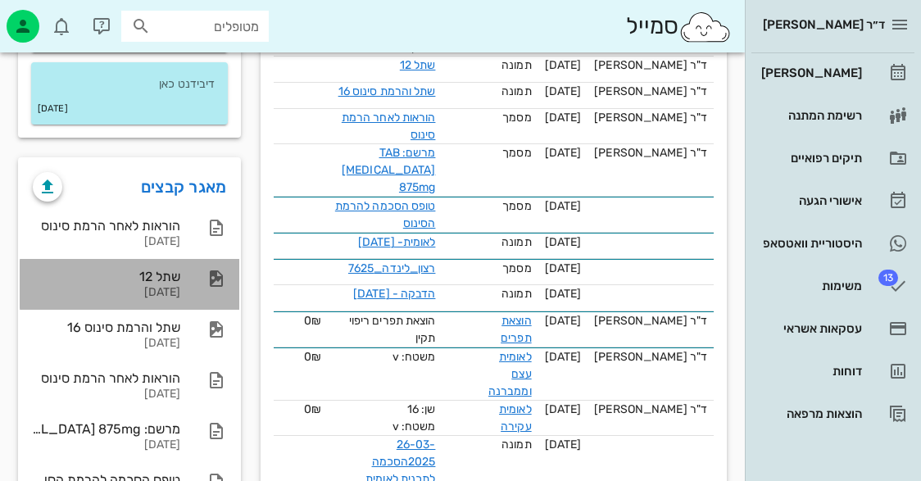
click at [199, 276] on div at bounding box center [208, 279] width 36 height 20
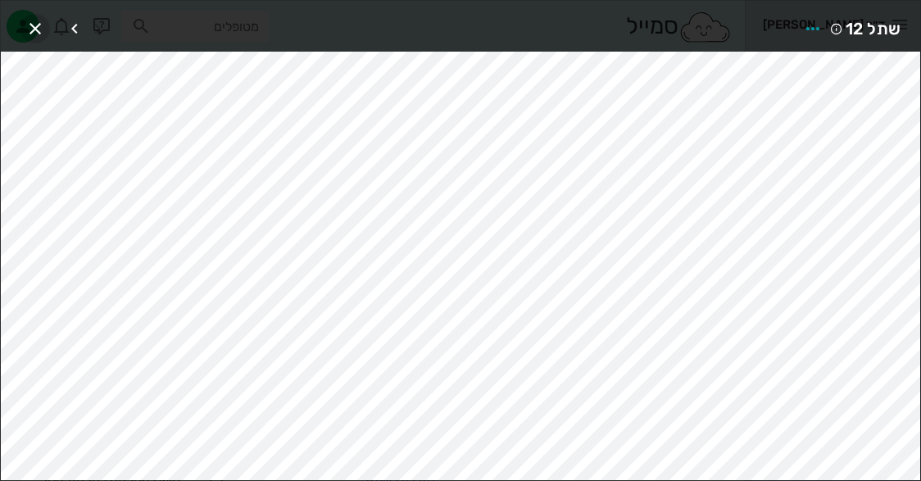
click at [49, 26] on span "button" at bounding box center [34, 29] width 29 height 20
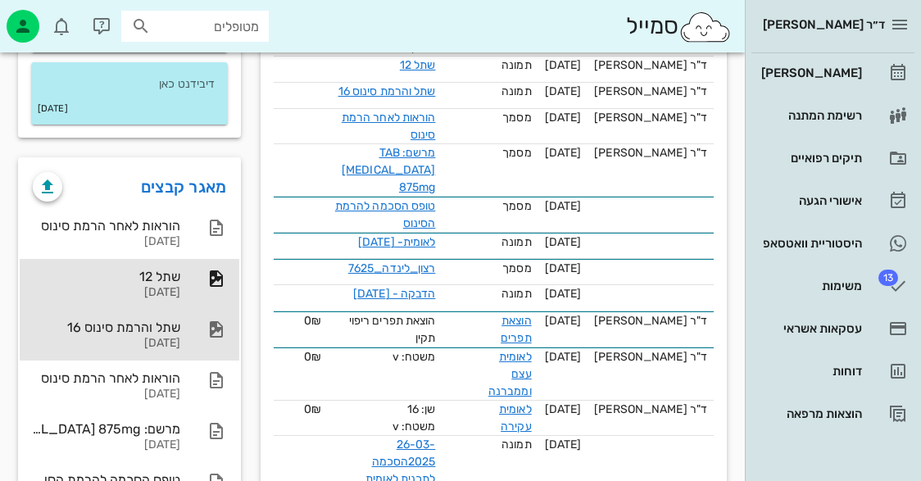
click at [166, 328] on div "שתל והרמת סינוס 16" at bounding box center [106, 328] width 147 height 16
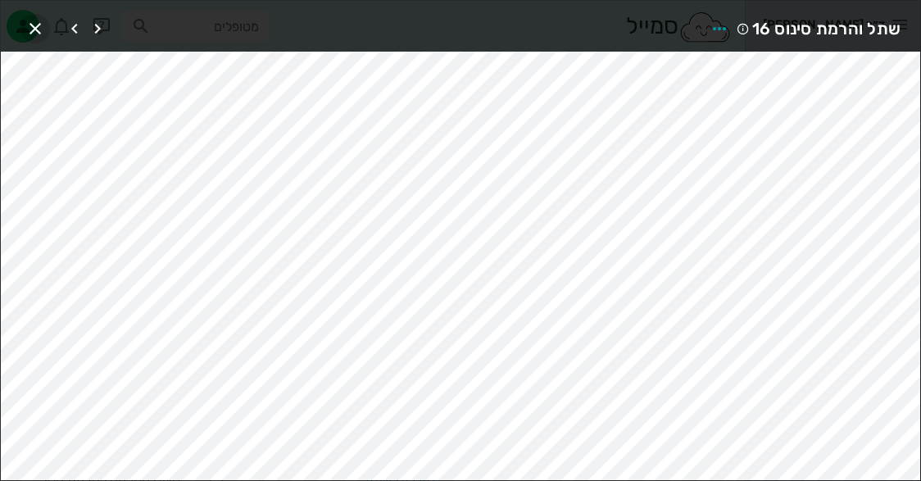
click at [38, 33] on icon "button" at bounding box center [35, 29] width 20 height 20
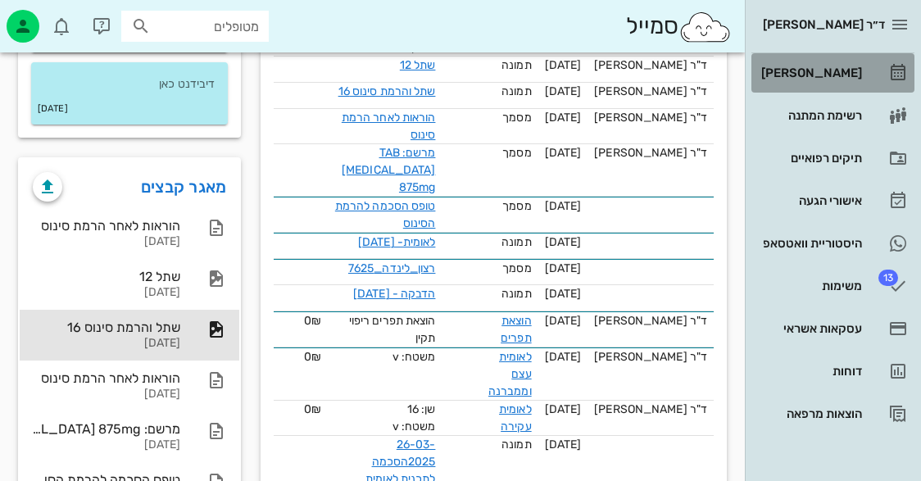
click at [887, 84] on link "[PERSON_NAME]" at bounding box center [832, 72] width 163 height 39
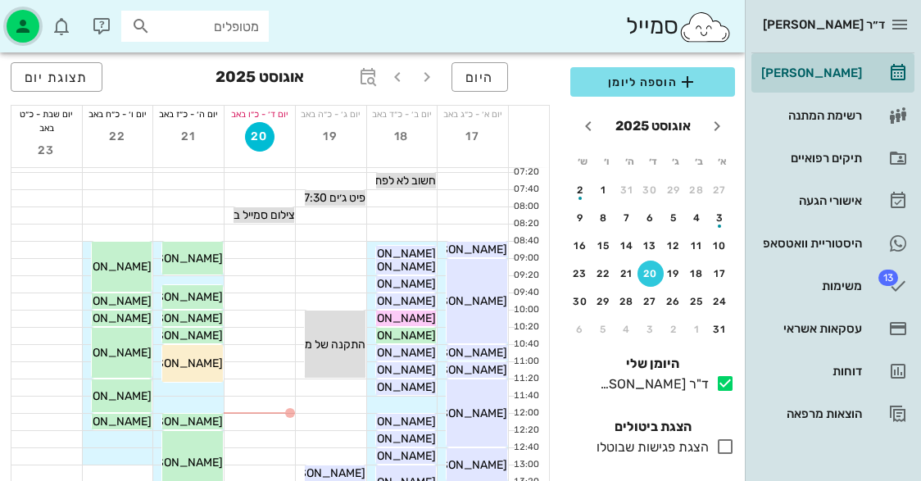
click at [28, 26] on icon "button" at bounding box center [23, 26] width 20 height 20
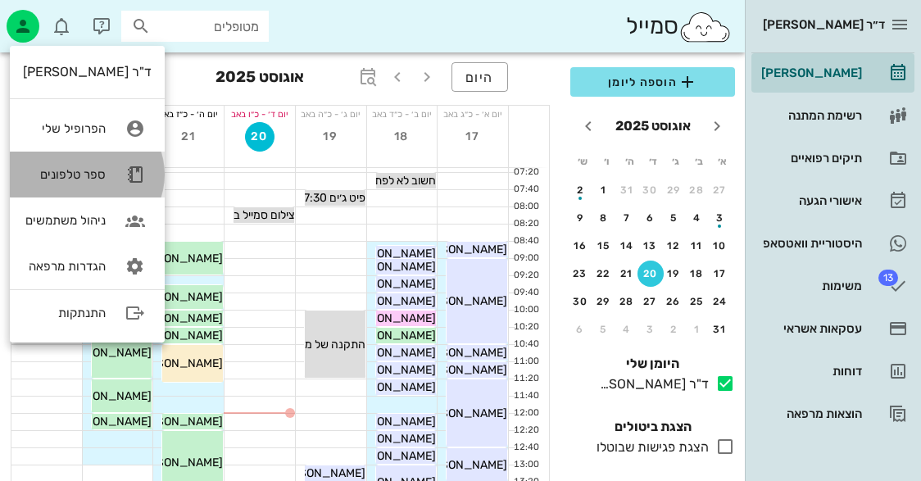
click at [98, 178] on div "ספר טלפונים" at bounding box center [64, 174] width 83 height 15
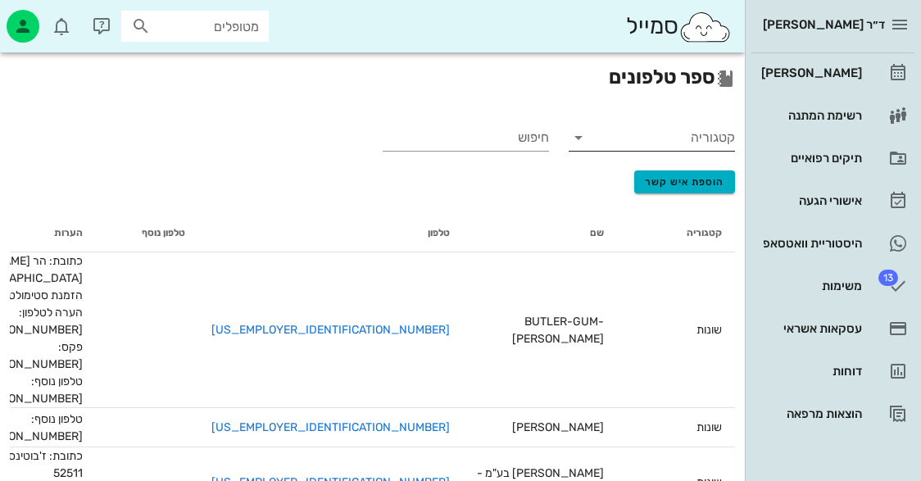
click at [678, 137] on input "קטגוריה" at bounding box center [665, 138] width 140 height 26
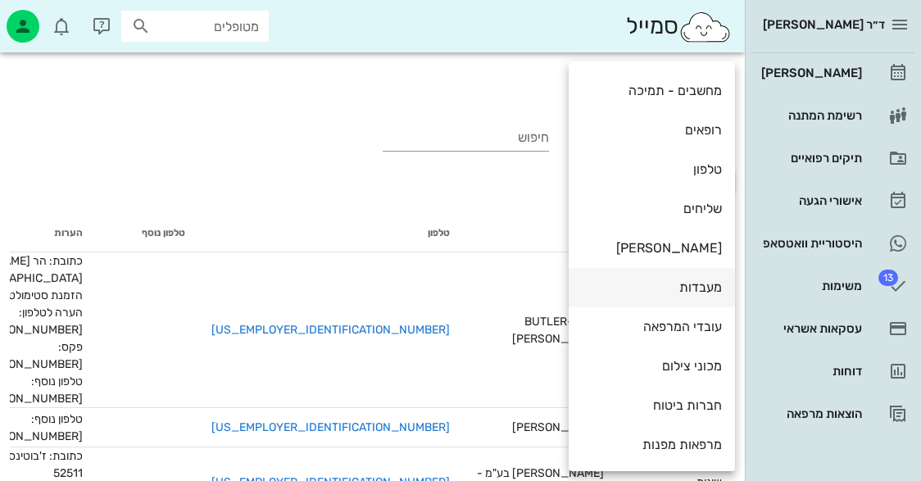
scroll to position [246, 0]
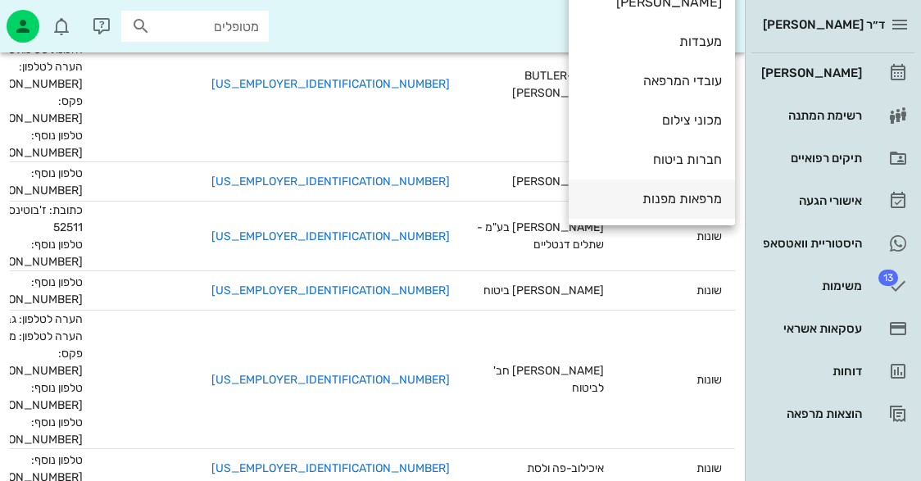
click at [665, 202] on div "מרפאות מפנות" at bounding box center [652, 199] width 140 height 16
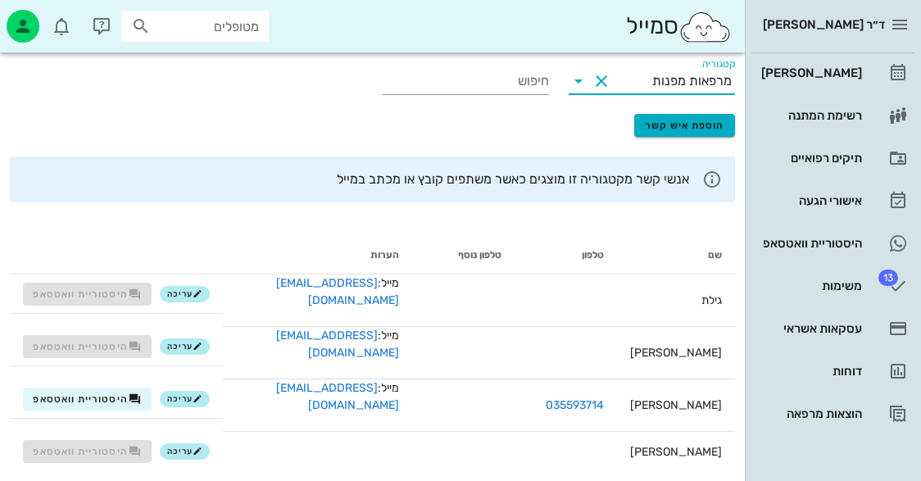
scroll to position [16, 0]
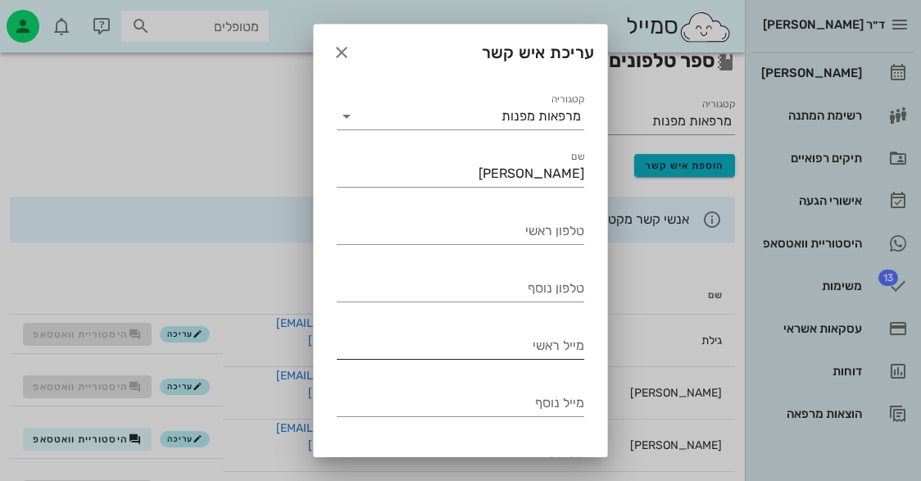
click at [491, 348] on input "מייל ראשי" at bounding box center [460, 346] width 247 height 26
click at [352, 43] on icon "button" at bounding box center [342, 53] width 20 height 20
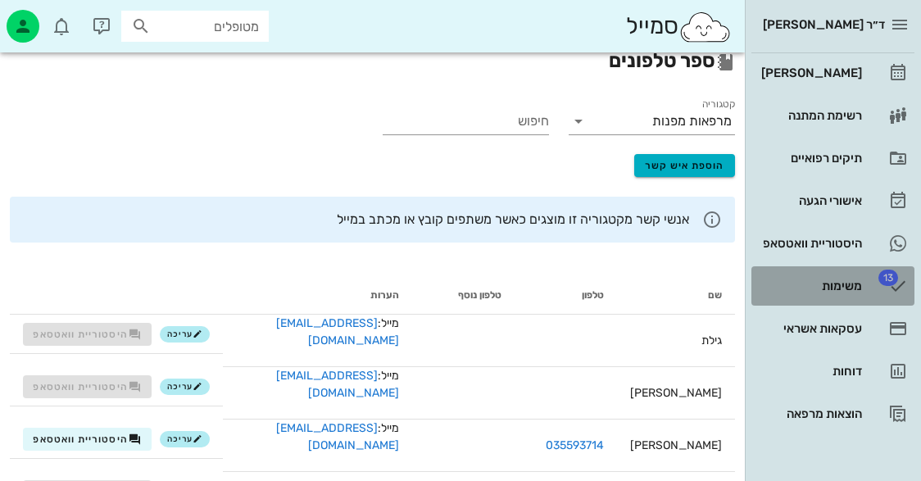
click at [878, 281] on span "13" at bounding box center [888, 278] width 20 height 16
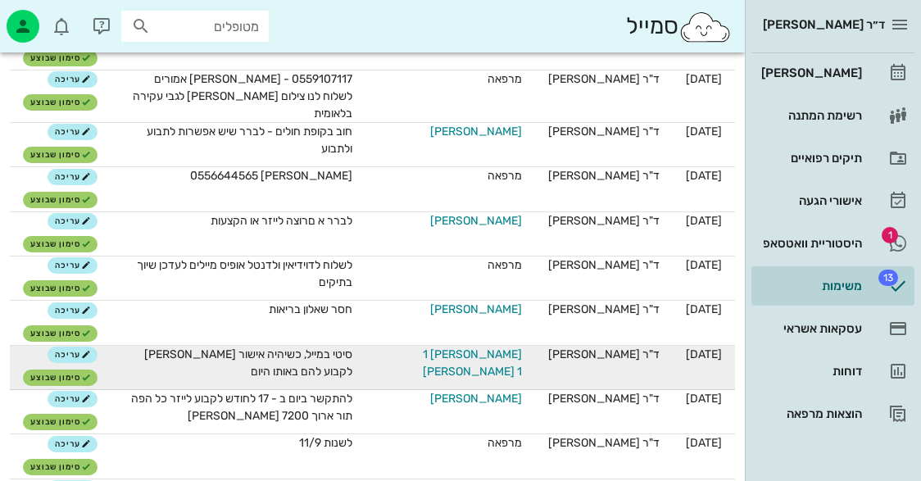
scroll to position [246, 0]
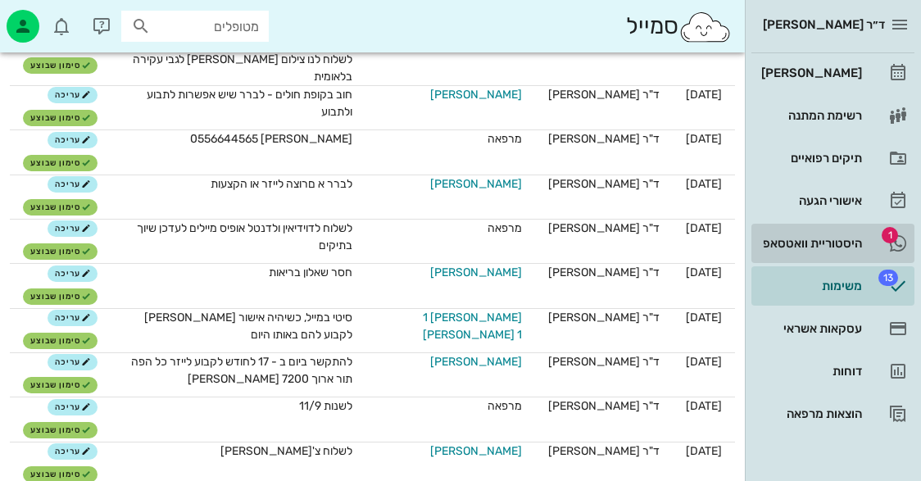
click at [839, 233] on div "היסטוריית וואטסאפ" at bounding box center [810, 243] width 104 height 26
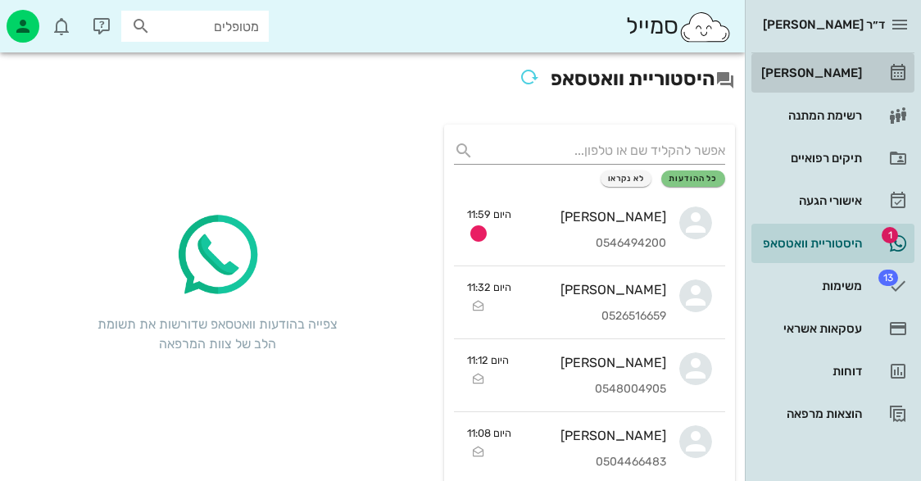
click at [850, 71] on div "[PERSON_NAME]" at bounding box center [810, 72] width 104 height 13
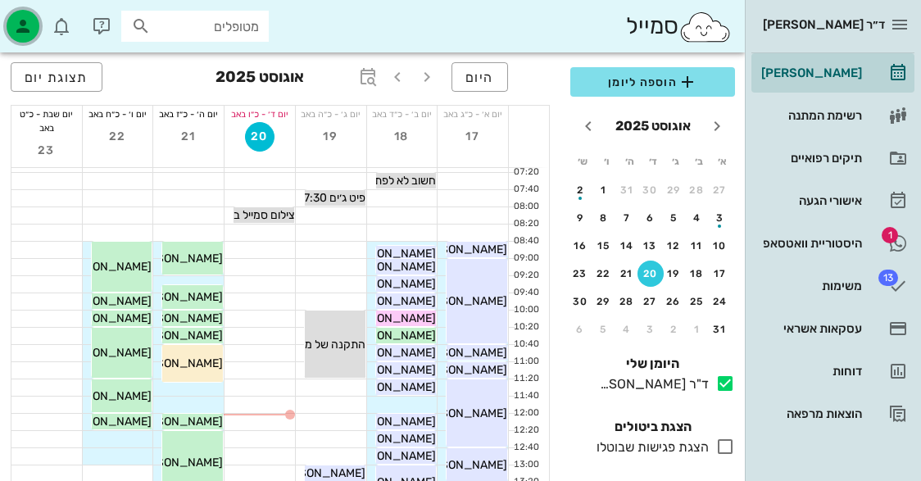
click at [31, 26] on icon "button" at bounding box center [23, 26] width 20 height 20
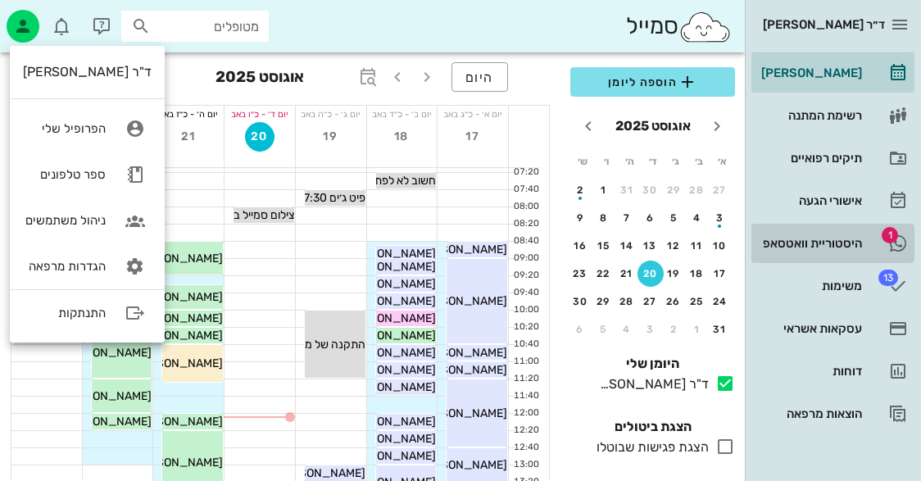
click at [872, 240] on link "1 היסטוריית וואטסאפ" at bounding box center [832, 243] width 163 height 39
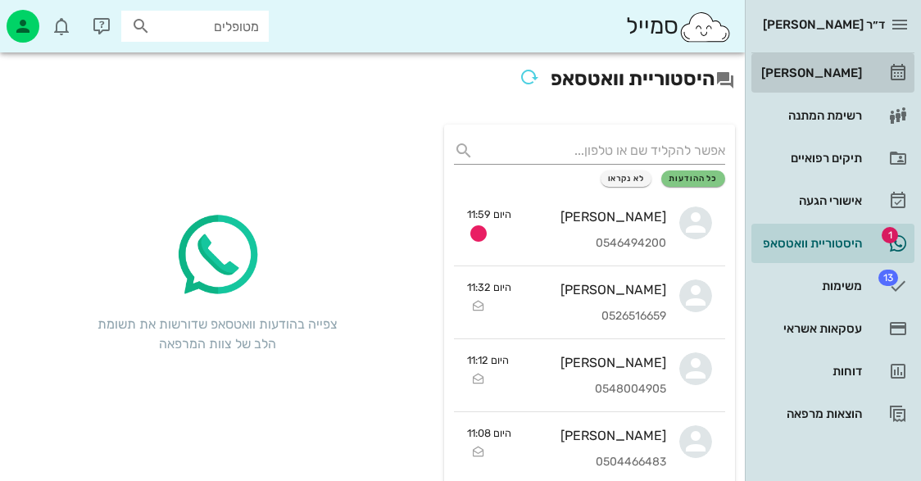
click at [856, 69] on div "[PERSON_NAME]" at bounding box center [810, 72] width 104 height 13
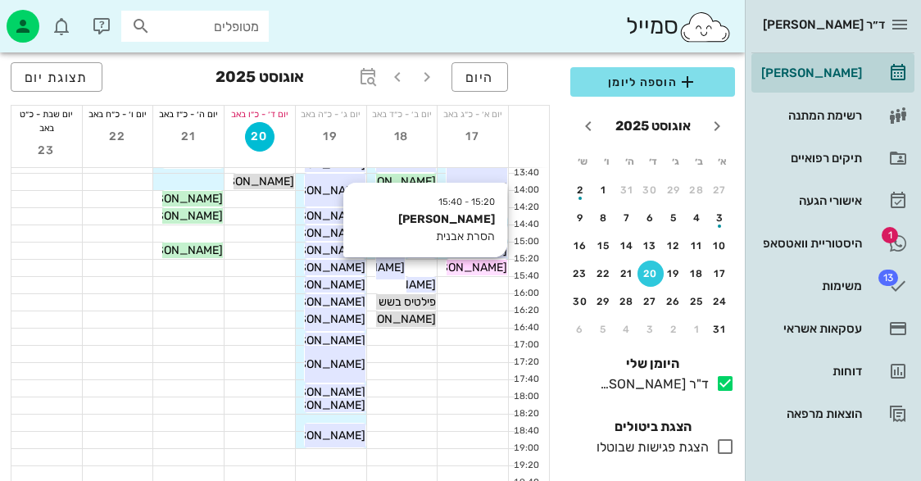
scroll to position [328, 0]
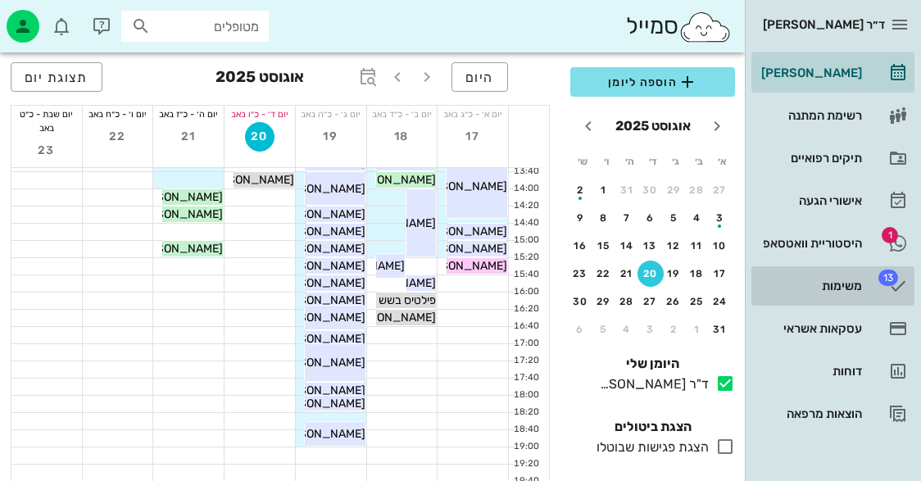
click at [857, 271] on link "13 משימות" at bounding box center [832, 285] width 163 height 39
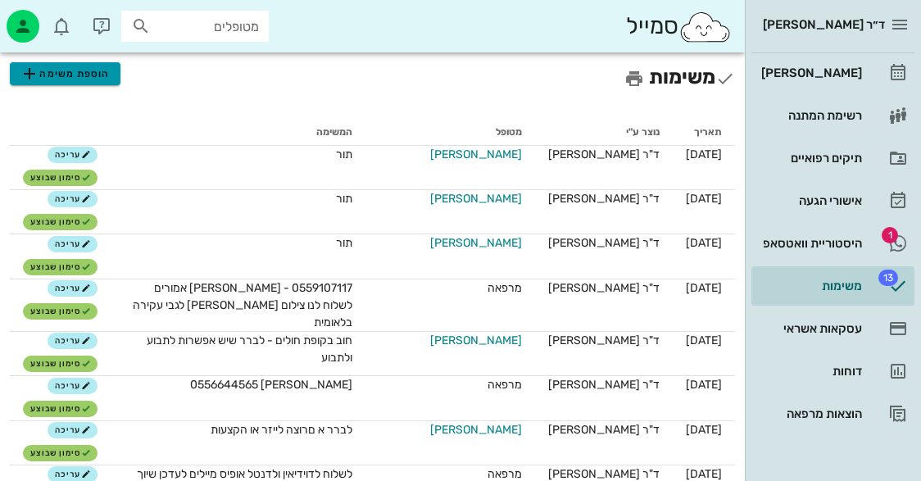
click at [102, 81] on span "הוספת משימה" at bounding box center [65, 74] width 90 height 20
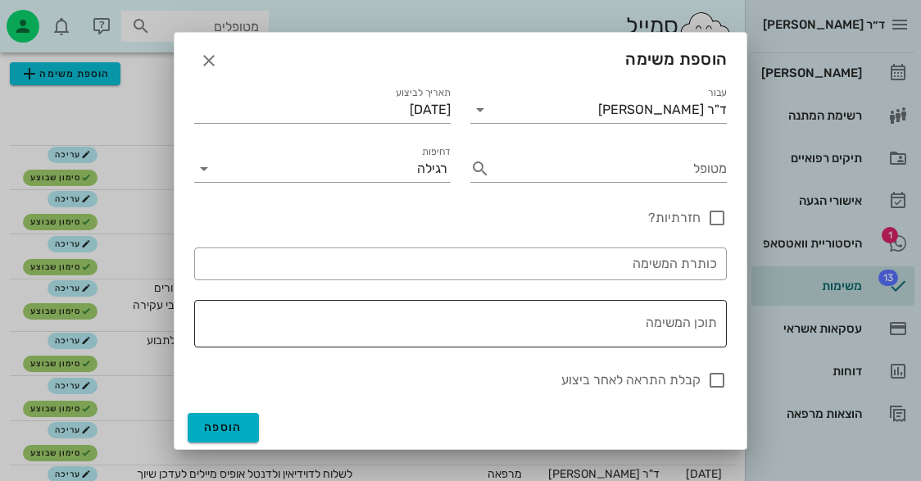
click at [639, 300] on div "תוכן המשימה" at bounding box center [456, 324] width 519 height 48
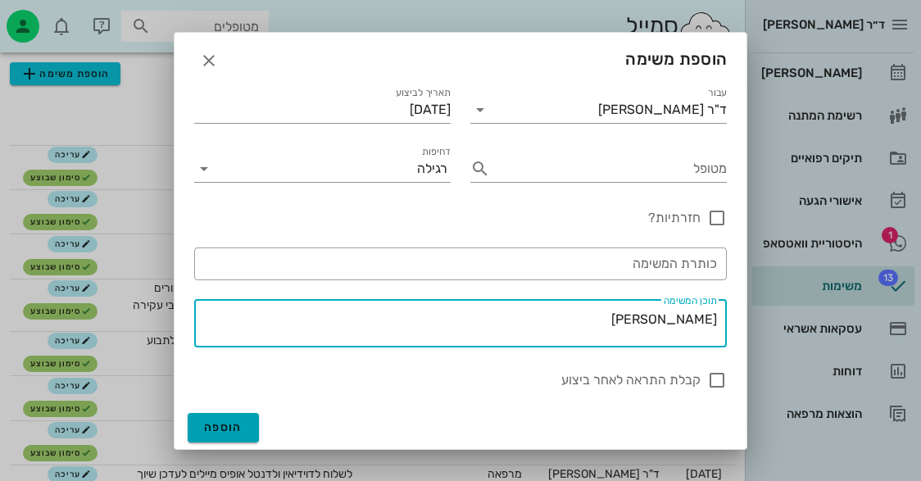
type textarea "[PERSON_NAME]"
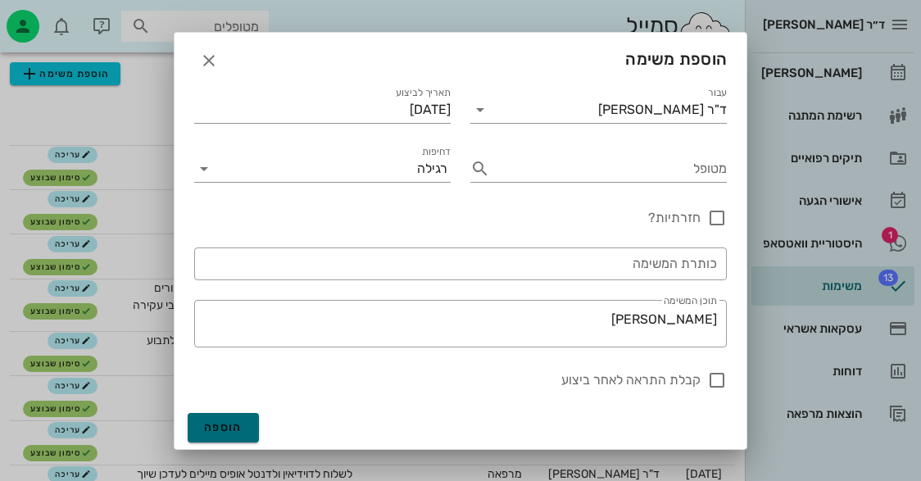
click at [209, 420] on button "הוספה" at bounding box center [223, 427] width 71 height 29
